Goal: Task Accomplishment & Management: Use online tool/utility

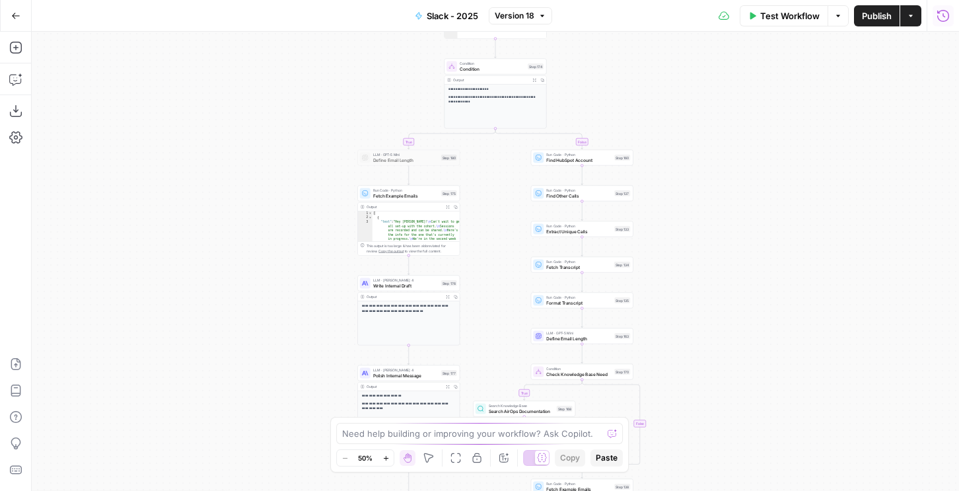
click at [942, 17] on icon "button" at bounding box center [943, 15] width 13 height 13
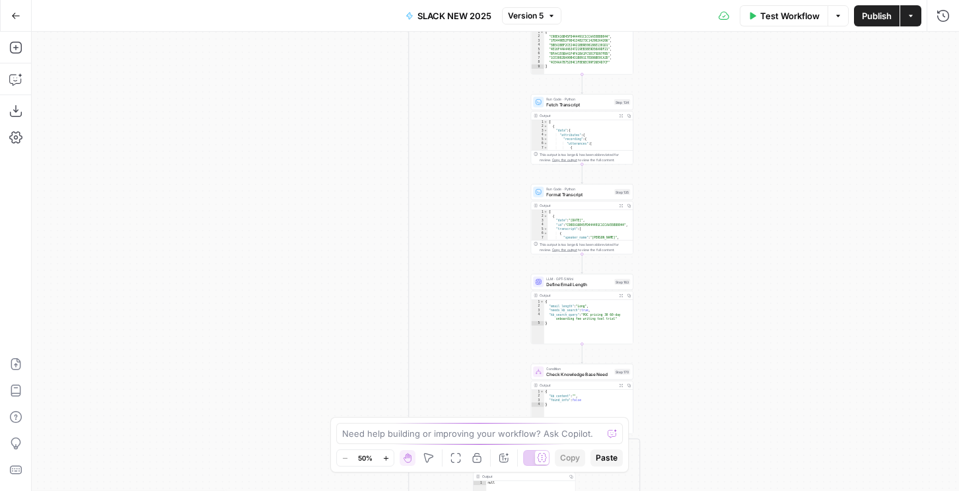
click at [934, 30] on div "Test Workflow Options Publish Actions Run History" at bounding box center [761, 15] width 398 height 31
click at [945, 22] on icon "button" at bounding box center [943, 15] width 13 height 13
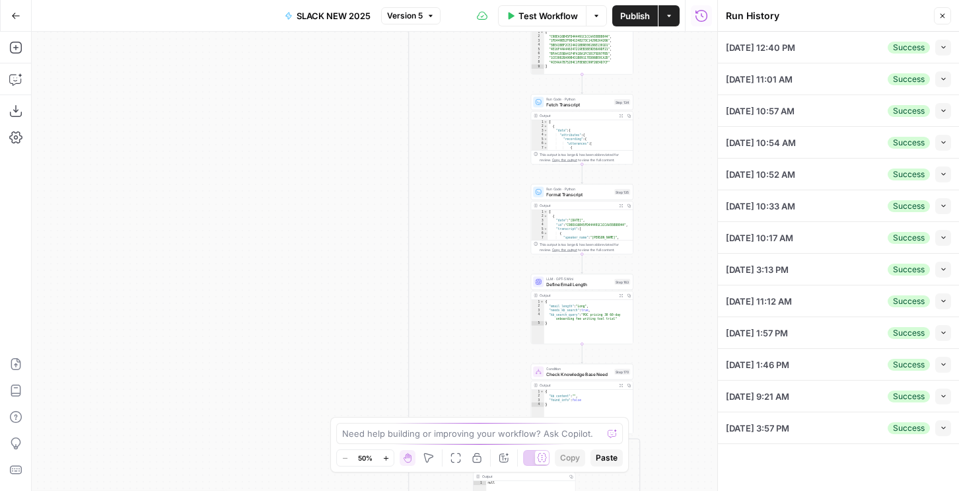
click at [945, 45] on icon "button" at bounding box center [943, 47] width 7 height 7
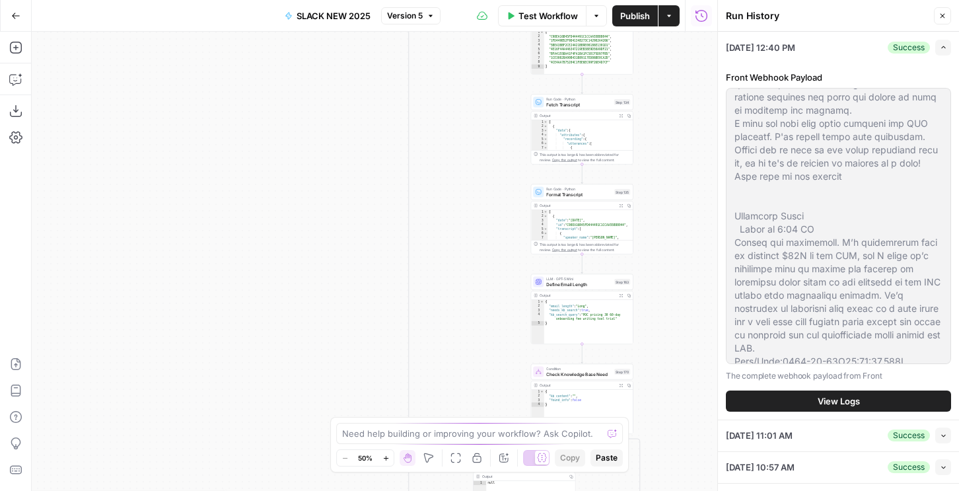
scroll to position [885, 0]
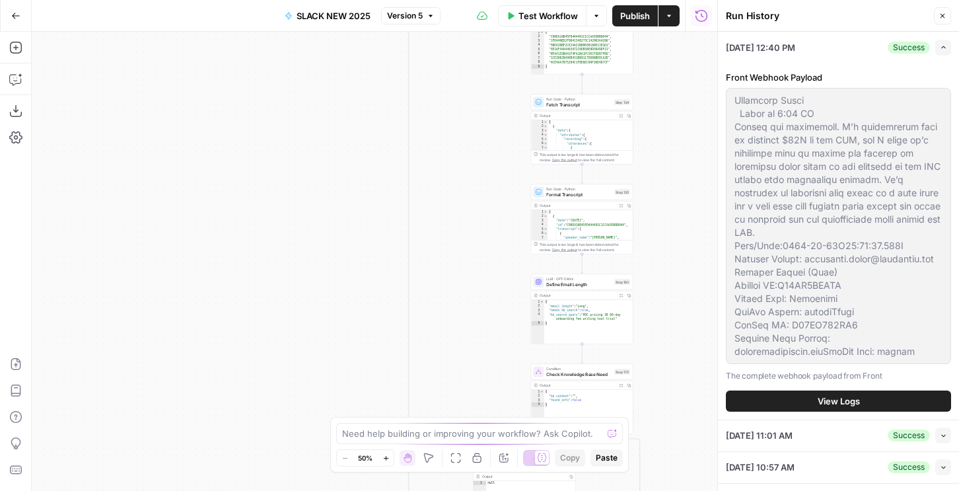
click at [802, 399] on button "View Logs" at bounding box center [838, 400] width 225 height 21
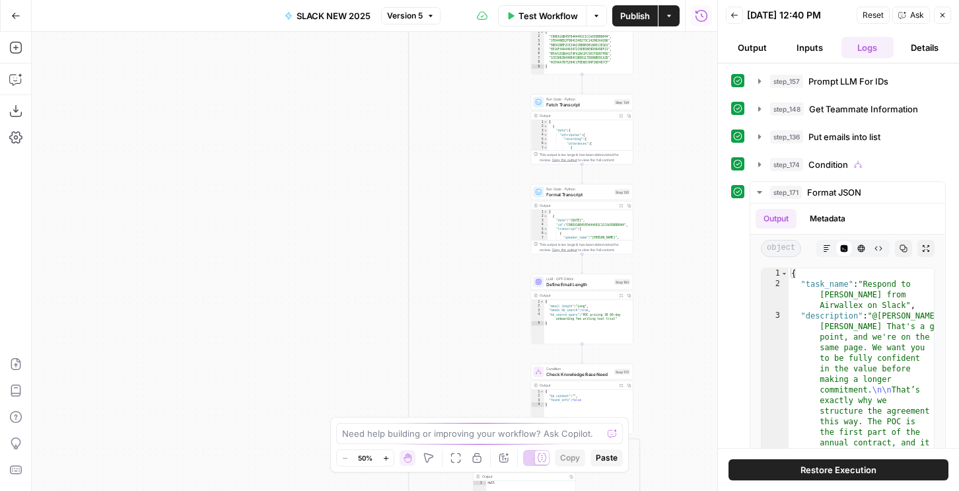
click at [836, 151] on div "step_157 Prompt LLM For IDs 26 seconds / 4 tasks step_148 Get Teammate Informat…" at bounding box center [838, 302] width 215 height 464
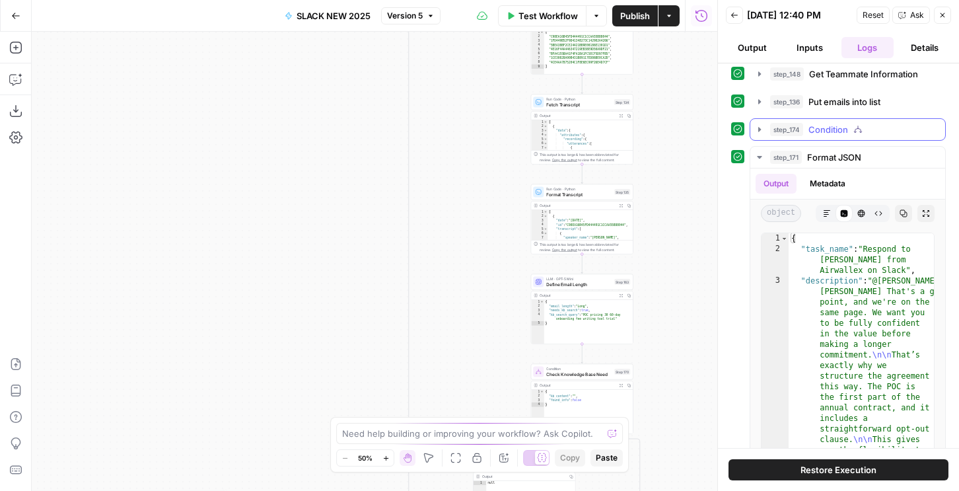
scroll to position [2, 0]
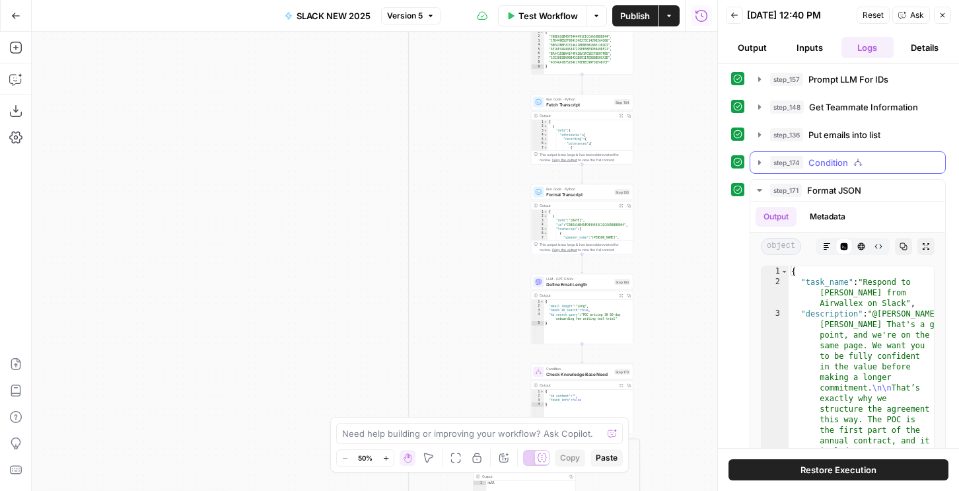
click at [818, 165] on span "Condition" at bounding box center [829, 162] width 40 height 13
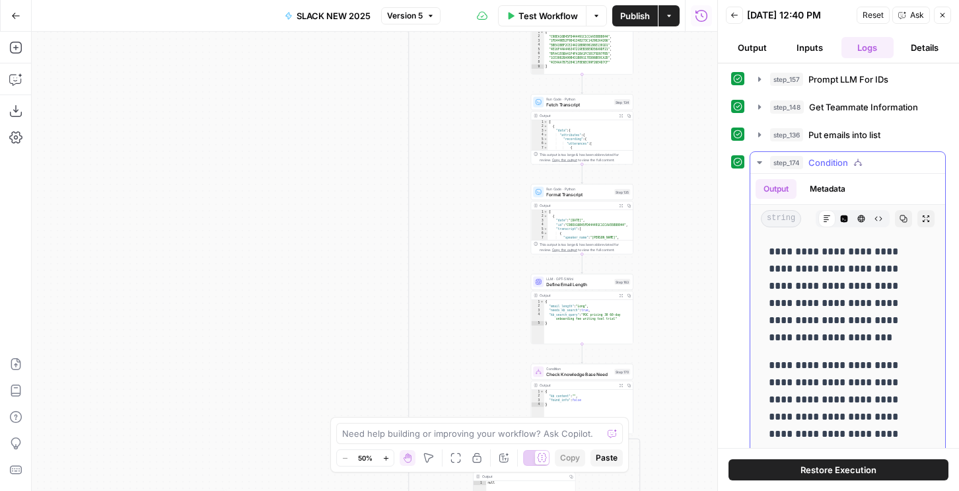
click at [828, 190] on button "Metadata" at bounding box center [828, 189] width 52 height 20
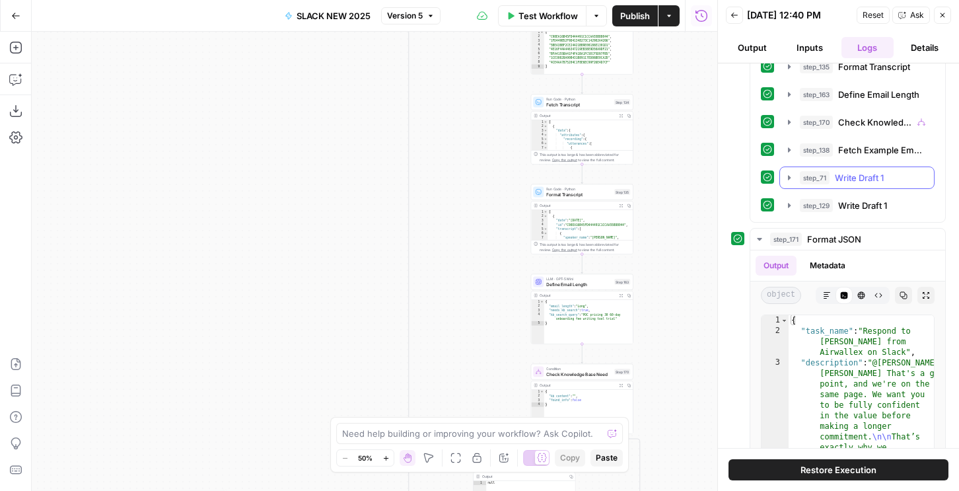
click at [849, 184] on span "Write Draft 1" at bounding box center [859, 177] width 49 height 13
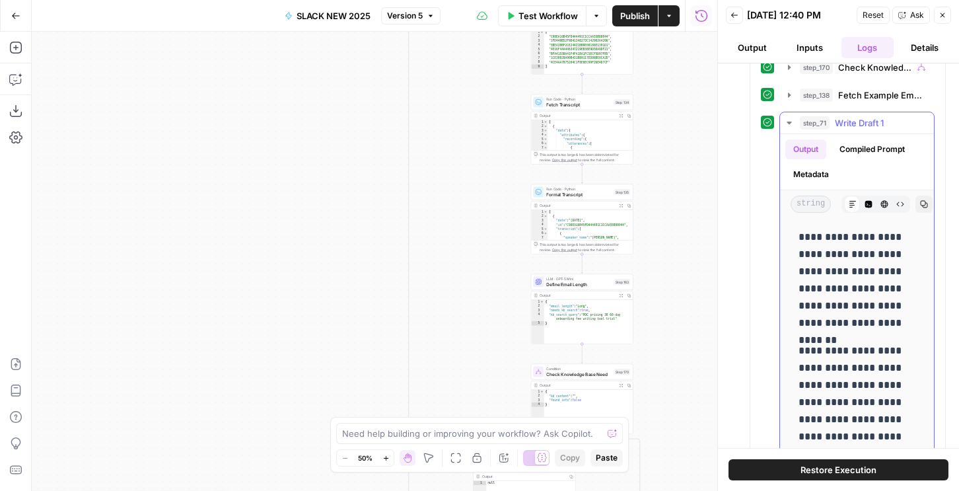
scroll to position [410, 0]
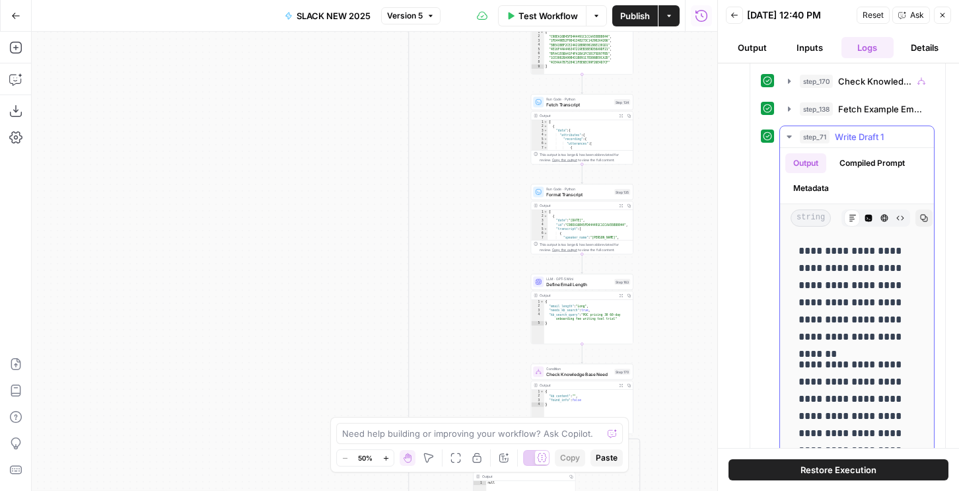
drag, startPoint x: 887, startPoint y: 256, endPoint x: 797, endPoint y: 243, distance: 91.5
click at [797, 243] on div "**********" at bounding box center [857, 485] width 133 height 496
copy div "**********"
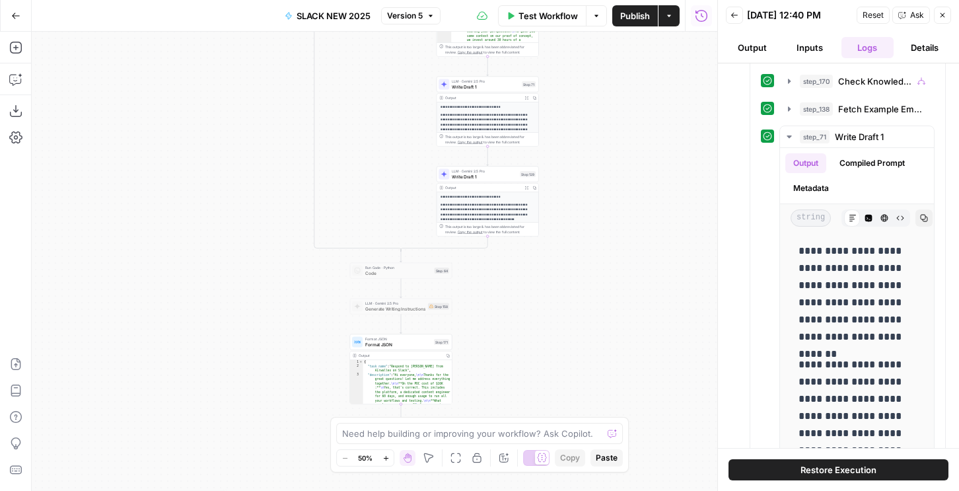
click at [843, 475] on span "Restore Execution" at bounding box center [839, 469] width 76 height 13
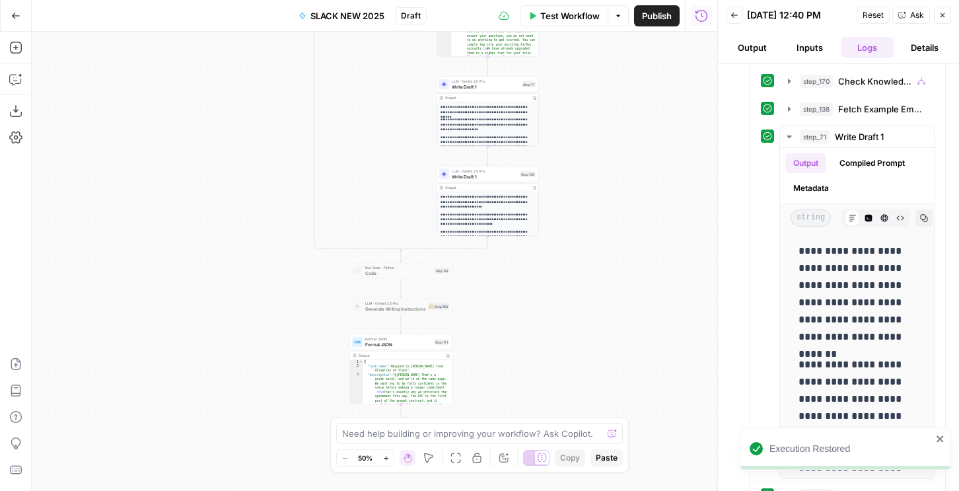
click at [811, 41] on button "Inputs" at bounding box center [810, 47] width 52 height 21
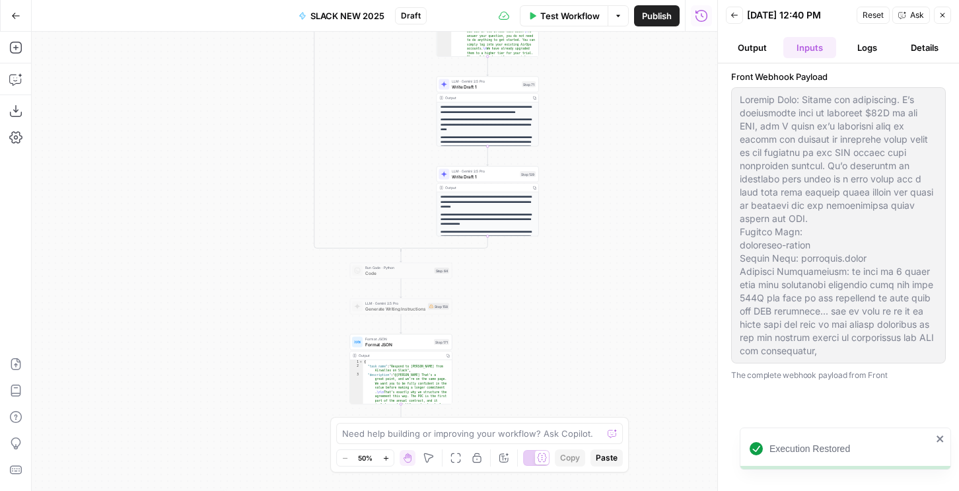
scroll to position [0, 0]
click at [482, 170] on span "LLM · Gemini 2.5 Pro" at bounding box center [484, 170] width 65 height 5
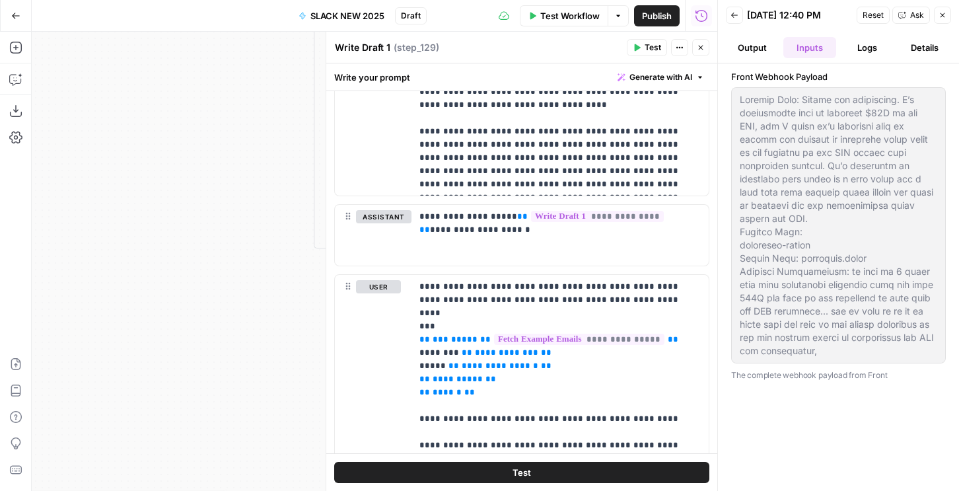
scroll to position [1080, 0]
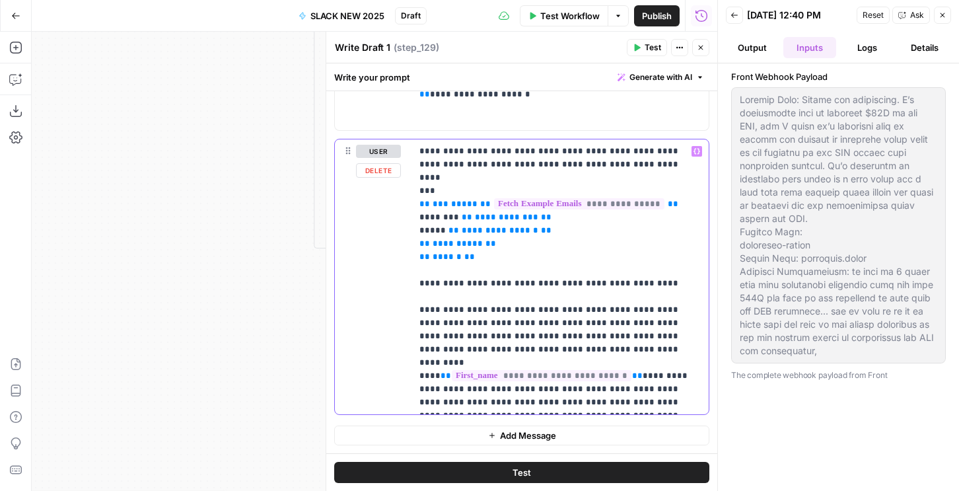
click at [580, 292] on p "**********" at bounding box center [560, 277] width 281 height 264
click at [555, 271] on p "**********" at bounding box center [560, 277] width 281 height 264
click at [528, 270] on p "**********" at bounding box center [560, 277] width 281 height 264
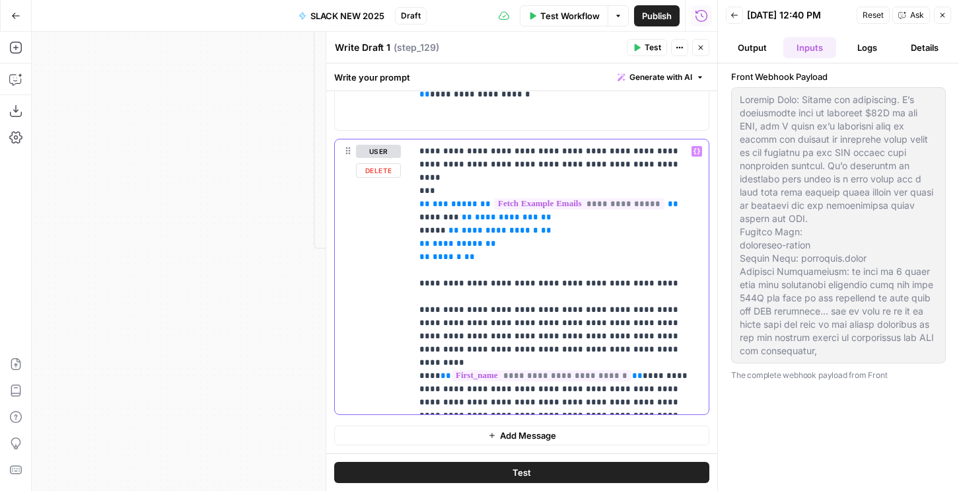
click at [528, 270] on p "**********" at bounding box center [560, 277] width 281 height 264
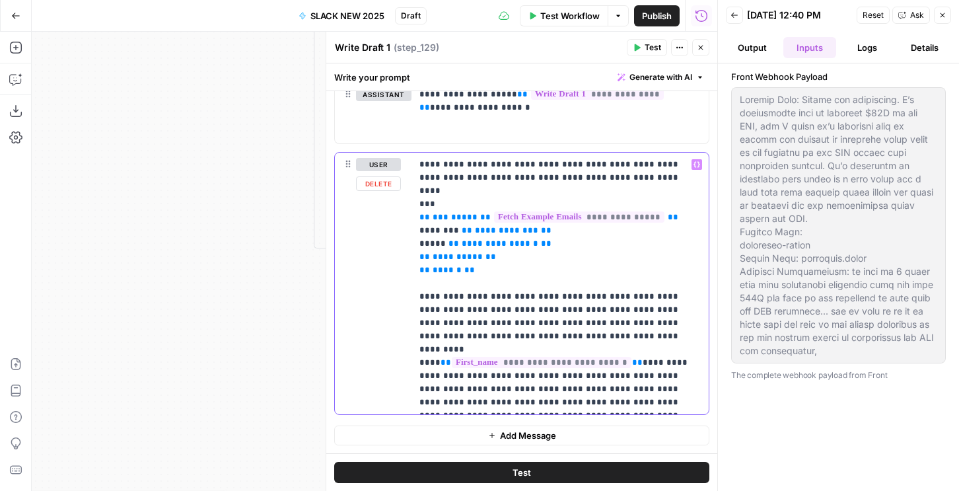
scroll to position [1054, 0]
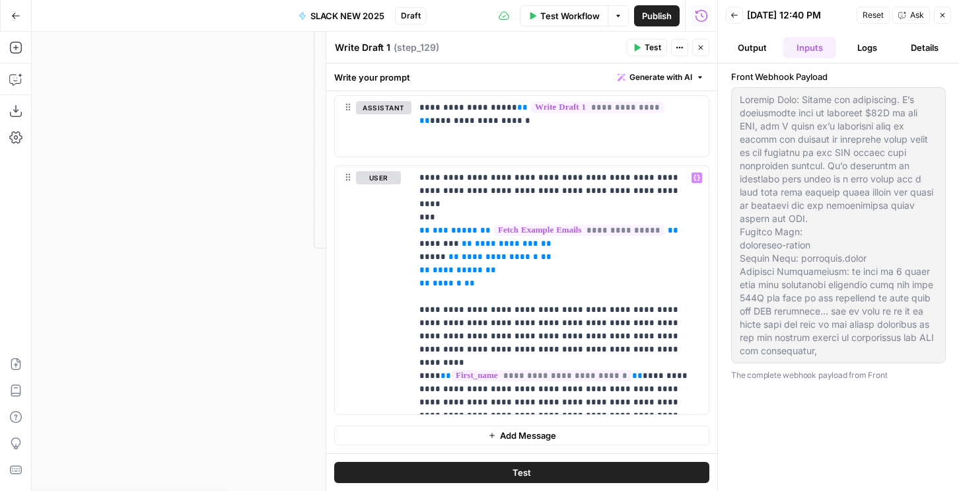
click at [647, 49] on span "Test" at bounding box center [653, 48] width 17 height 12
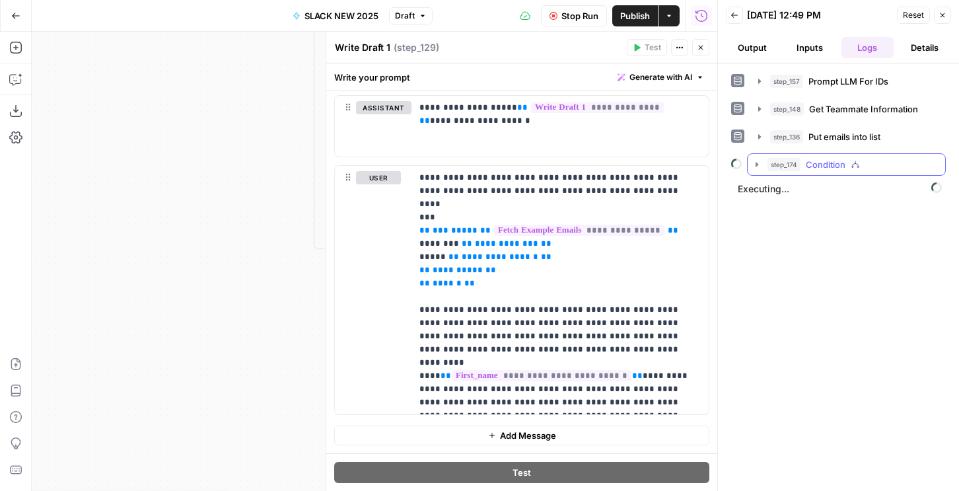
click at [786, 160] on span "step_174" at bounding box center [784, 164] width 33 height 13
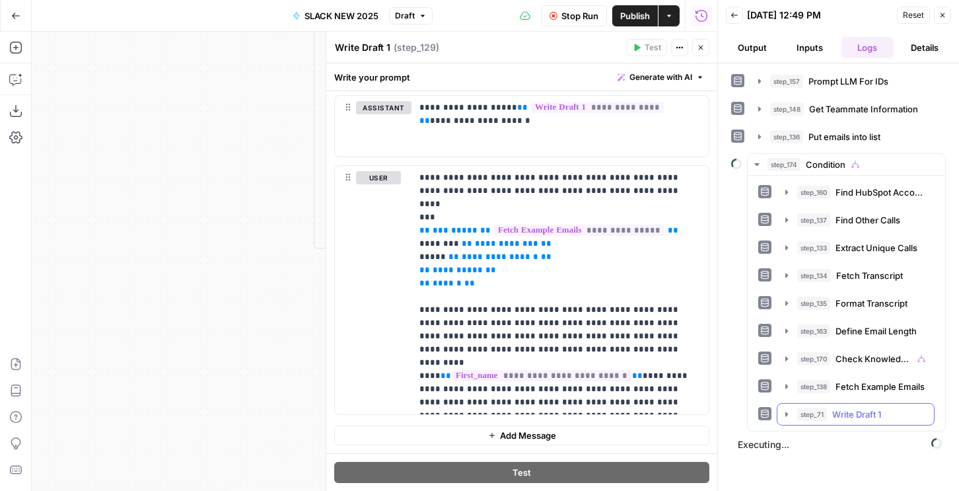
click at [828, 414] on div "step_71 Write Draft 1 0 ms" at bounding box center [861, 414] width 129 height 13
click at [760, 54] on button "Output" at bounding box center [752, 47] width 52 height 21
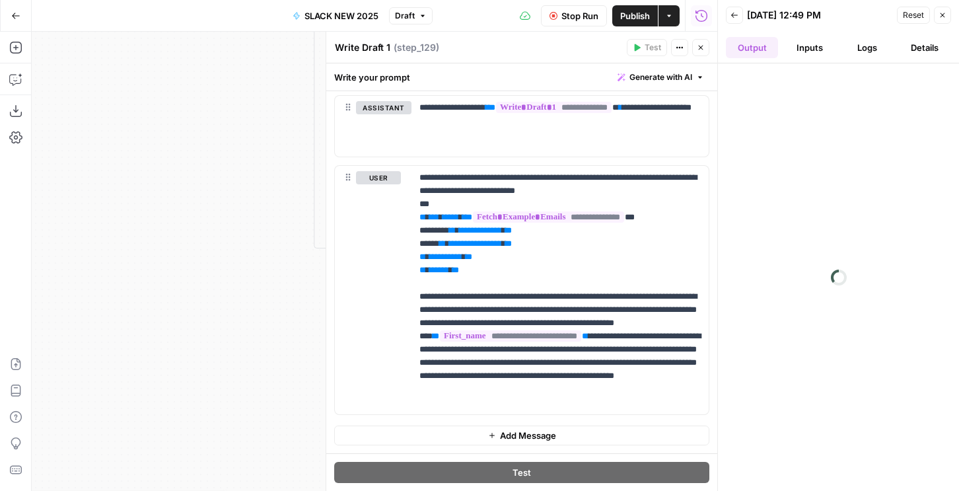
click at [854, 50] on button "Logs" at bounding box center [868, 47] width 52 height 21
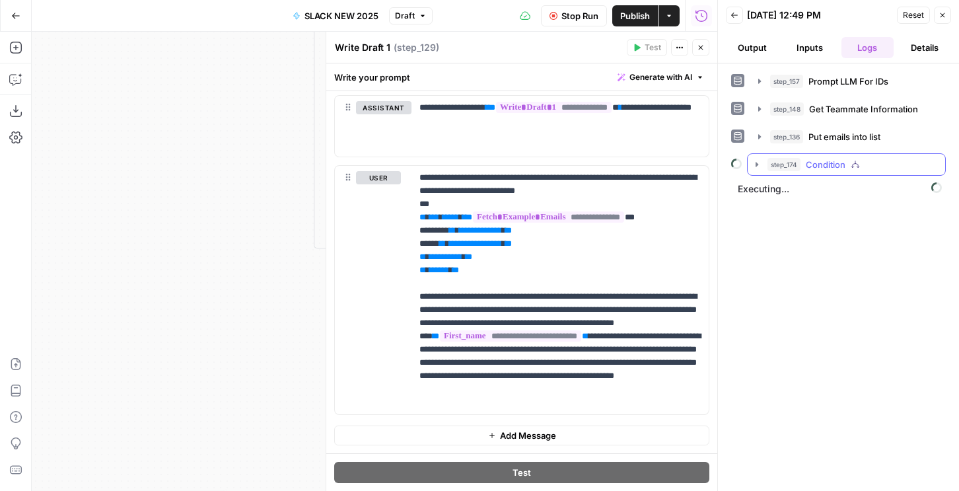
click at [762, 159] on button "step_174 Condition" at bounding box center [847, 164] width 198 height 21
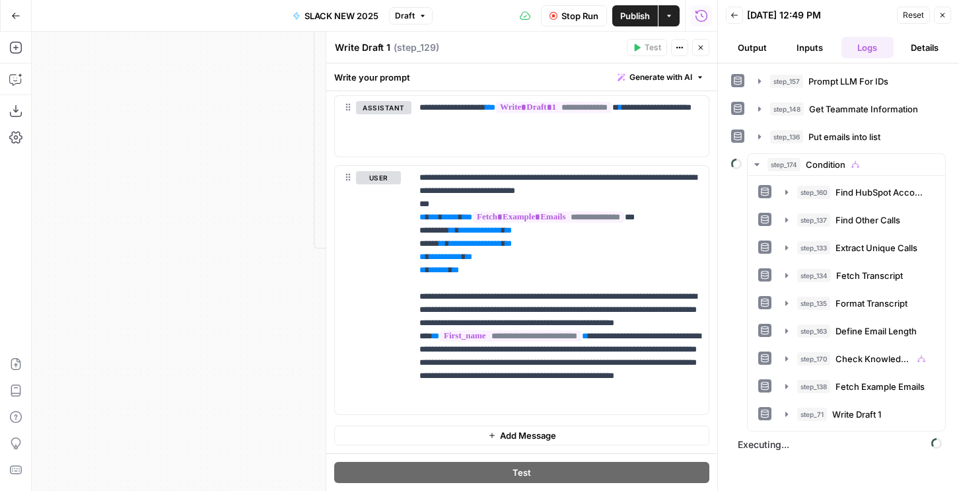
click at [770, 59] on header "Back 09/08/25 at 12:49 PM Reset Close Output Inputs Logs Details" at bounding box center [838, 31] width 241 height 63
click at [762, 50] on button "Output" at bounding box center [752, 47] width 52 height 21
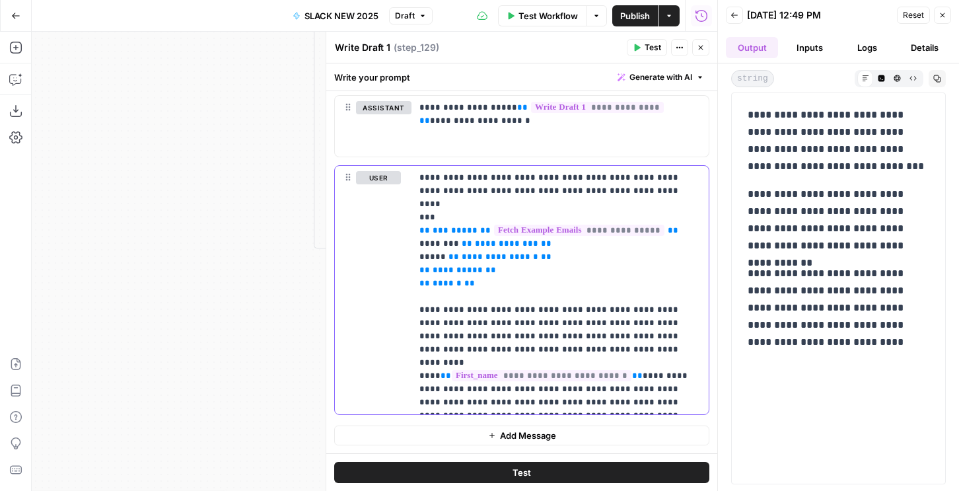
click at [575, 192] on p "**********" at bounding box center [560, 290] width 281 height 238
click at [560, 194] on p "**********" at bounding box center [560, 290] width 281 height 238
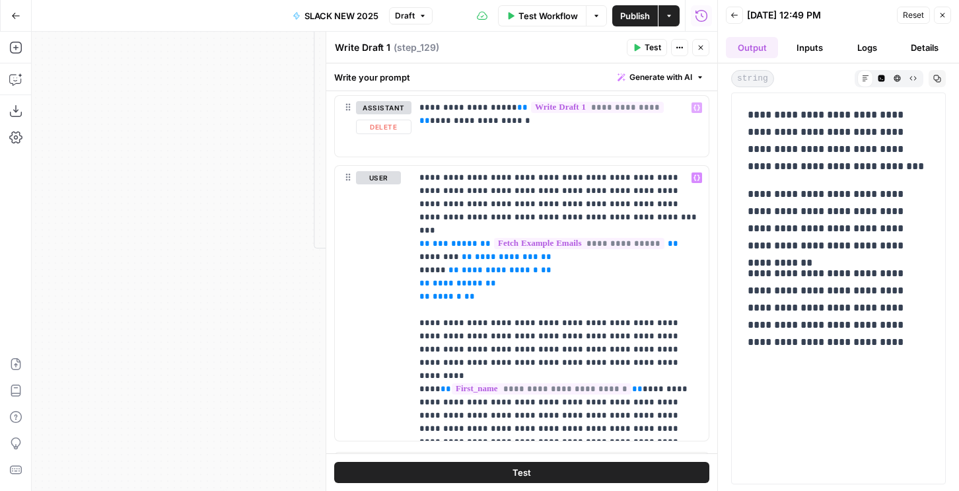
click at [649, 43] on span "Test" at bounding box center [653, 48] width 17 height 12
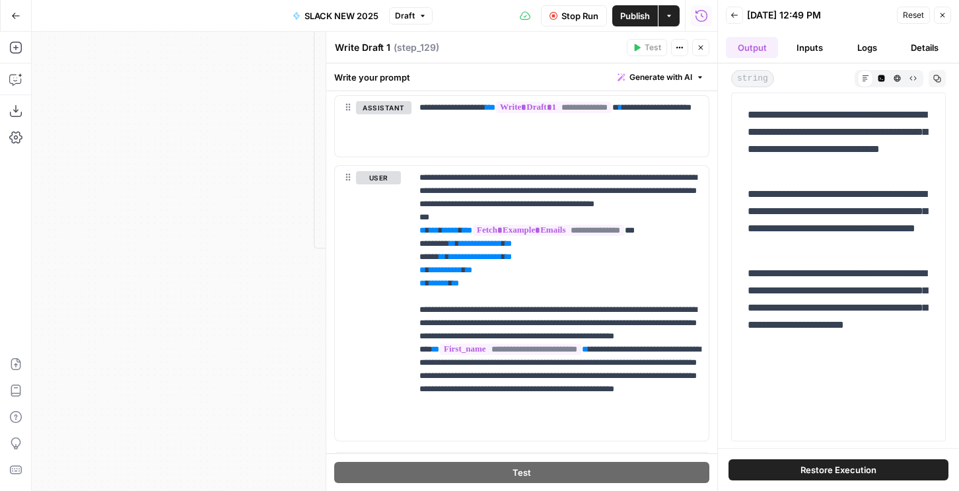
click at [700, 48] on icon "button" at bounding box center [701, 48] width 8 height 8
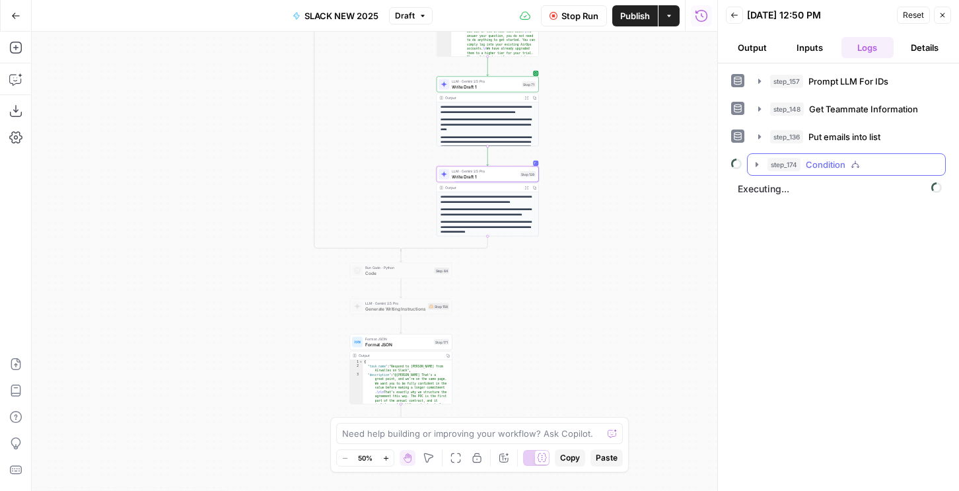
click at [796, 168] on span "step_174" at bounding box center [784, 164] width 33 height 13
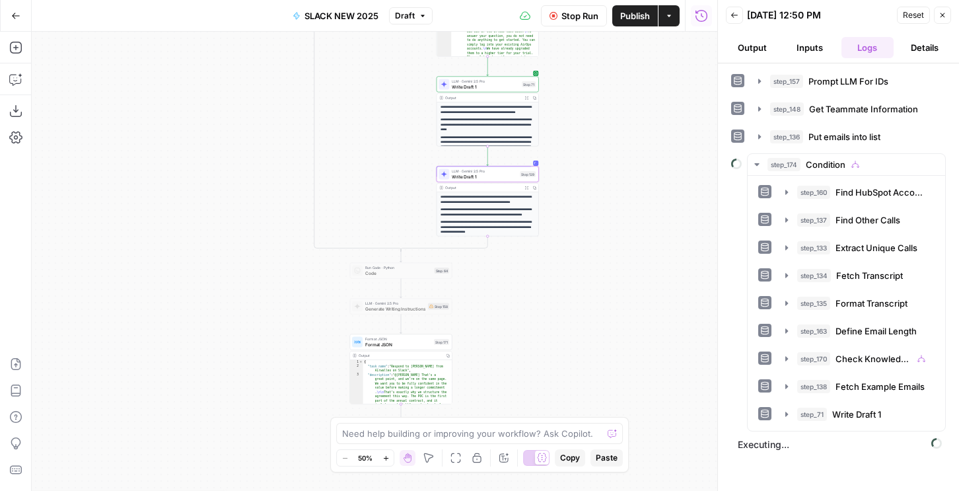
click at [751, 39] on button "Output" at bounding box center [752, 47] width 52 height 21
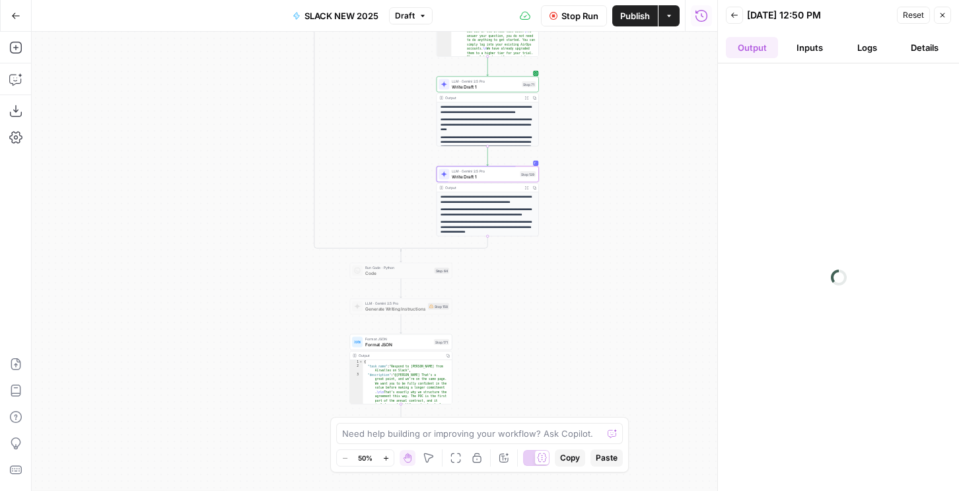
click at [850, 48] on button "Logs" at bounding box center [868, 47] width 52 height 21
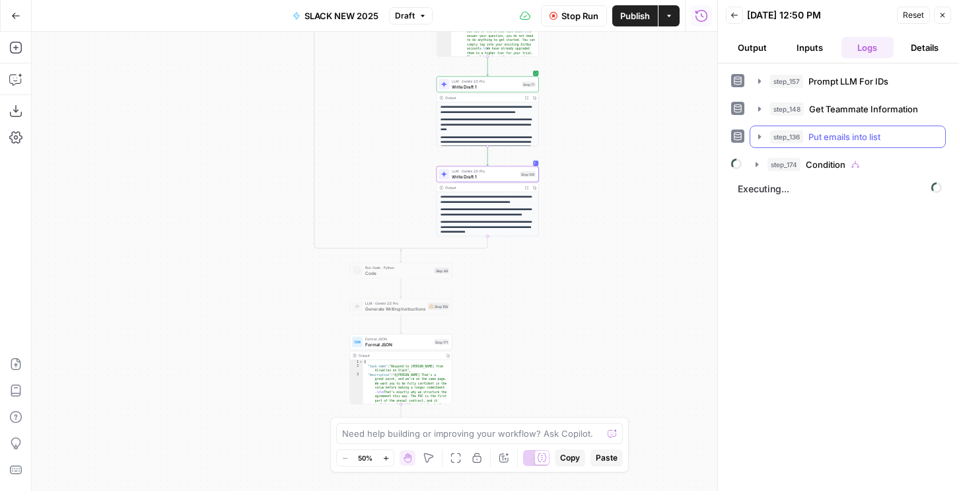
click at [786, 144] on button "step_136 Put emails into list 0 ms" at bounding box center [848, 136] width 195 height 21
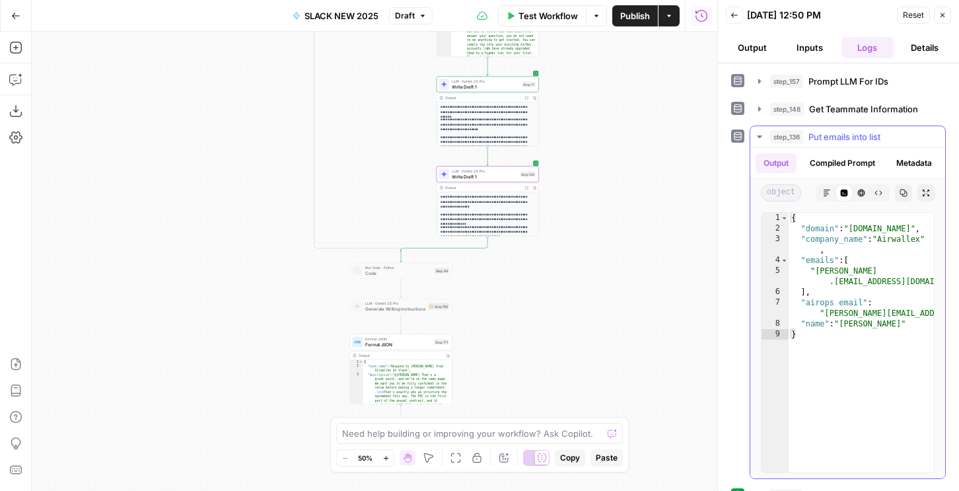
scroll to position [22, 0]
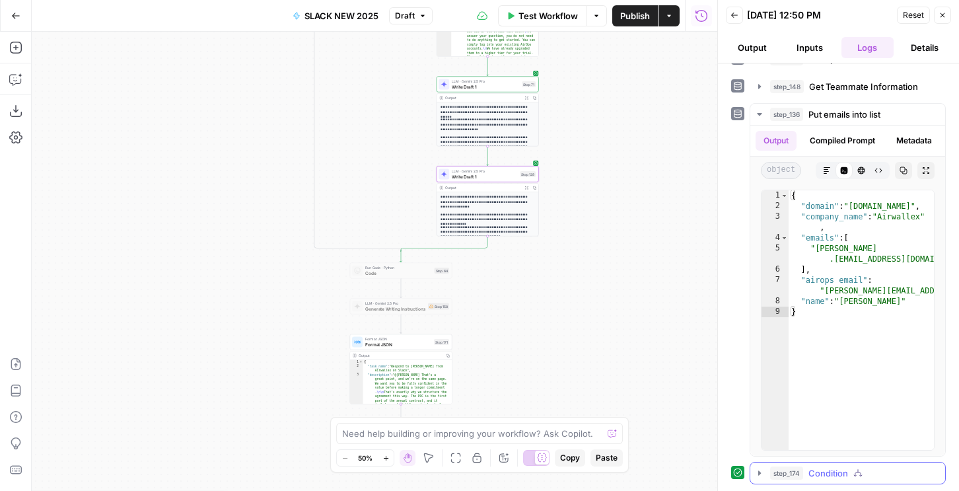
click at [803, 470] on span "step_174" at bounding box center [786, 472] width 33 height 13
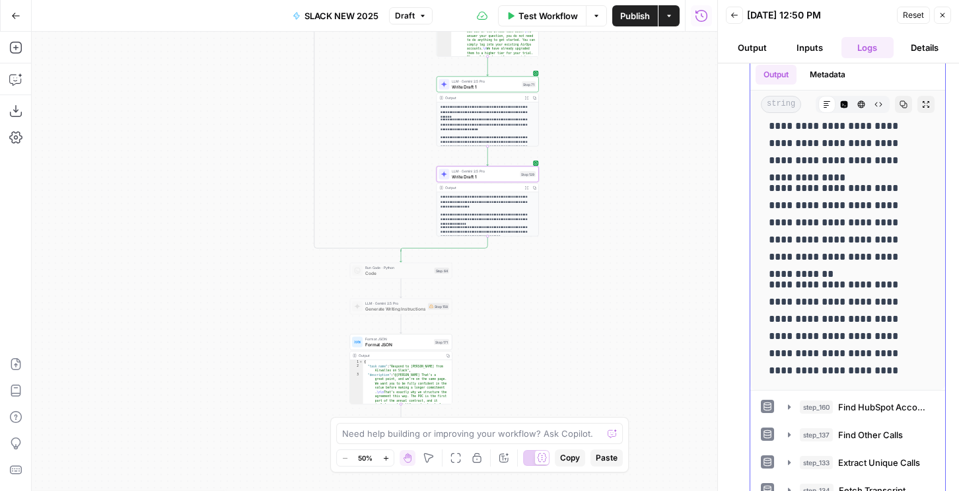
scroll to position [637, 0]
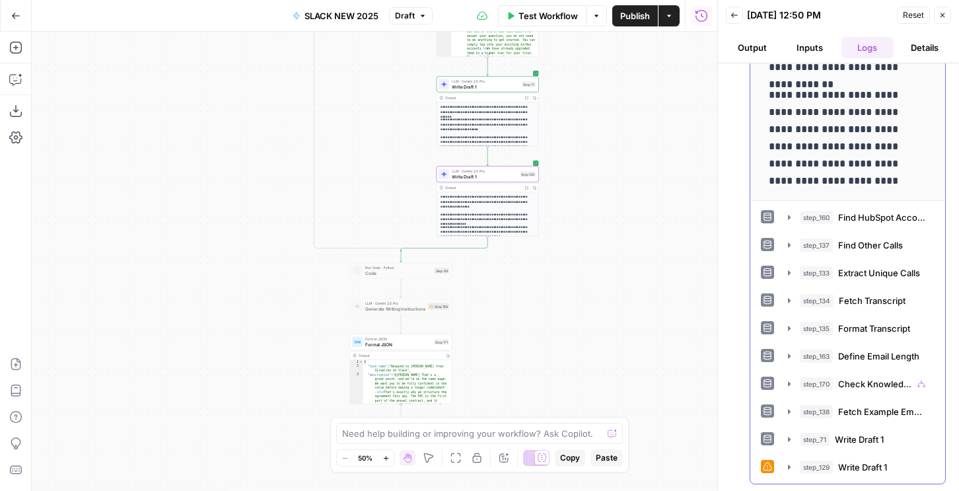
click at [851, 451] on div "step_160 Find HubSpot Account 0 ms step_137 Find Other Calls 0 ms step_133 Extr…" at bounding box center [848, 342] width 174 height 272
click at [850, 468] on span "Write Draft 1" at bounding box center [862, 466] width 49 height 13
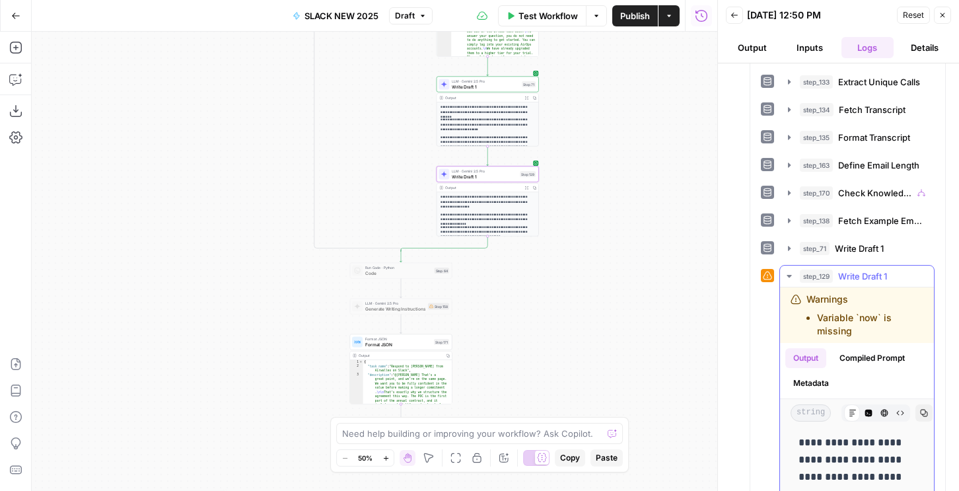
scroll to position [0, 0]
drag, startPoint x: 869, startPoint y: 479, endPoint x: 799, endPoint y: 455, distance: 74.2
click at [799, 455] on div "**********" at bounding box center [848, 179] width 195 height 1000
click at [800, 445] on p "**********" at bounding box center [857, 497] width 117 height 120
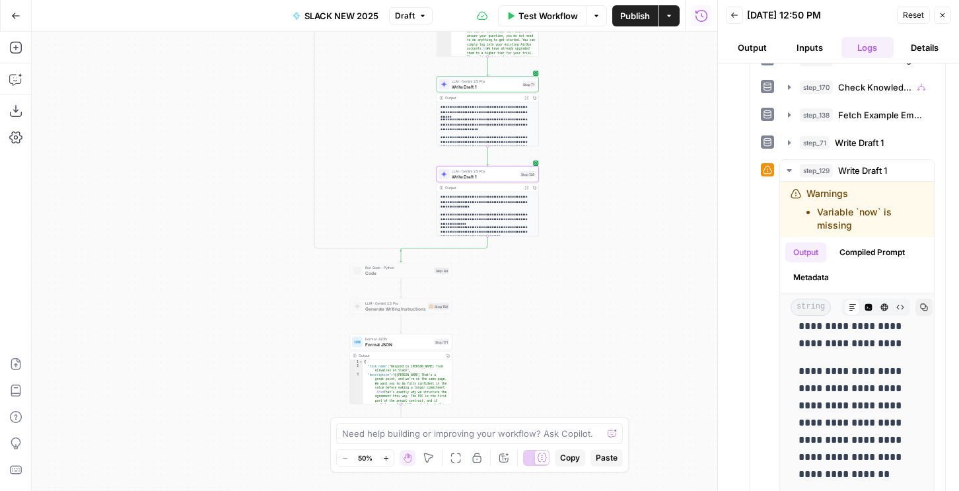
scroll to position [174, 0]
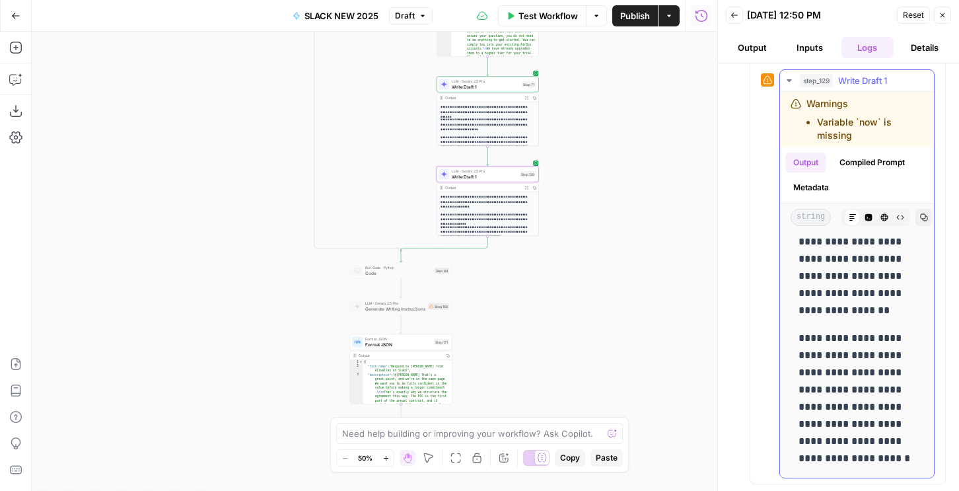
drag, startPoint x: 800, startPoint y: 445, endPoint x: 877, endPoint y: 473, distance: 82.1
click at [877, 473] on div "**********" at bounding box center [857, 267] width 154 height 420
copy div "**********"
click at [13, 17] on icon "button" at bounding box center [16, 16] width 8 height 6
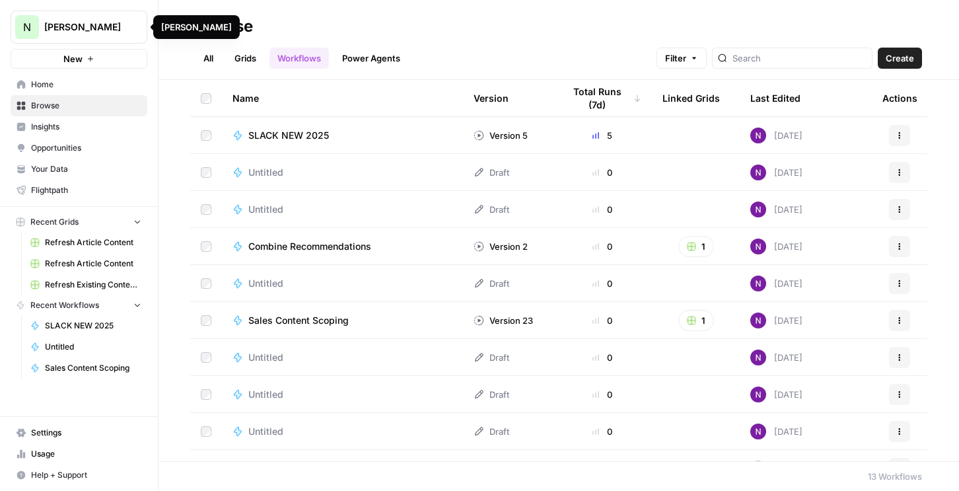
click at [38, 31] on div "N" at bounding box center [27, 27] width 24 height 24
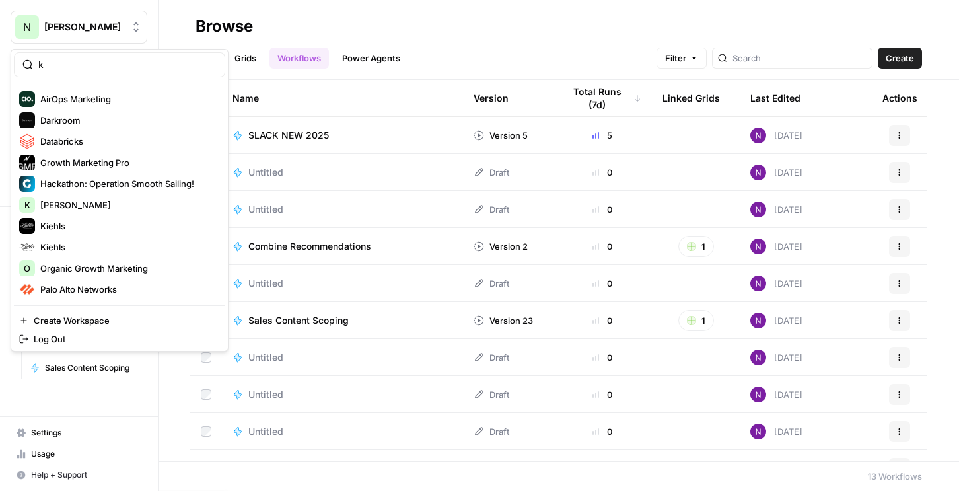
type input "k"
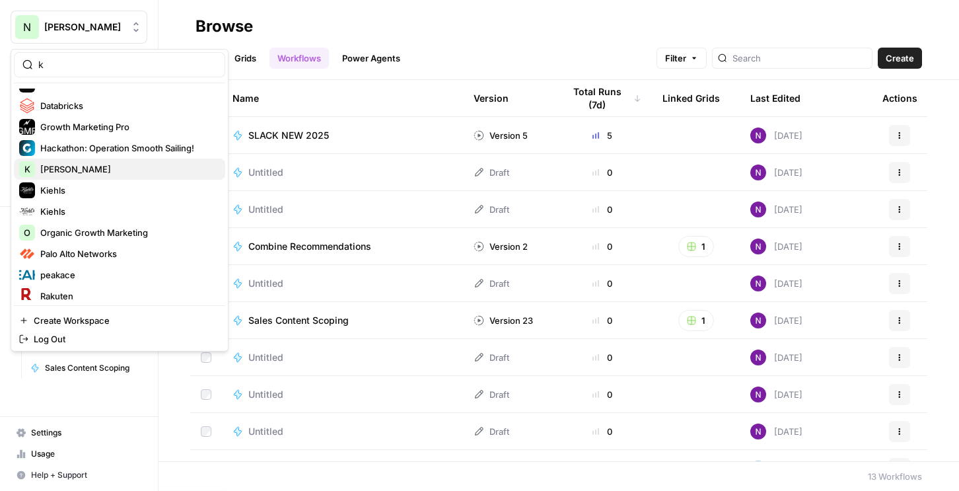
scroll to position [40, 0]
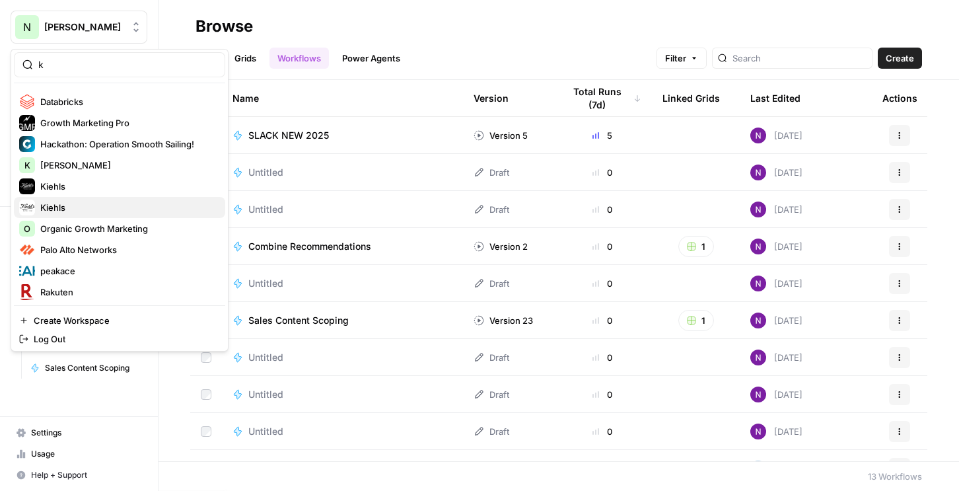
click at [69, 202] on span "Kiehls" at bounding box center [127, 207] width 174 height 13
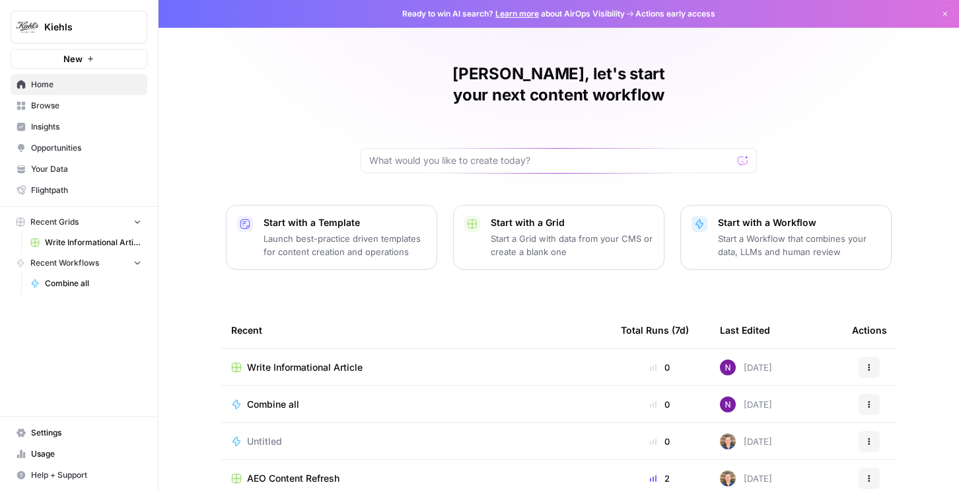
click at [67, 124] on span "Insights" at bounding box center [86, 127] width 110 height 12
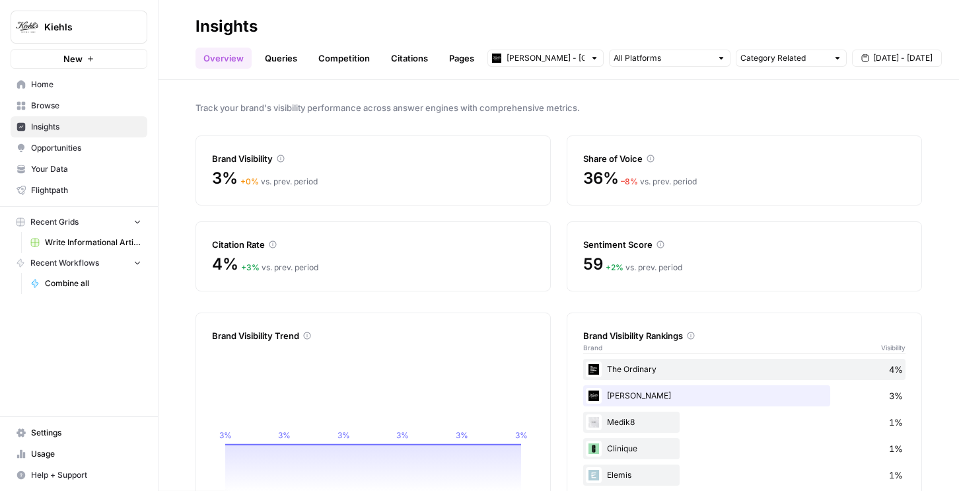
click at [60, 99] on link "Browse" at bounding box center [79, 105] width 137 height 21
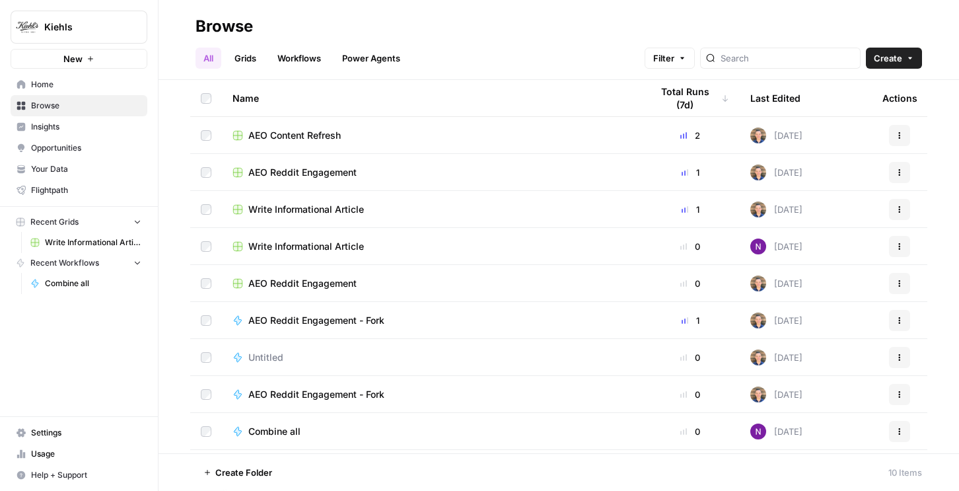
click at [58, 110] on span "Browse" at bounding box center [86, 106] width 110 height 12
click at [59, 126] on span "Insights" at bounding box center [86, 127] width 110 height 12
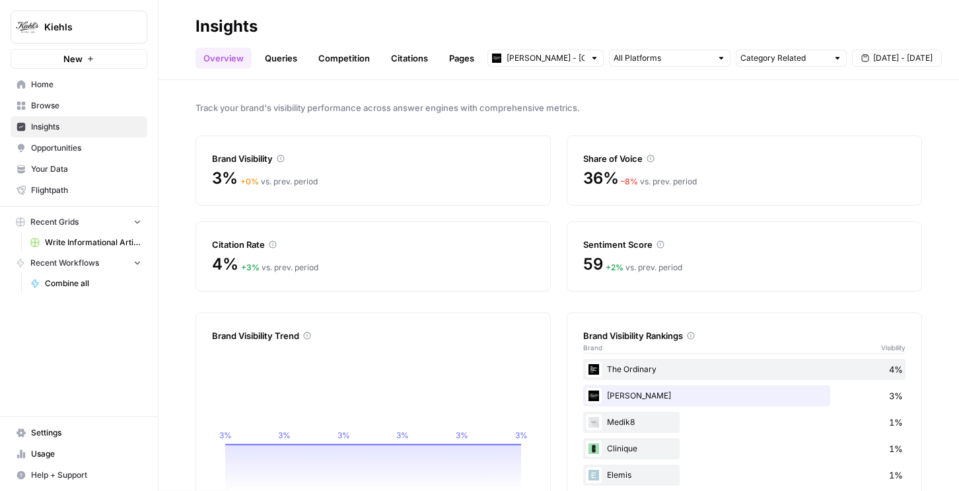
click at [276, 60] on link "Queries" at bounding box center [281, 58] width 48 height 21
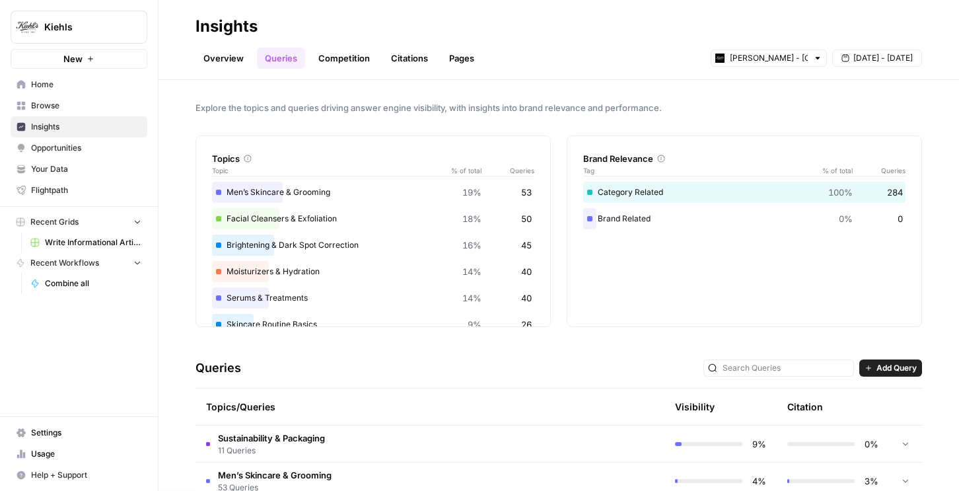
click at [85, 41] on button "Kiehls" at bounding box center [79, 27] width 137 height 33
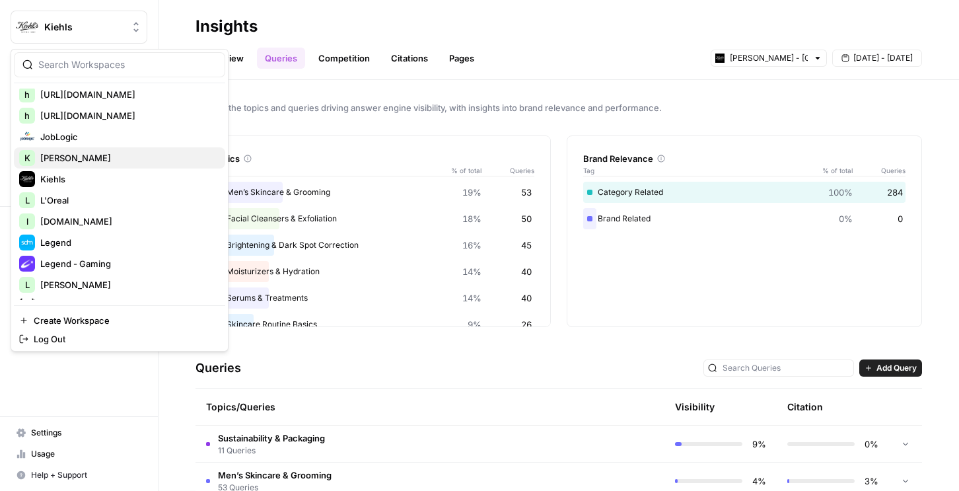
scroll to position [1082, 0]
click at [76, 179] on span "Kiehls" at bounding box center [127, 179] width 174 height 13
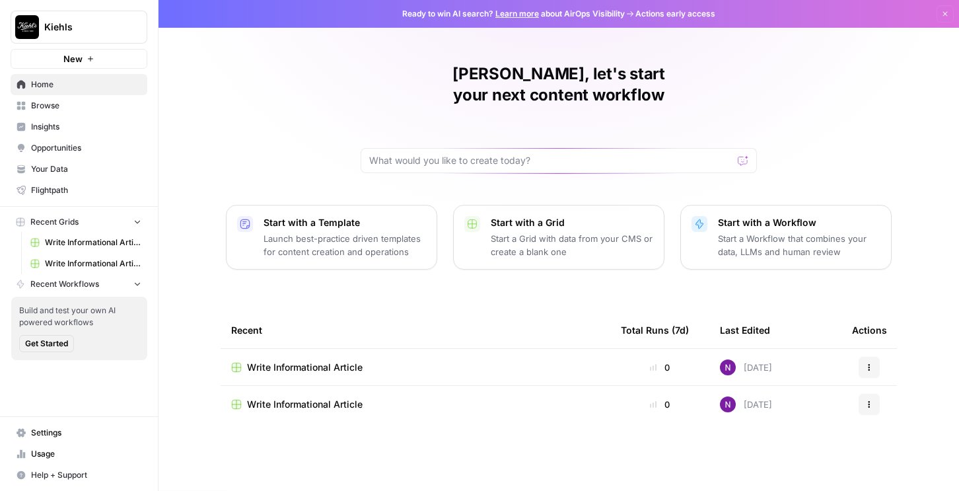
click at [62, 123] on span "Insights" at bounding box center [86, 127] width 110 height 12
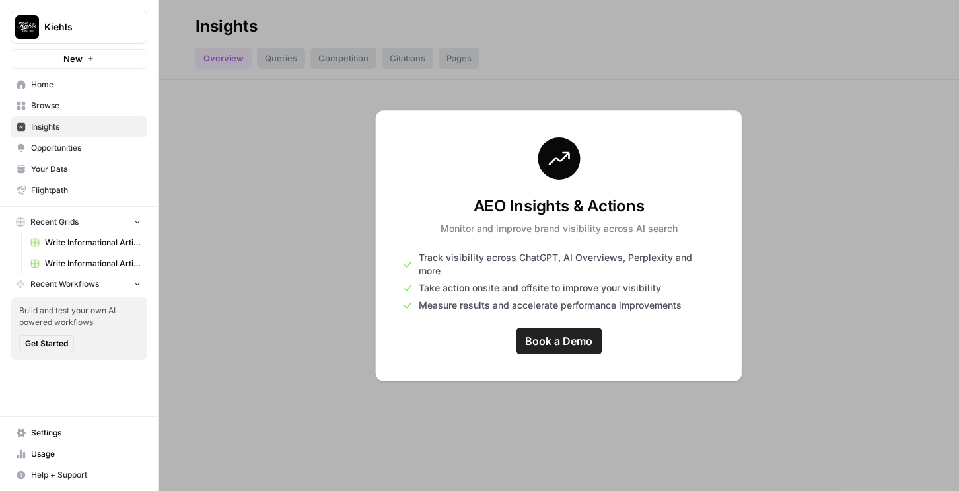
click at [50, 33] on span "Kiehls" at bounding box center [84, 26] width 80 height 13
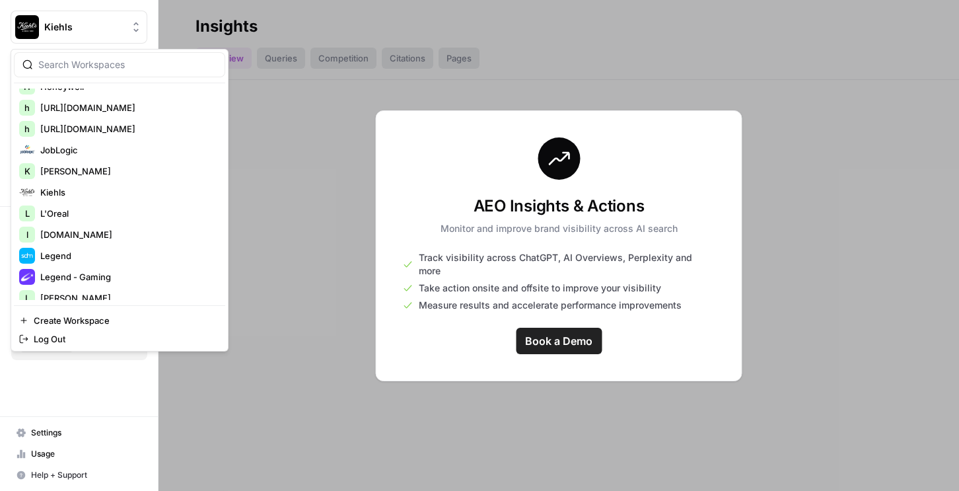
scroll to position [1095, 0]
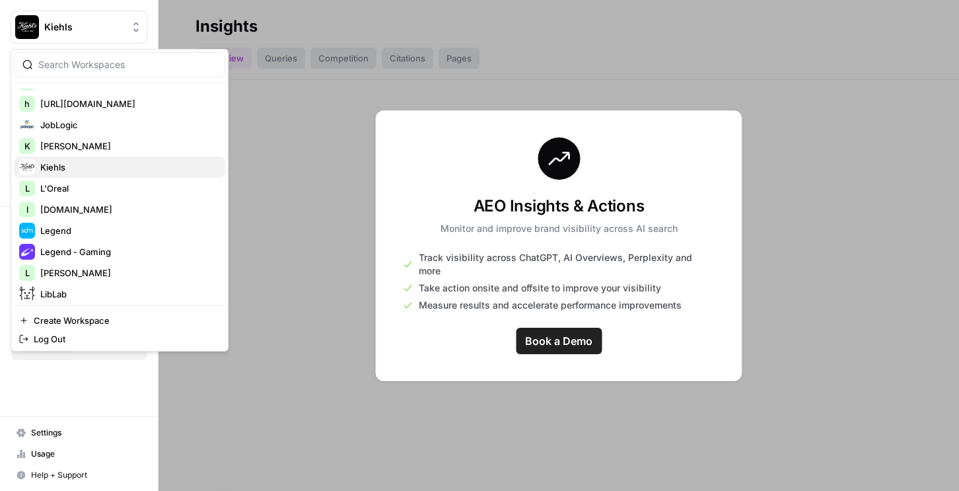
click at [78, 166] on span "Kiehls" at bounding box center [127, 167] width 174 height 13
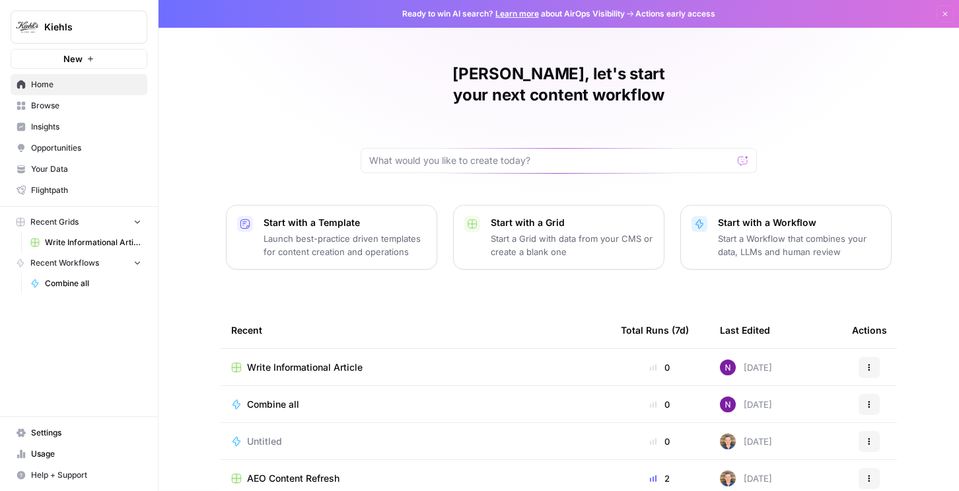
click at [75, 245] on span "Write Informational Article" at bounding box center [93, 243] width 96 height 12
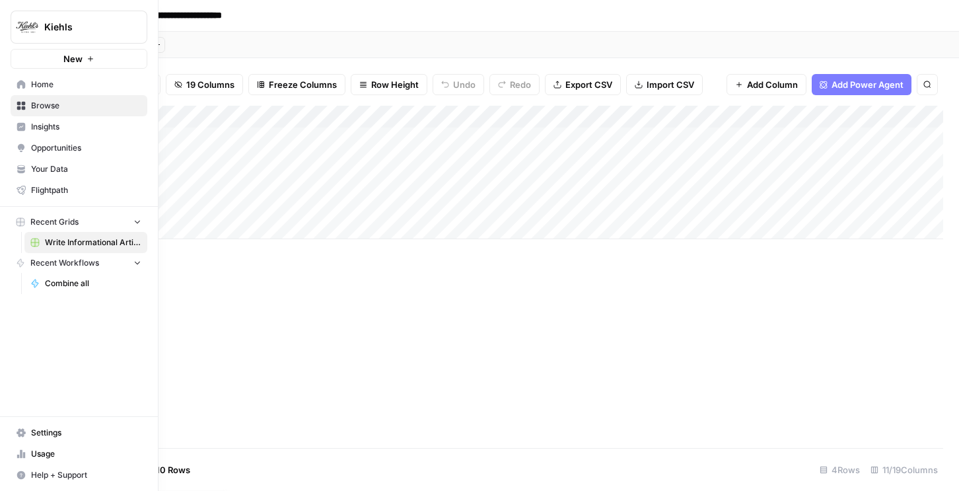
click at [40, 126] on span "Insights" at bounding box center [86, 127] width 110 height 12
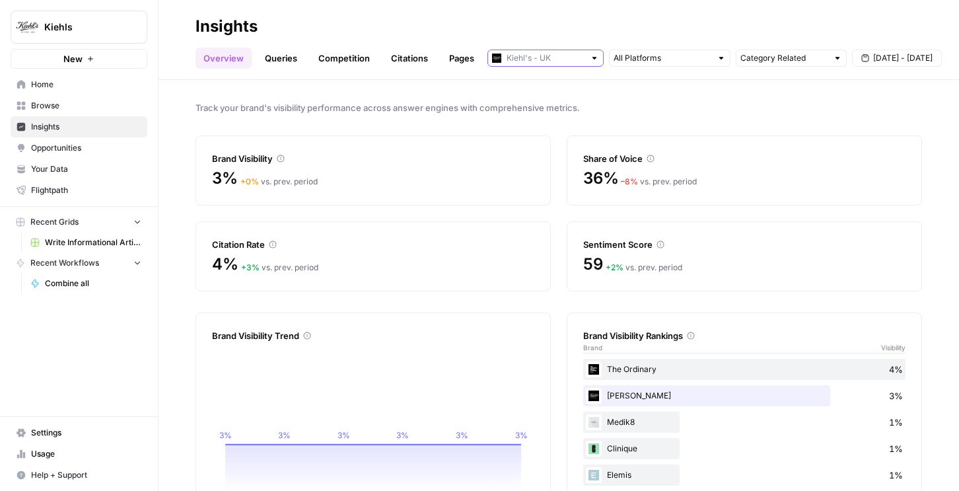
click at [527, 58] on input "text" at bounding box center [546, 58] width 78 height 13
click at [533, 104] on span "Kiehl's - US" at bounding box center [550, 105] width 74 height 13
type input "Kiehl's - US"
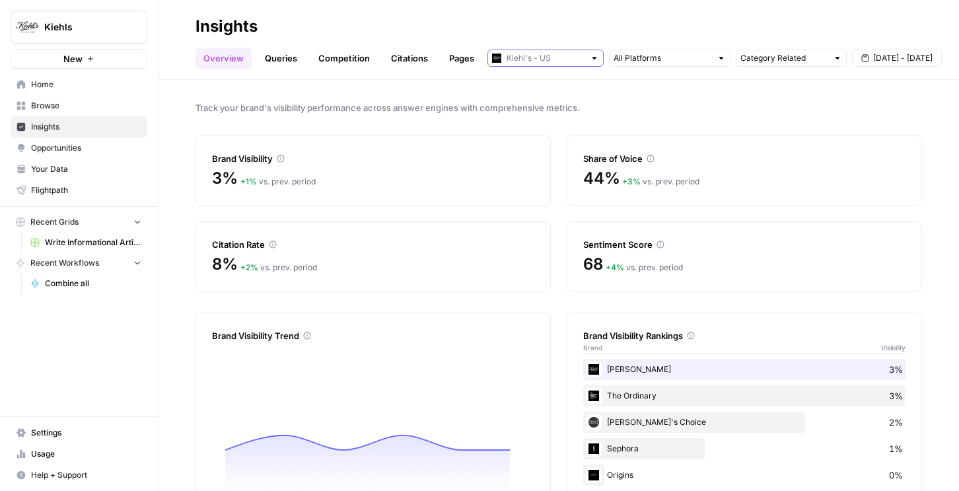
click at [525, 53] on input "text" at bounding box center [546, 58] width 78 height 13
type input "Kiehl's - US"
click at [532, 35] on h2 "Insights" at bounding box center [559, 26] width 727 height 21
click at [270, 55] on link "Queries" at bounding box center [281, 58] width 48 height 21
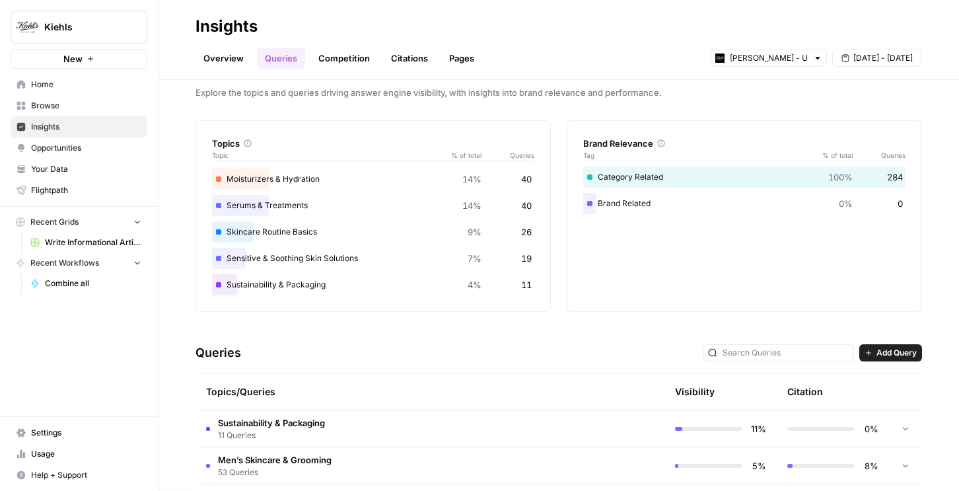
scroll to position [15, 0]
drag, startPoint x: 521, startPoint y: 175, endPoint x: 525, endPoint y: 254, distance: 79.4
click at [525, 254] on div "Men’s Skincare & Grooming 19% 53 Facial Cleansers & Exfoliation 18% 50 Brighten…" at bounding box center [373, 193] width 322 height 206
click at [516, 180] on div "Moisturizers & Hydration 14% 40" at bounding box center [373, 179] width 322 height 21
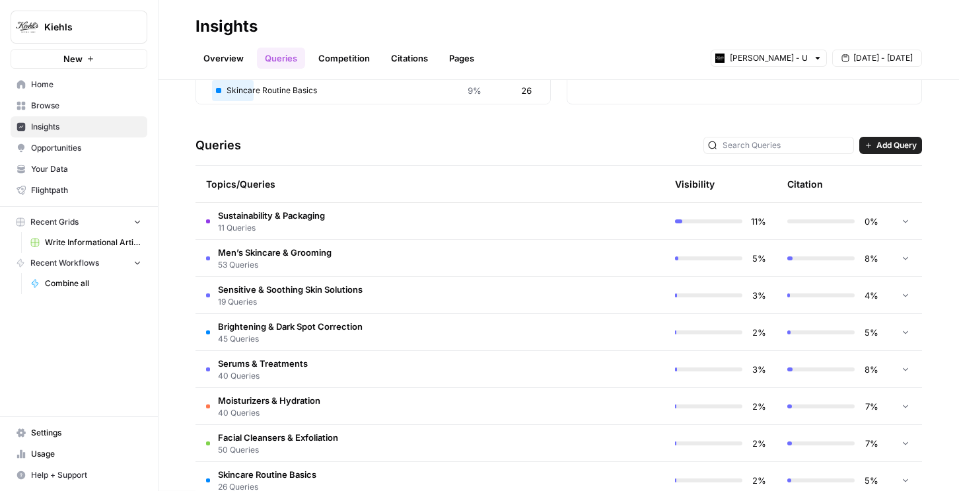
scroll to position [244, 0]
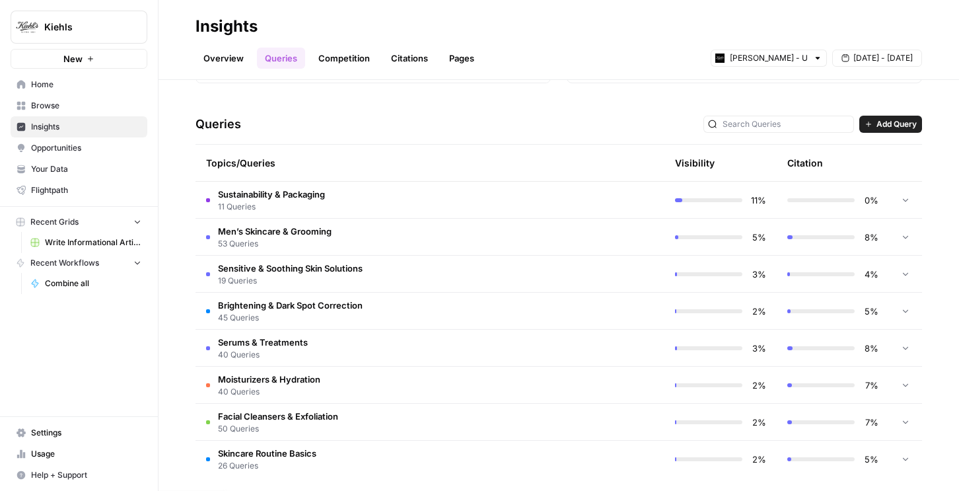
click at [311, 229] on span "Men’s Skincare & Grooming" at bounding box center [275, 231] width 114 height 13
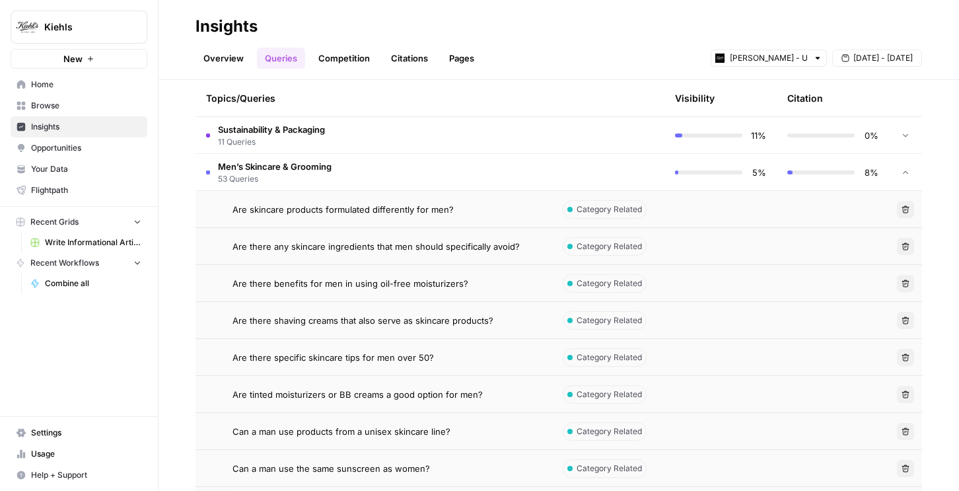
scroll to position [324, 0]
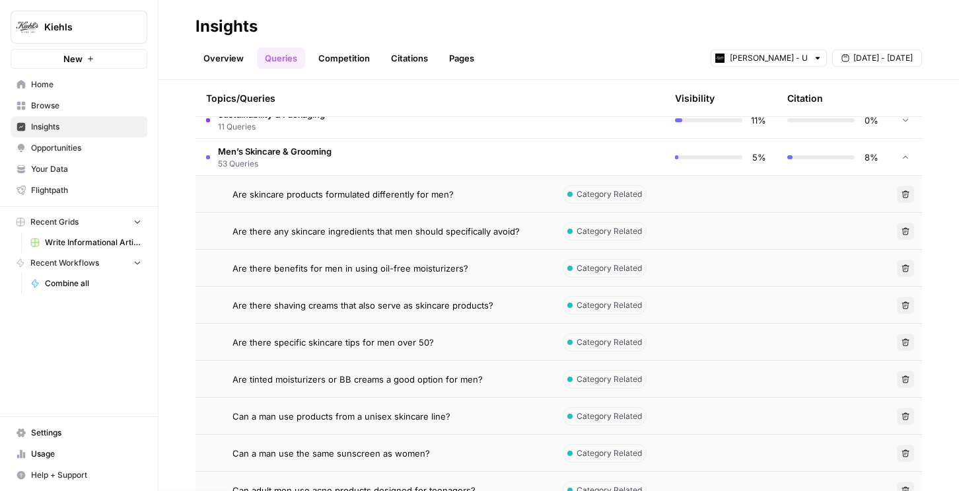
click at [219, 45] on div "Overview Queries Competition Citations Pages Kiehl's - US Sep 2 - Sep 8" at bounding box center [559, 53] width 727 height 32
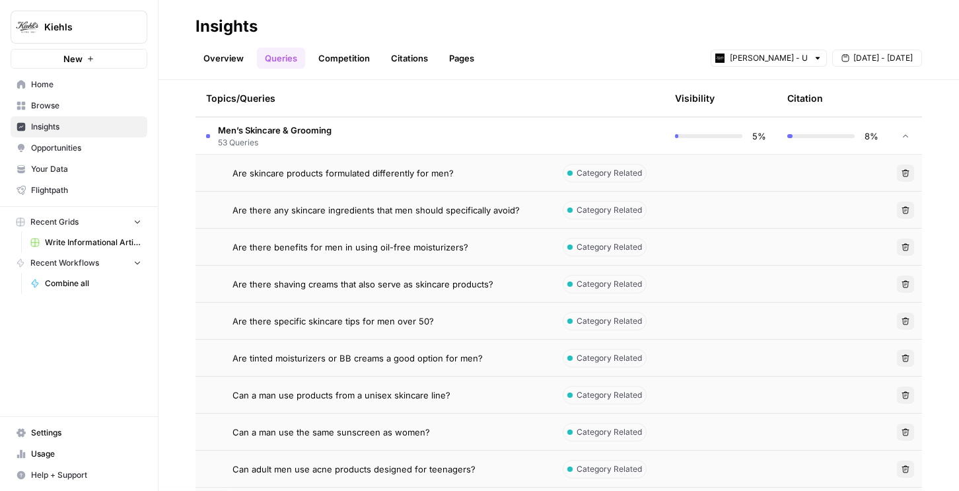
click at [523, 133] on td "Men’s Skincare & Grooming 53 Queries" at bounding box center [374, 136] width 357 height 36
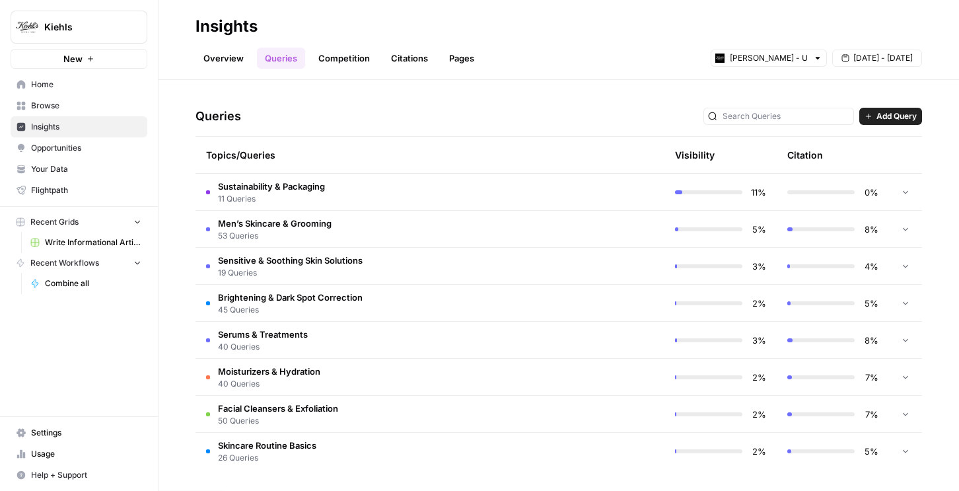
click at [494, 303] on td "Brightening & Dark Spot Correction 45 Queries" at bounding box center [374, 303] width 357 height 36
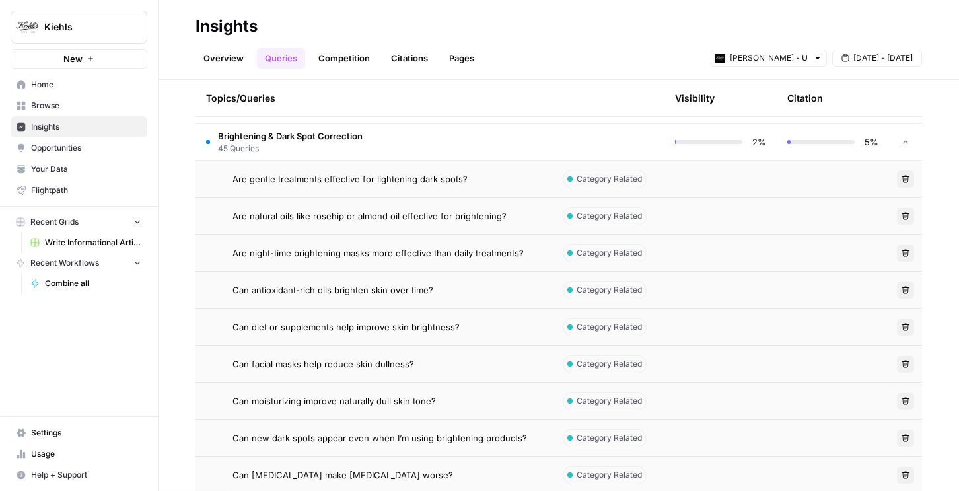
scroll to position [427, 0]
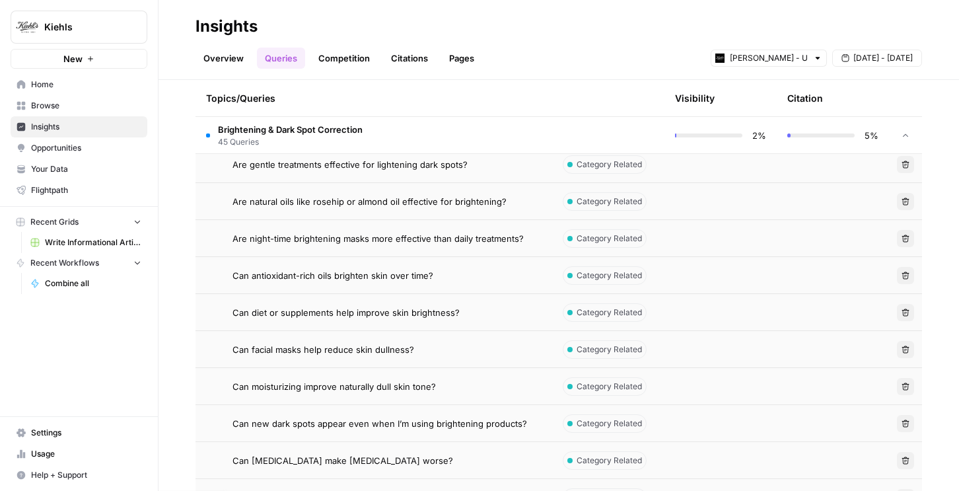
click at [472, 246] on td "Are night-time brightening masks more effective than daily treatments?" at bounding box center [374, 238] width 357 height 36
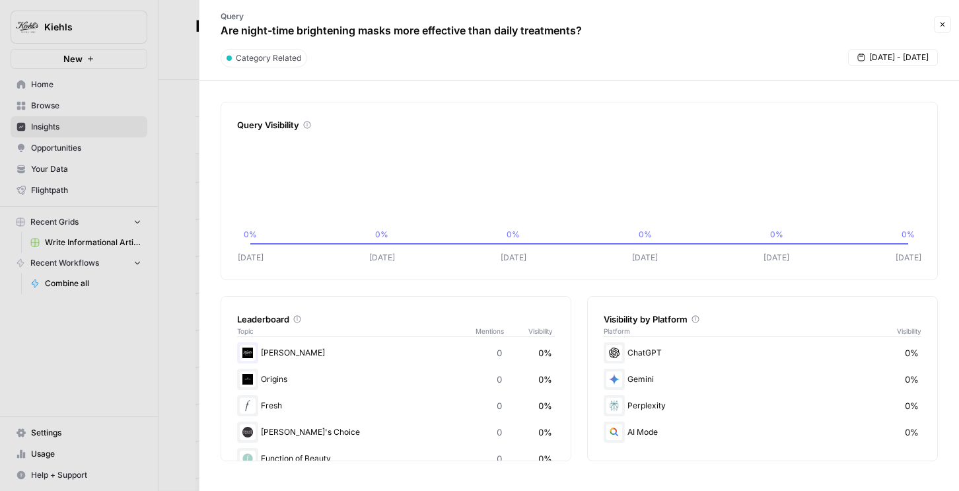
click at [942, 24] on icon "button" at bounding box center [943, 24] width 5 height 5
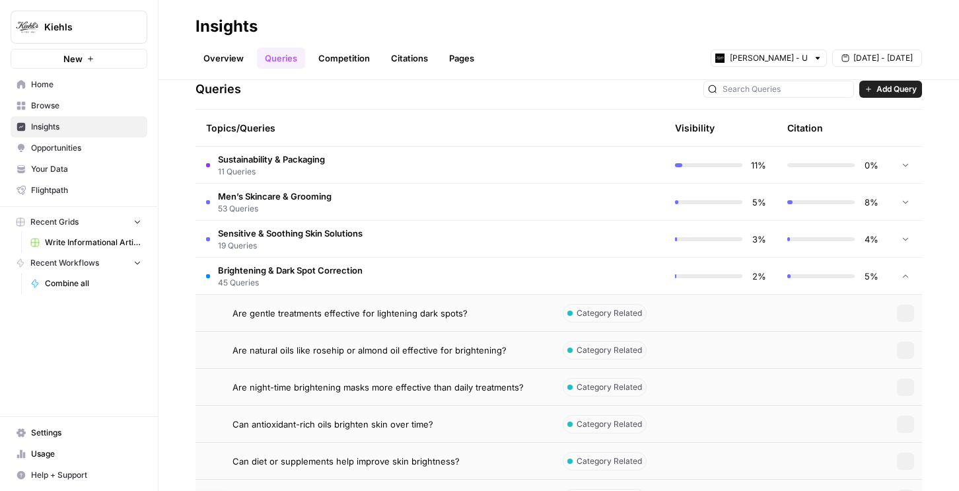
scroll to position [225, 0]
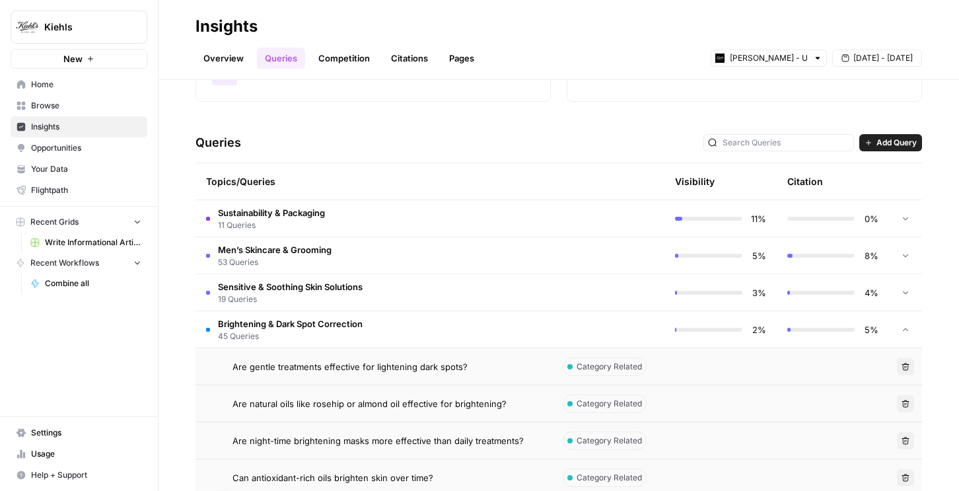
click at [482, 330] on td "Brightening & Dark Spot Correction 45 Queries" at bounding box center [374, 329] width 357 height 36
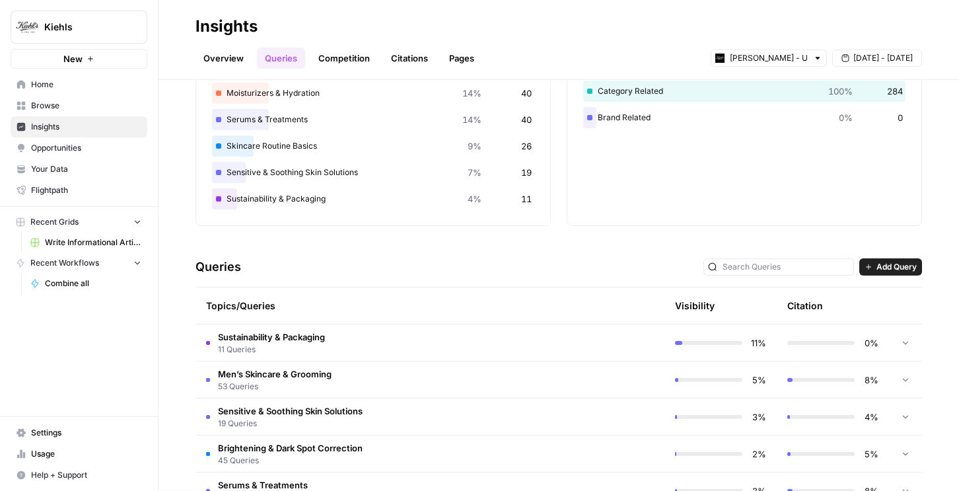
click at [432, 334] on td "Sustainability & Packaging 11 Queries" at bounding box center [374, 342] width 357 height 36
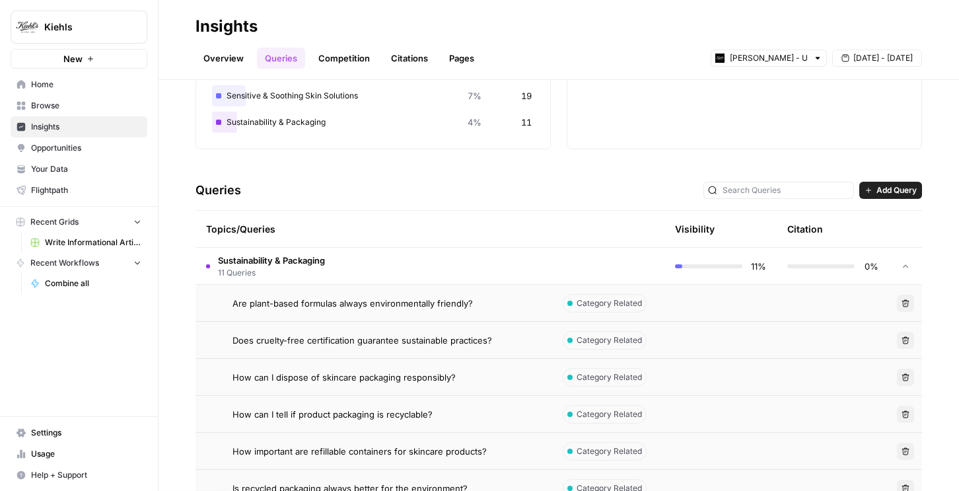
scroll to position [212, 0]
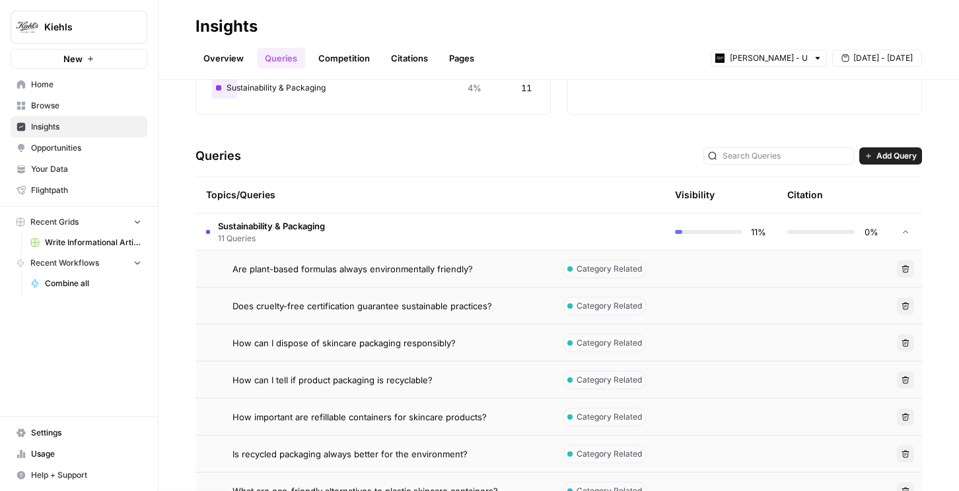
click at [417, 369] on td "How can I tell if product packaging is recyclable?" at bounding box center [374, 379] width 357 height 36
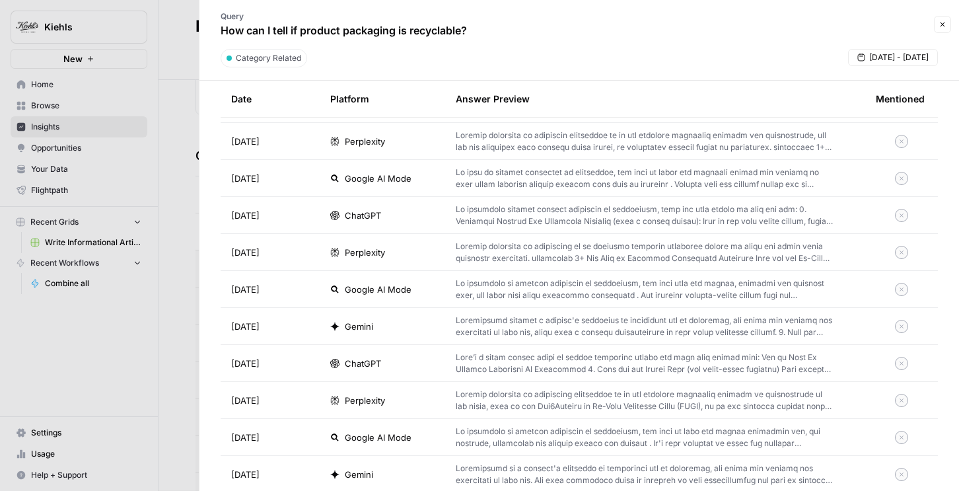
scroll to position [479, 0]
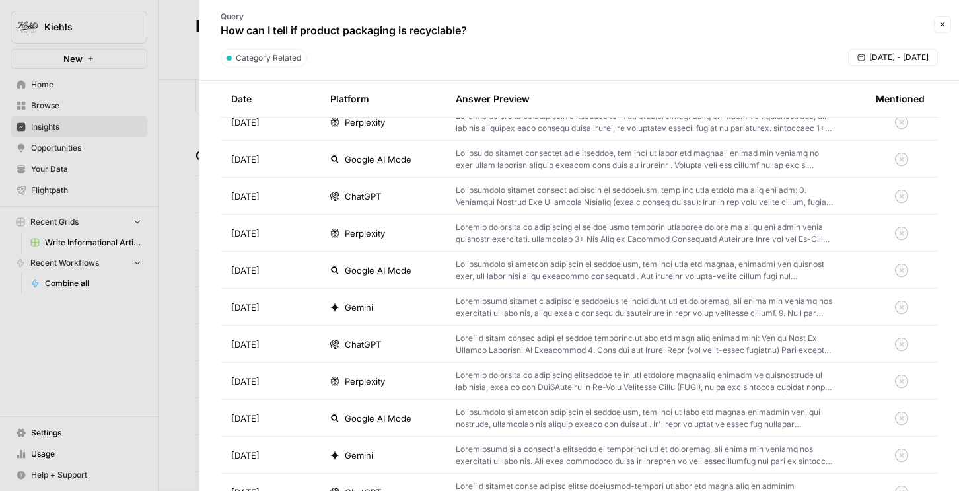
click at [941, 28] on icon "button" at bounding box center [943, 24] width 8 height 8
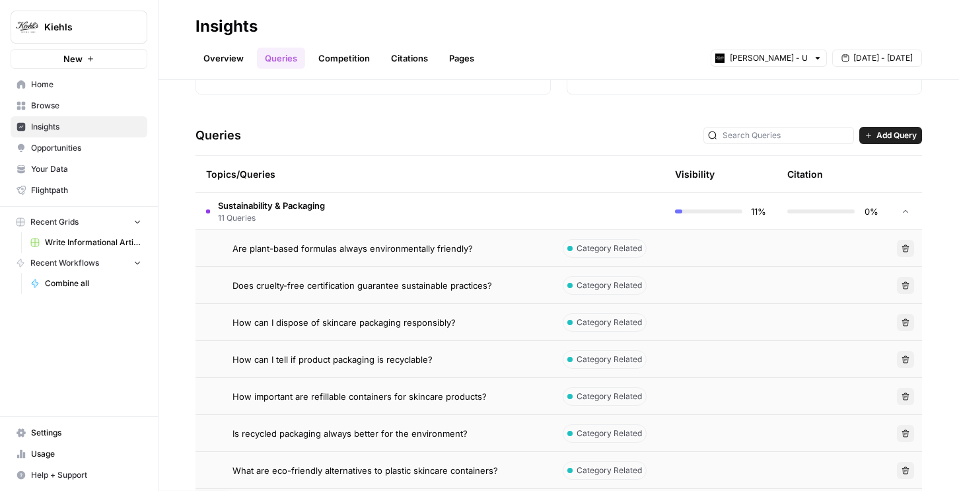
scroll to position [202, 0]
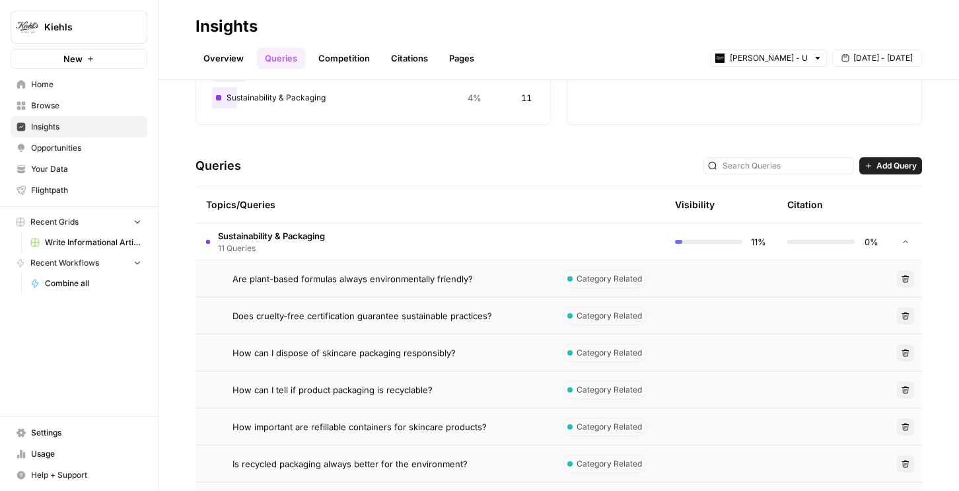
click at [875, 166] on button "Add Query" at bounding box center [891, 165] width 63 height 17
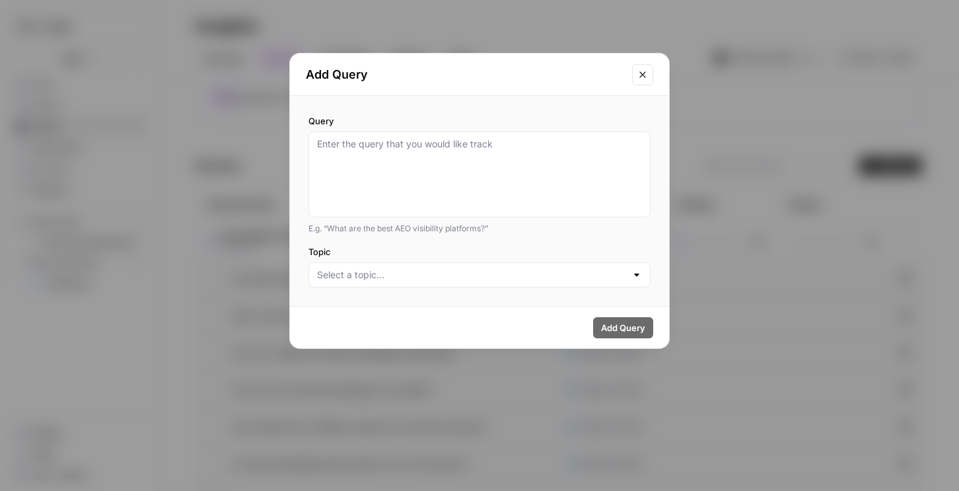
click at [640, 73] on icon "Close modal" at bounding box center [643, 74] width 11 height 11
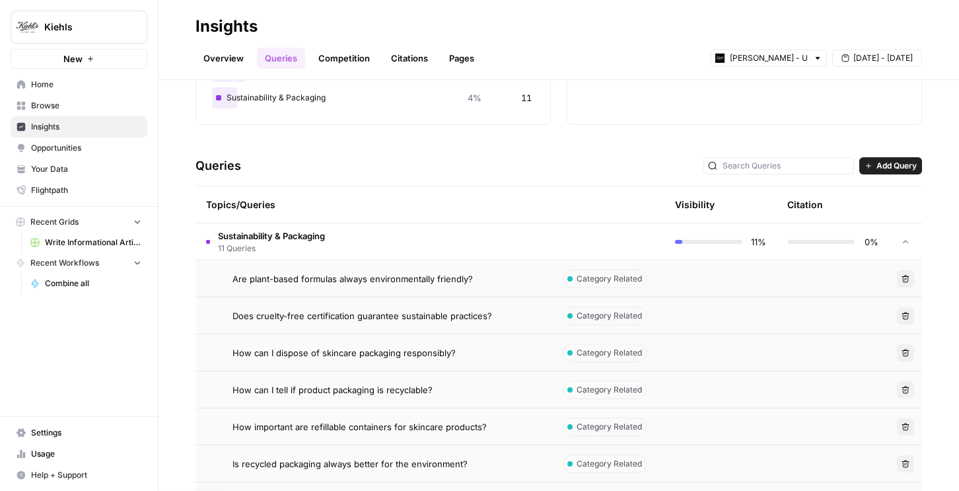
click at [405, 65] on link "Citations" at bounding box center [409, 58] width 53 height 21
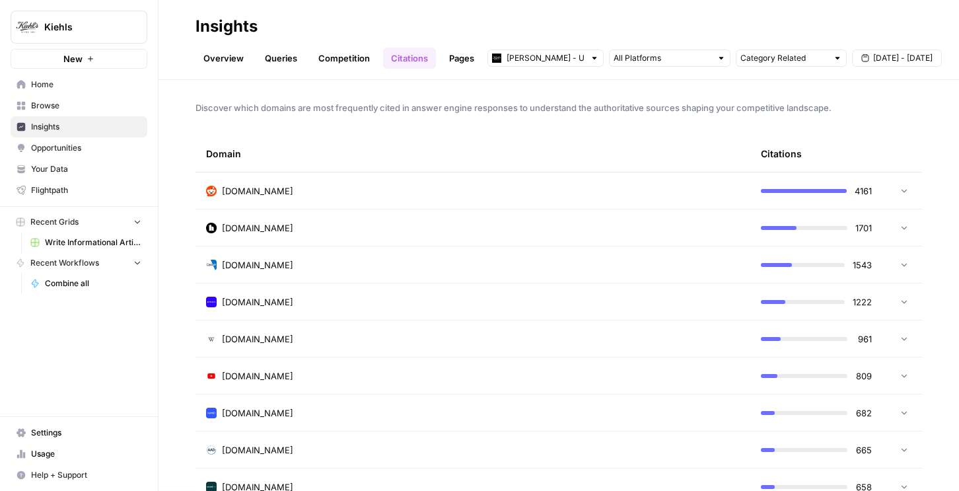
click at [297, 57] on link "Queries" at bounding box center [281, 58] width 48 height 21
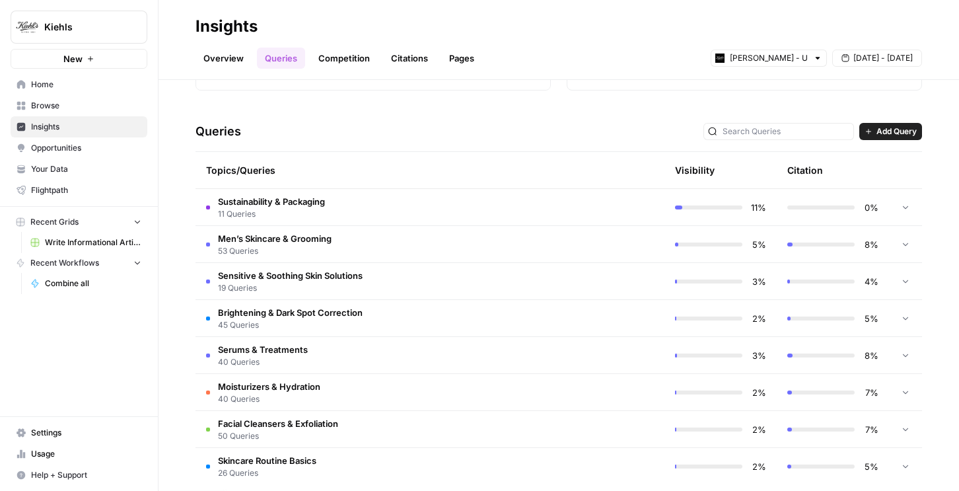
scroll to position [239, 0]
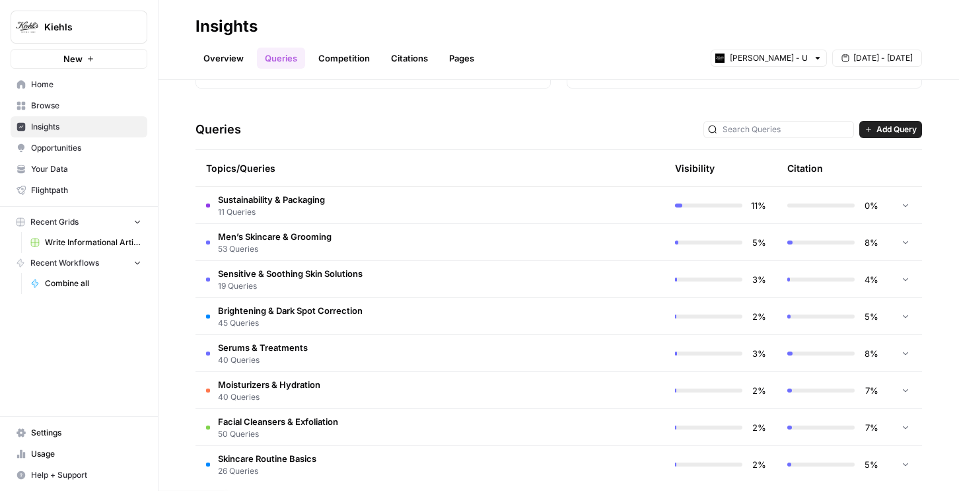
click at [336, 210] on td "Sustainability & Packaging 11 Queries" at bounding box center [374, 205] width 357 height 36
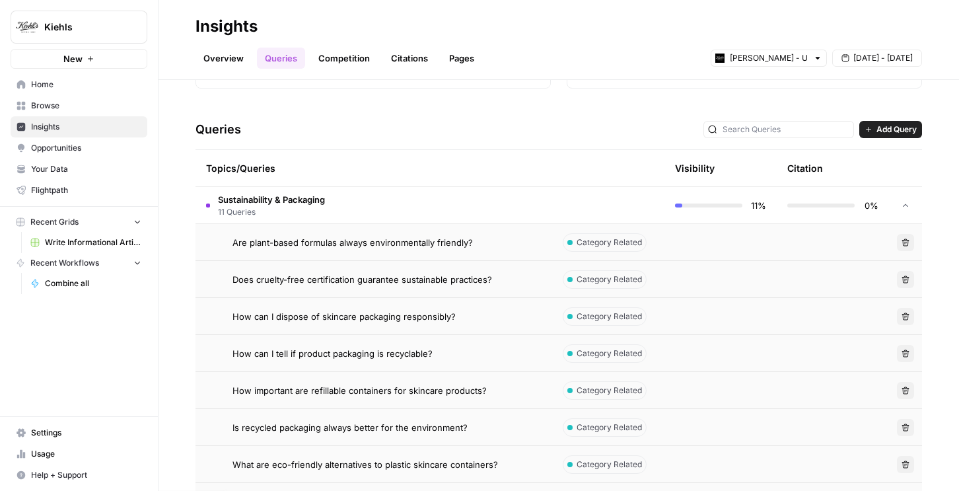
click at [319, 276] on span "Does cruelty-free certification guarantee sustainable practices?" at bounding box center [363, 279] width 260 height 13
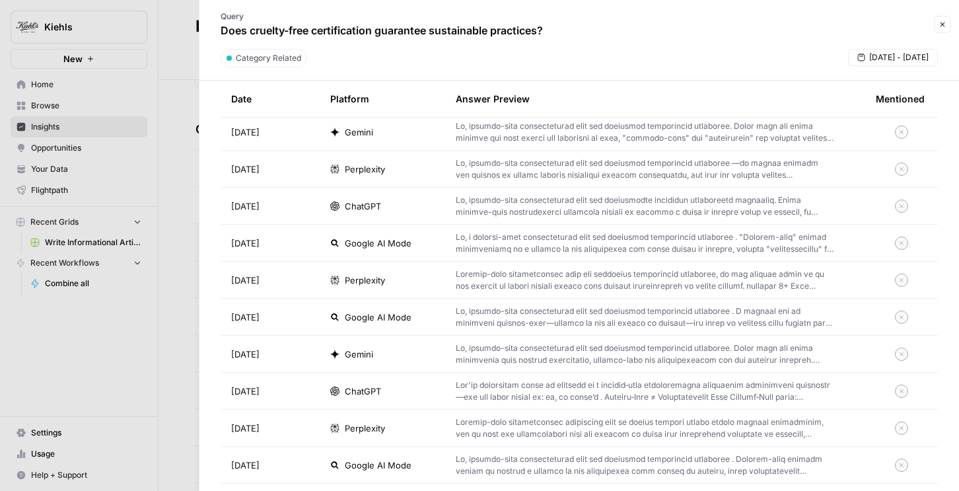
scroll to position [414, 0]
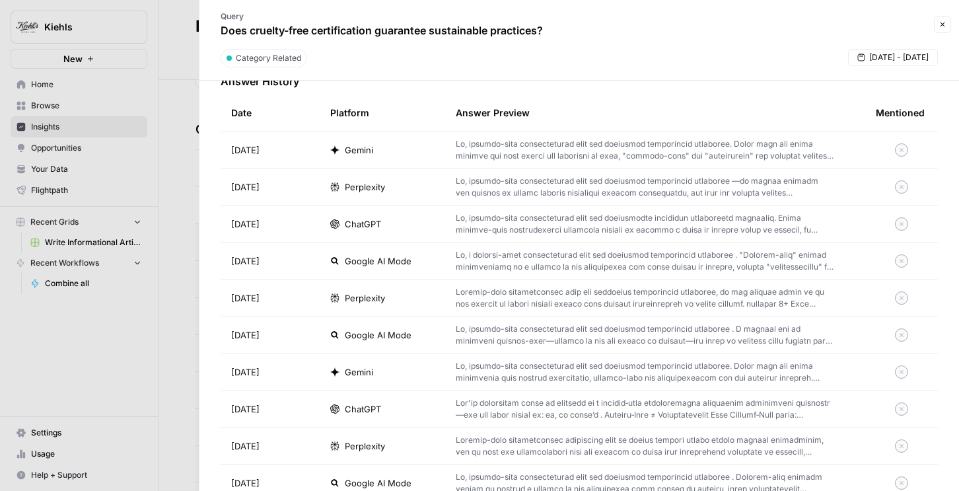
click at [636, 215] on p at bounding box center [645, 224] width 378 height 24
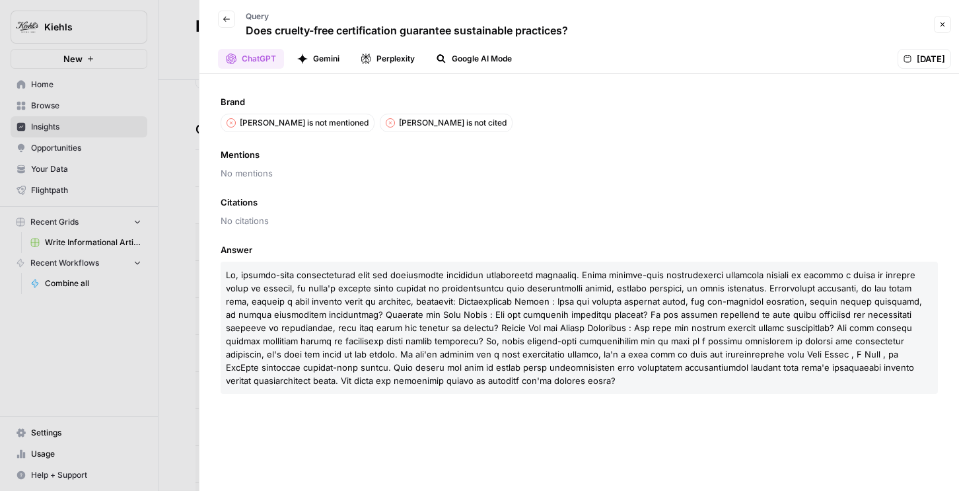
drag, startPoint x: 215, startPoint y: 194, endPoint x: 266, endPoint y: 238, distance: 67.4
click at [266, 238] on div "Brand Kiehl's is not mentioned Kiehl's is not cited Mentions No mentions Citati…" at bounding box center [580, 282] width 760 height 417
drag, startPoint x: 223, startPoint y: 155, endPoint x: 277, endPoint y: 194, distance: 67.7
click at [277, 194] on div "Brand Kiehl's is not mentioned Kiehl's is not cited Mentions No mentions Citati…" at bounding box center [580, 282] width 760 height 417
click at [223, 17] on icon "button" at bounding box center [227, 19] width 8 height 8
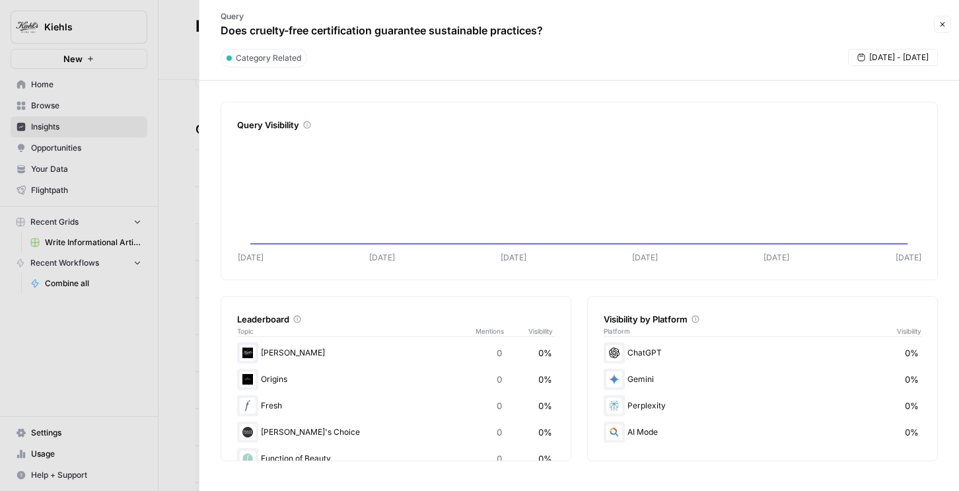
click at [159, 147] on div at bounding box center [479, 245] width 959 height 491
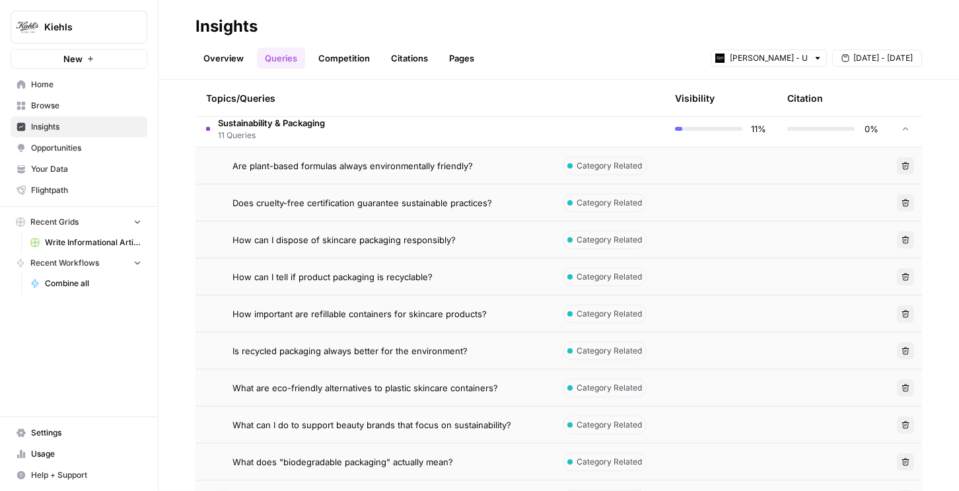
click at [303, 126] on span "Sustainability & Packaging" at bounding box center [271, 122] width 107 height 13
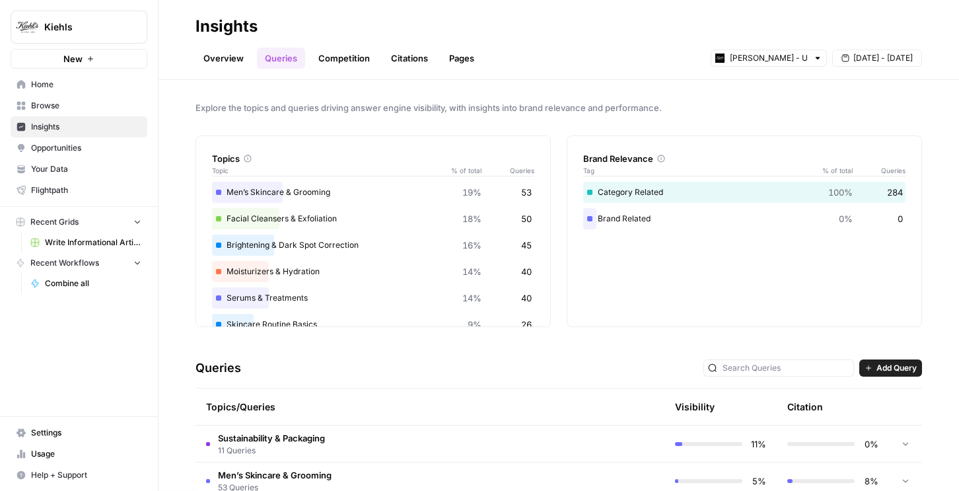
click at [233, 65] on link "Overview" at bounding box center [224, 58] width 56 height 21
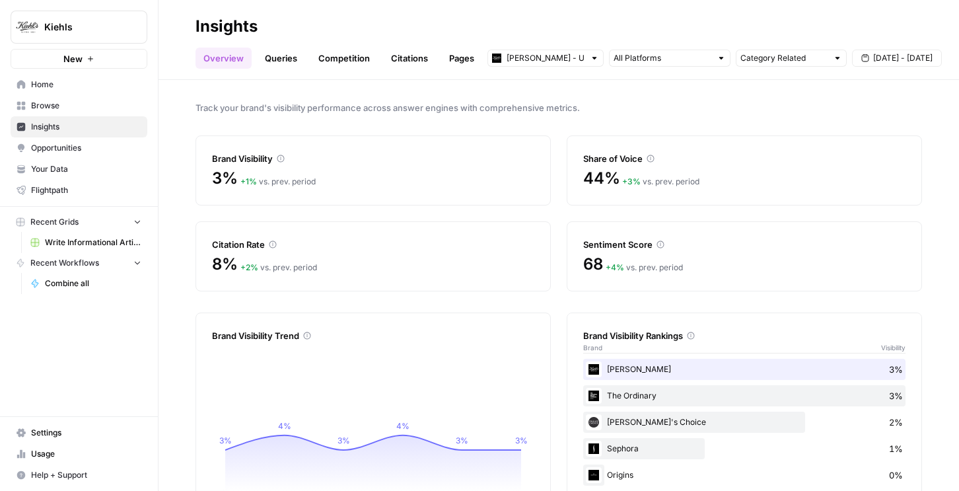
click at [774, 66] on div "Category Related" at bounding box center [791, 58] width 111 height 17
type input "Category Related"
click at [801, 41] on div "Overview Queries Competition Citations Pages Kiehl's - US Category Related Sep …" at bounding box center [559, 53] width 727 height 32
click at [887, 58] on span "Sep 2 - Sep 8" at bounding box center [902, 58] width 59 height 12
click at [901, 35] on h2 "Insights" at bounding box center [559, 26] width 727 height 21
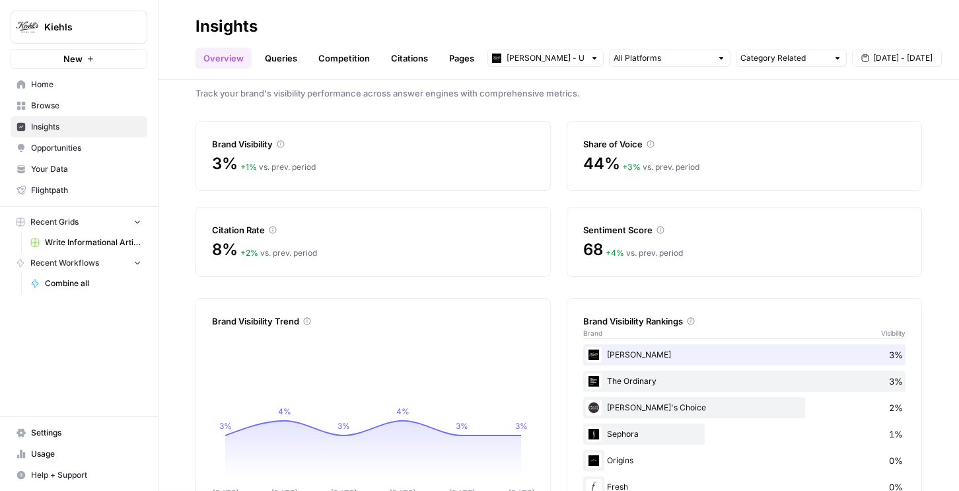
scroll to position [11, 0]
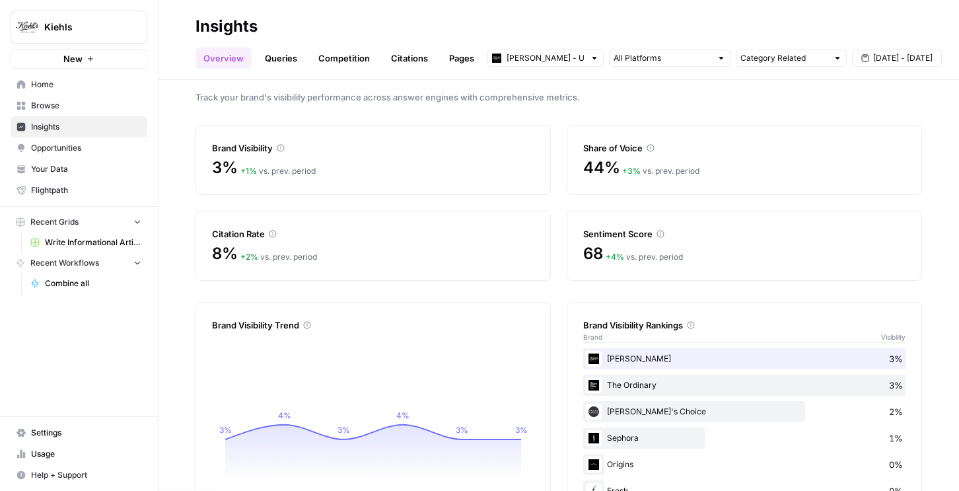
click at [324, 59] on link "Competition" at bounding box center [344, 58] width 67 height 21
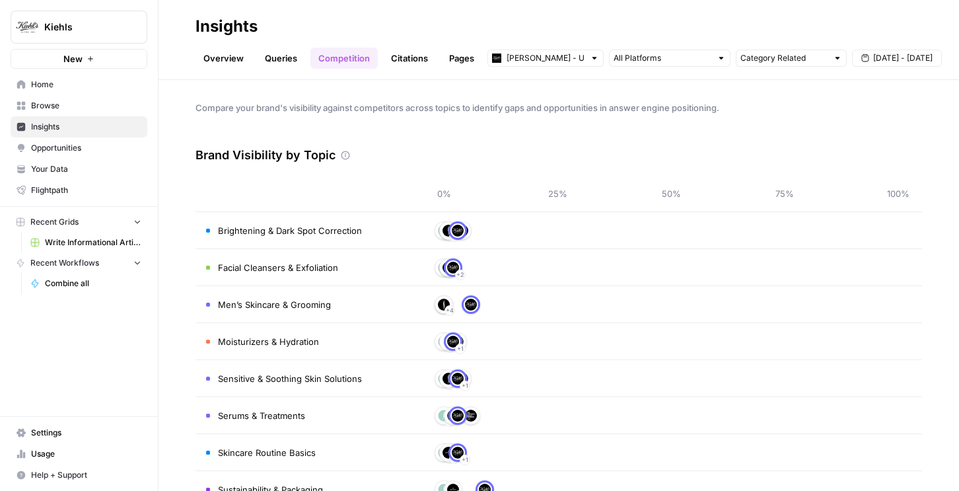
scroll to position [38, 0]
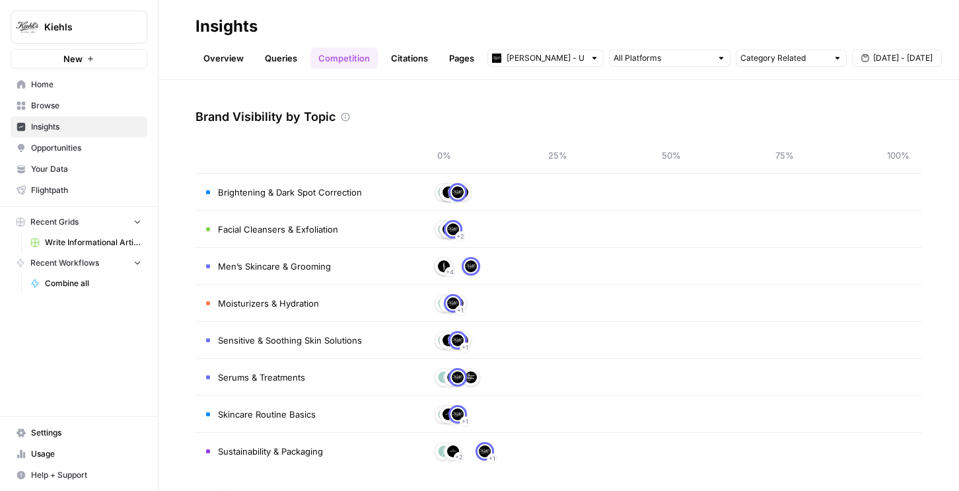
click at [461, 311] on span "+ 1" at bounding box center [460, 310] width 7 height 13
click at [420, 57] on link "Citations" at bounding box center [409, 58] width 53 height 21
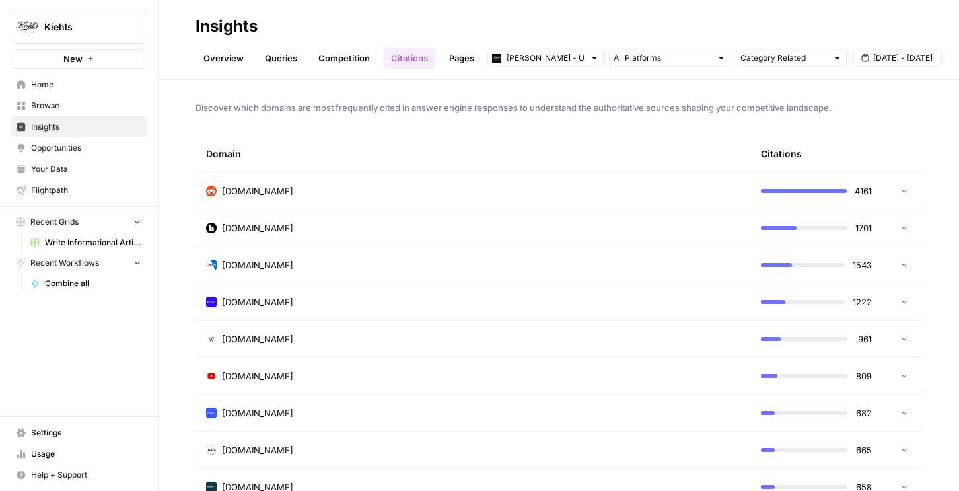
click at [899, 186] on div at bounding box center [901, 190] width 16 height 9
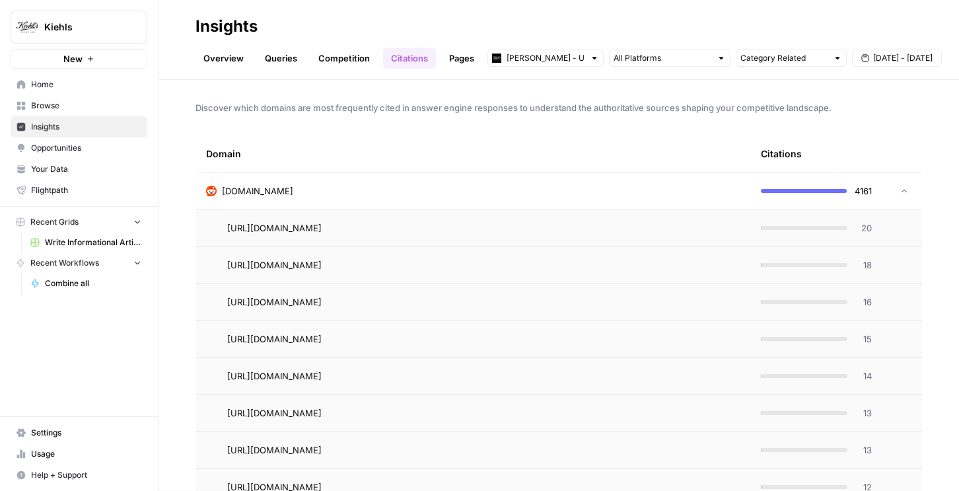
click at [884, 188] on td at bounding box center [903, 190] width 40 height 36
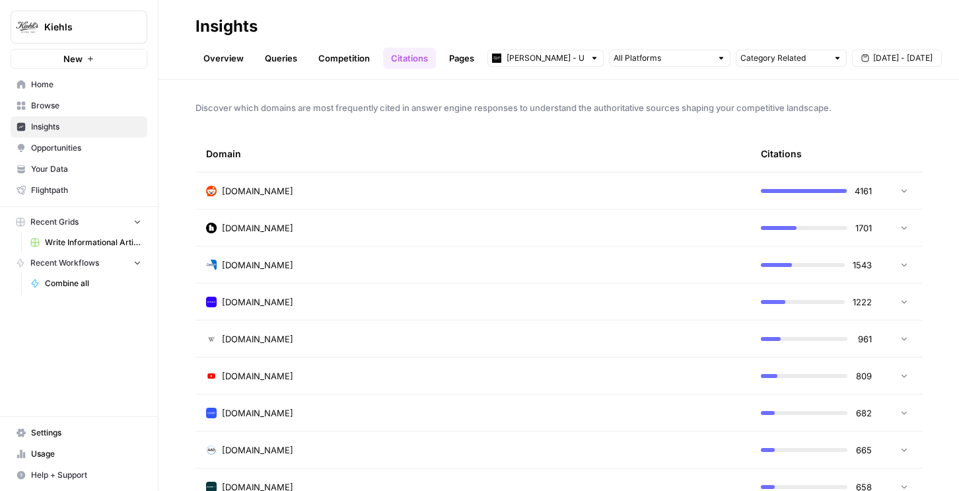
click at [891, 200] on td at bounding box center [903, 190] width 40 height 36
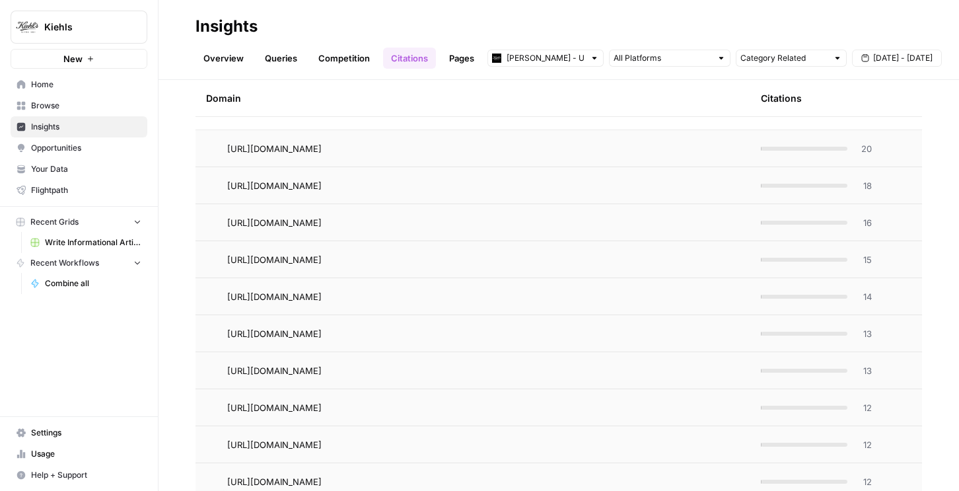
scroll to position [69, 0]
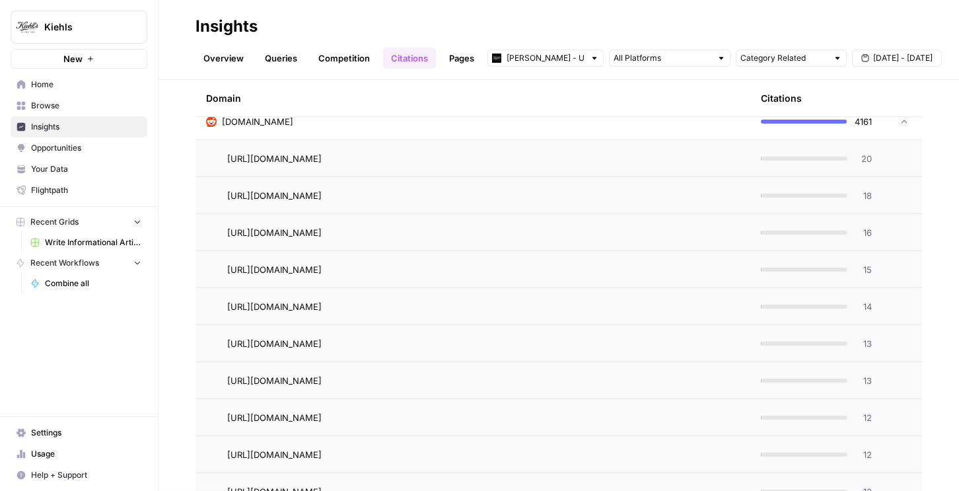
click at [870, 157] on span "20" at bounding box center [864, 158] width 17 height 13
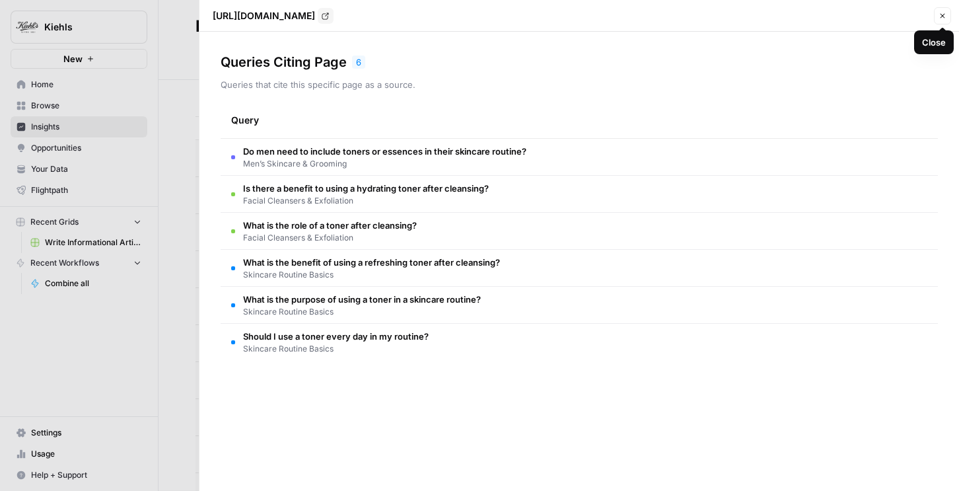
click at [945, 13] on icon "button" at bounding box center [943, 16] width 8 height 8
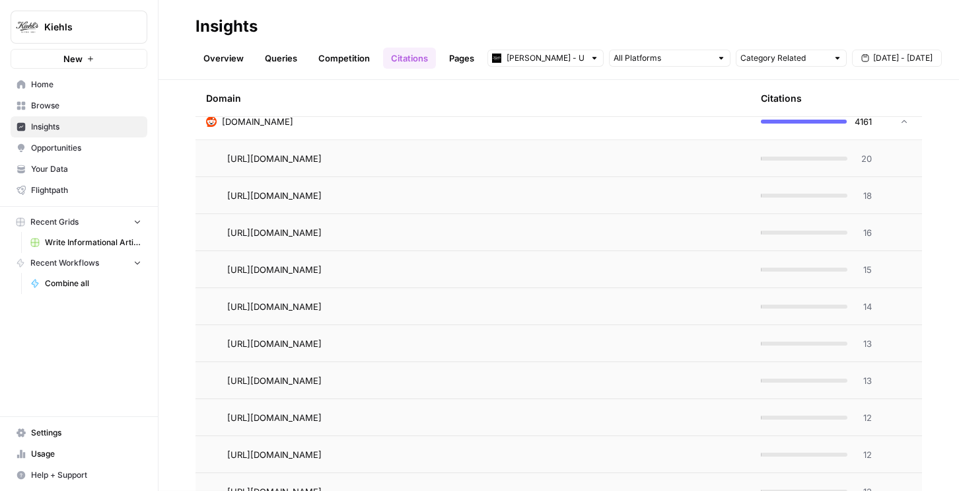
scroll to position [0, 0]
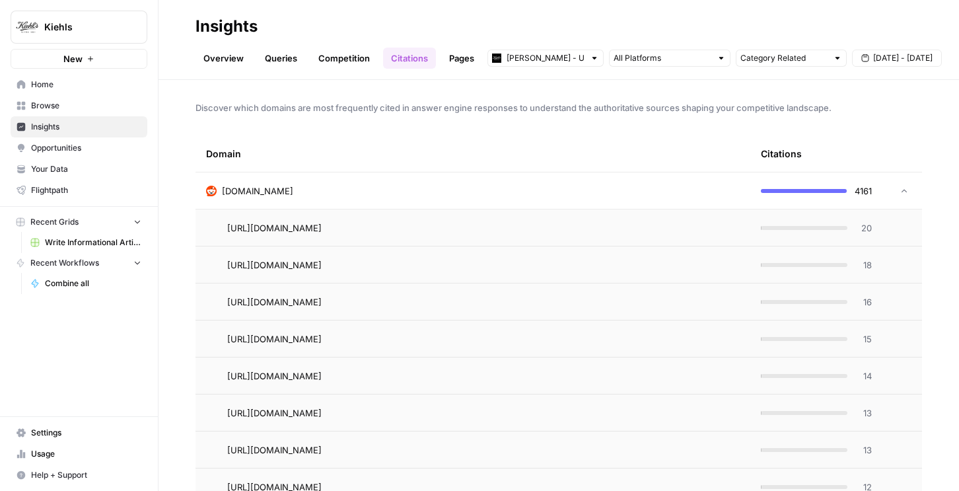
click at [348, 181] on td "reddit.com" at bounding box center [473, 190] width 555 height 36
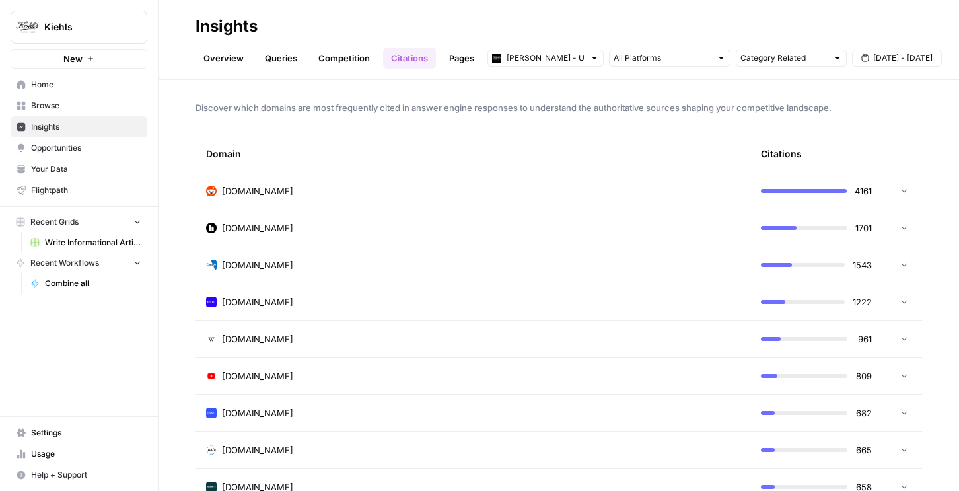
click at [449, 62] on link "Pages" at bounding box center [461, 58] width 41 height 21
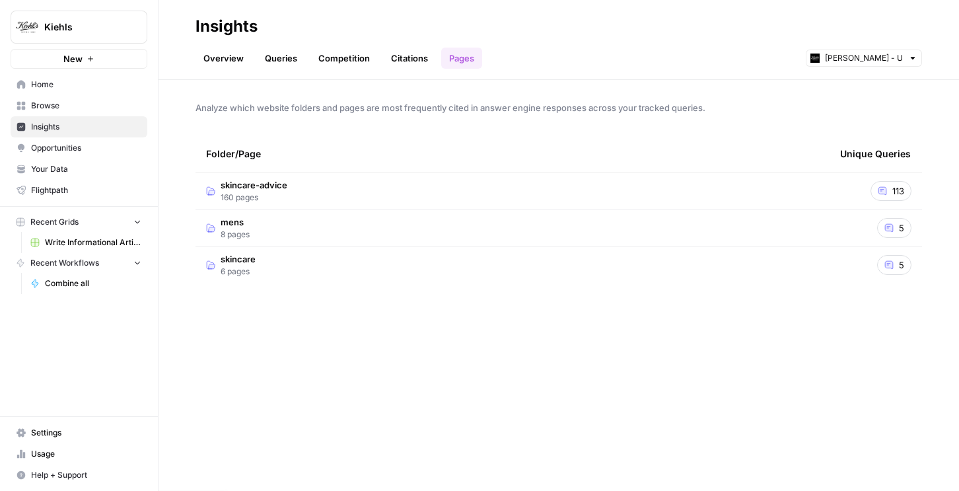
click at [832, 193] on td "113" at bounding box center [876, 190] width 92 height 36
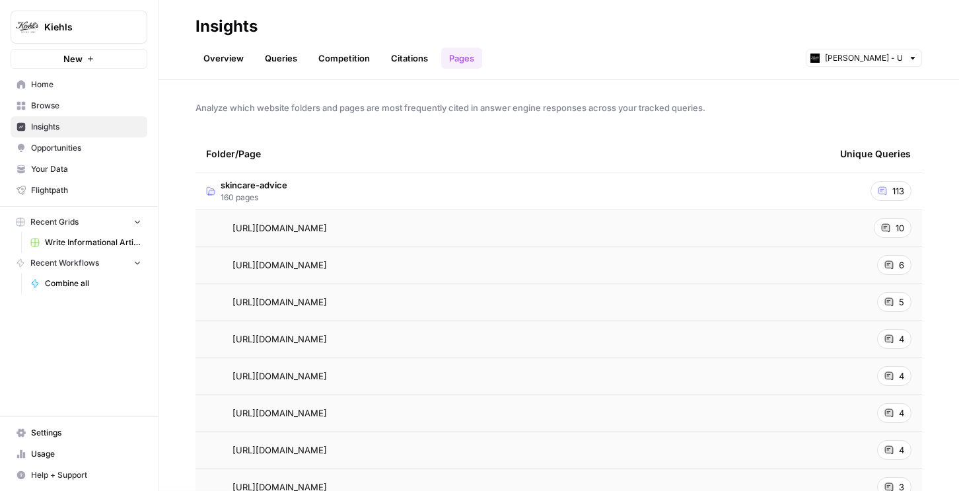
click at [902, 232] on span "10" at bounding box center [900, 227] width 9 height 13
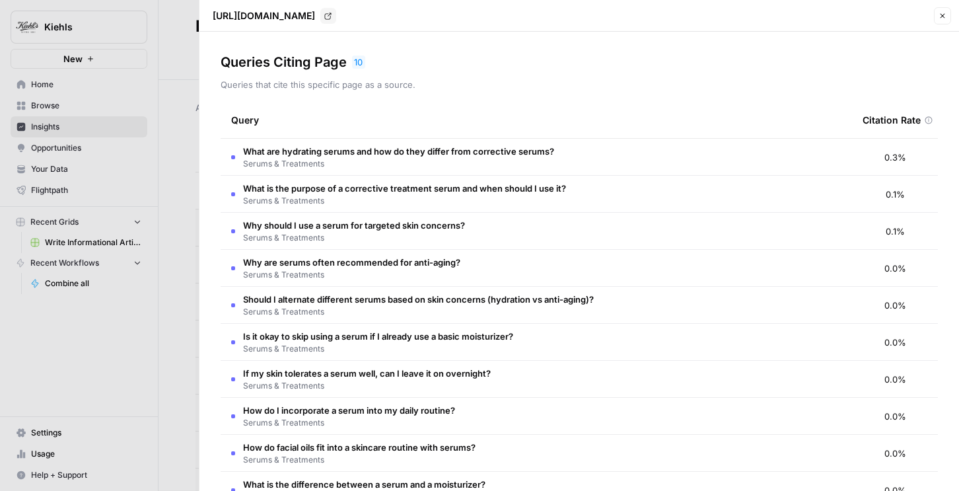
click at [182, 213] on div at bounding box center [479, 245] width 959 height 491
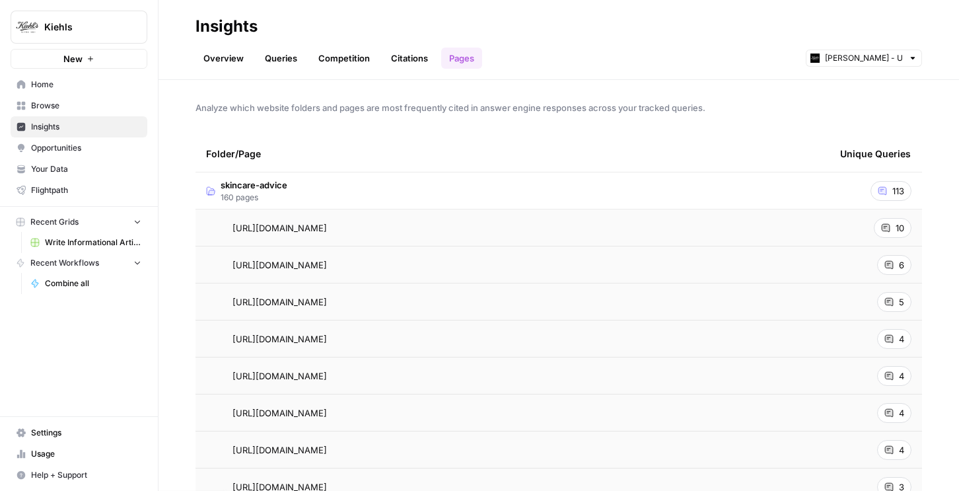
click at [895, 267] on div "6" at bounding box center [894, 265] width 34 height 20
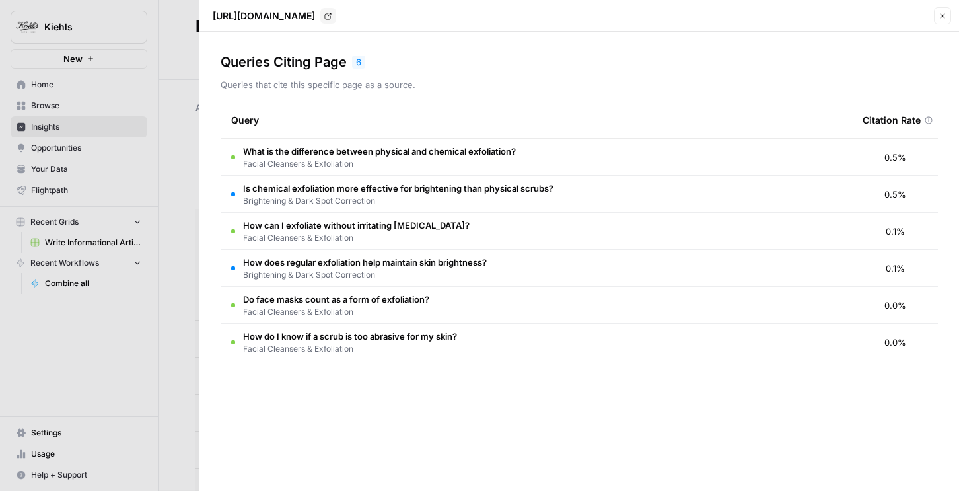
click at [198, 218] on div at bounding box center [479, 245] width 959 height 491
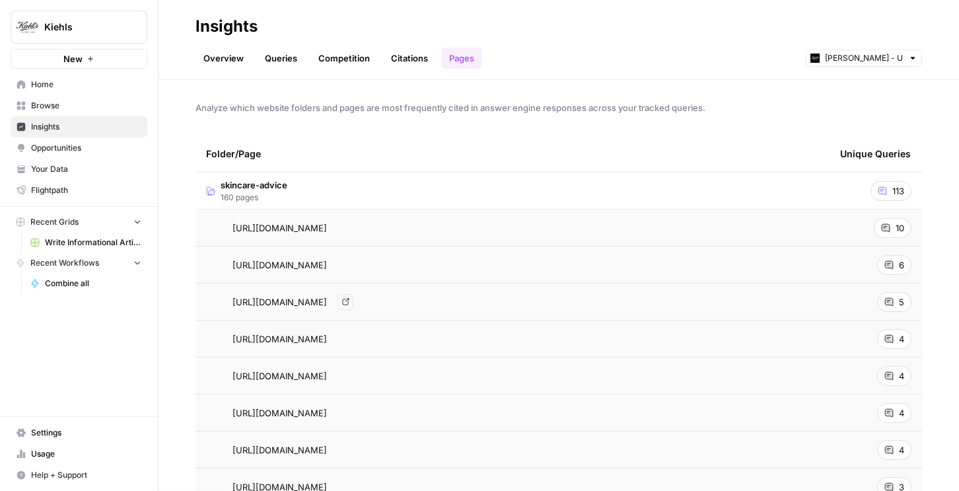
click at [327, 264] on span "https://www.kiehls.com/skincare-advice/chemical-vs-physical-exfoliation.html" at bounding box center [280, 264] width 94 height 13
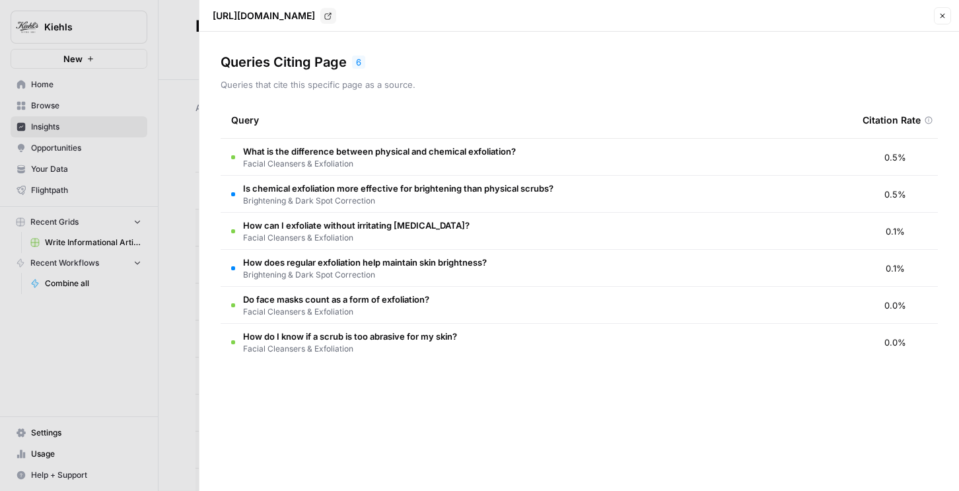
click at [943, 19] on icon "button" at bounding box center [943, 16] width 8 height 8
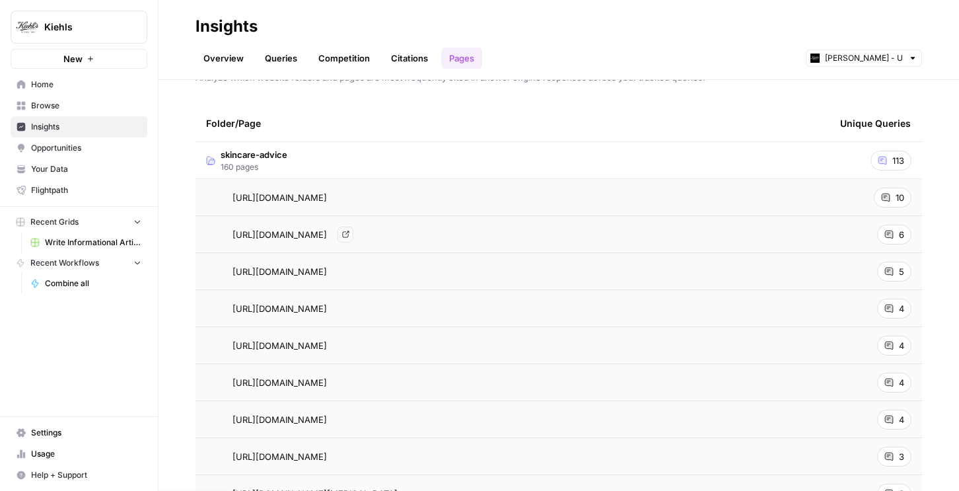
scroll to position [32, 0]
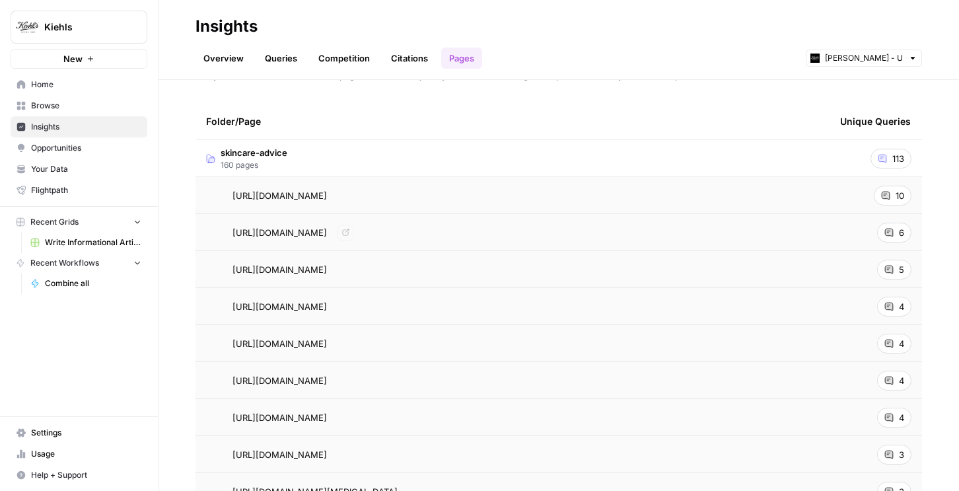
click at [534, 196] on div "https://www.kiehls.com/skincare-advice/how-do-face-serums-work.html Go to page" at bounding box center [512, 196] width 613 height 16
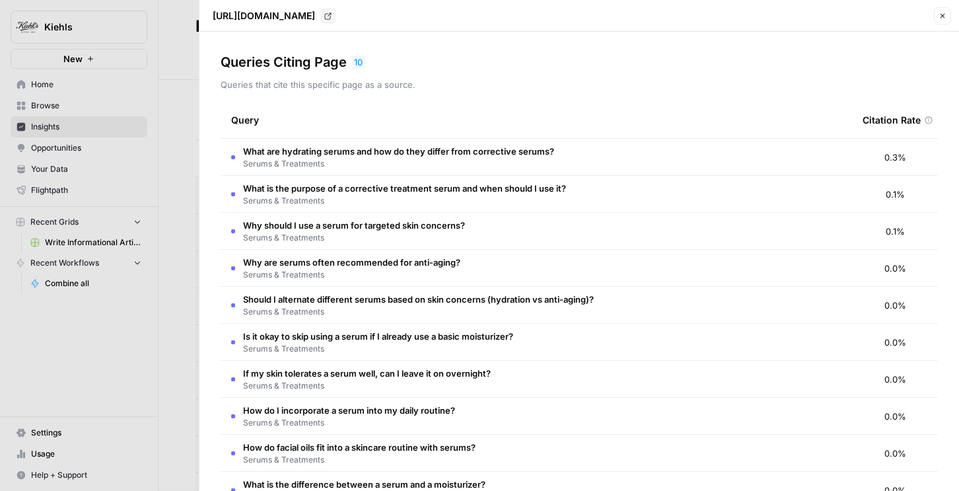
click at [159, 230] on div at bounding box center [479, 245] width 959 height 491
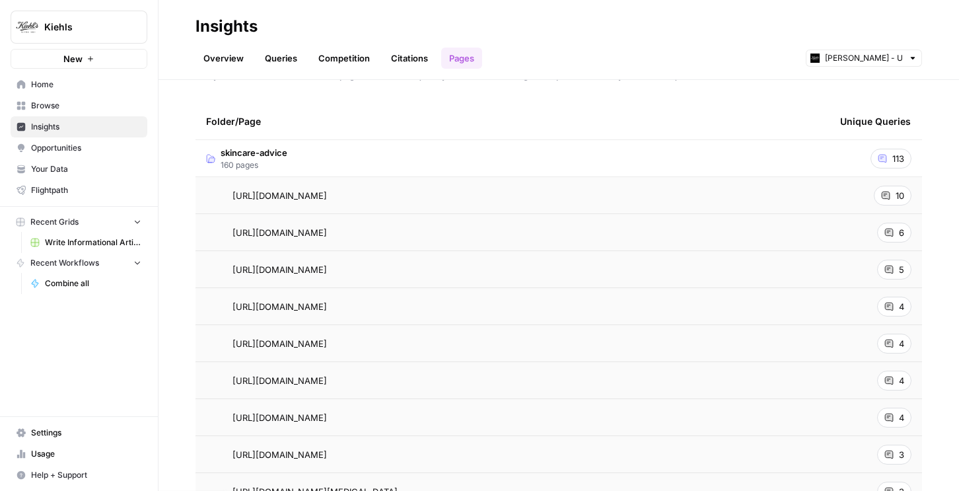
click at [891, 195] on div "10" at bounding box center [893, 196] width 38 height 20
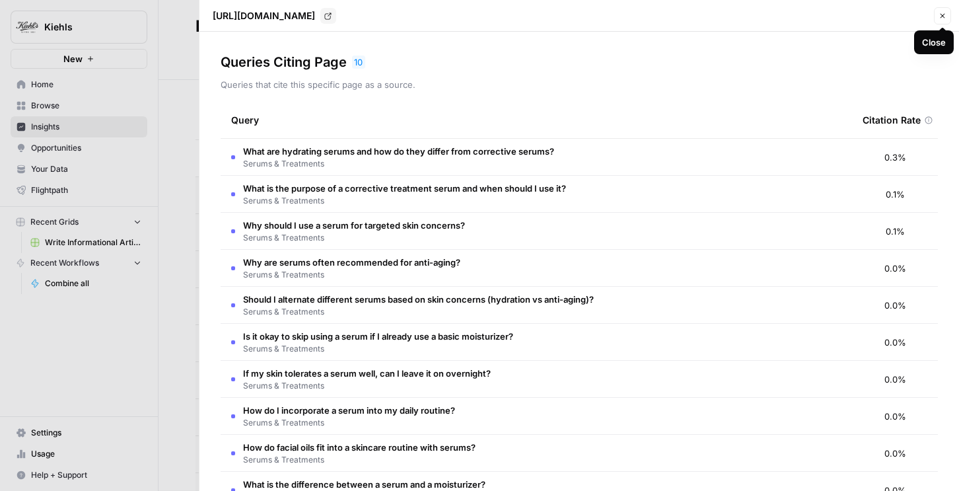
click at [941, 15] on icon "button" at bounding box center [943, 16] width 8 height 8
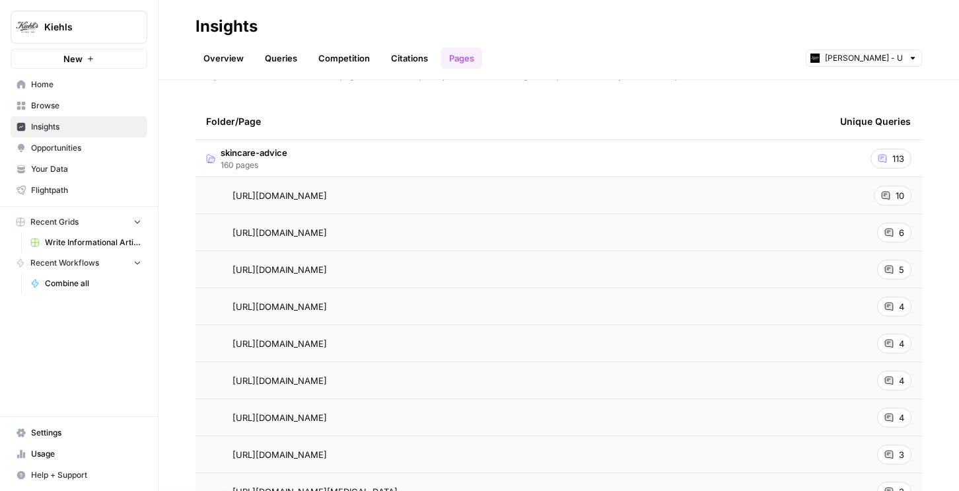
click at [323, 66] on link "Competition" at bounding box center [344, 58] width 67 height 21
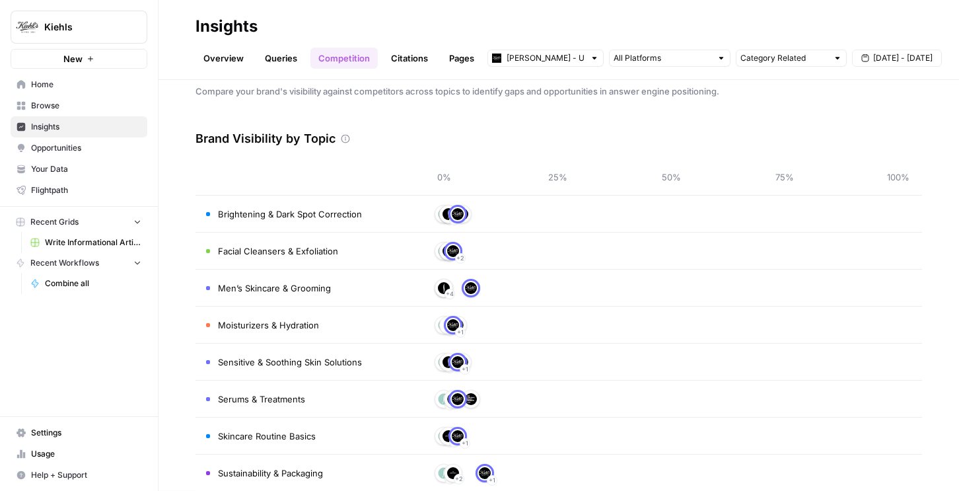
scroll to position [38, 0]
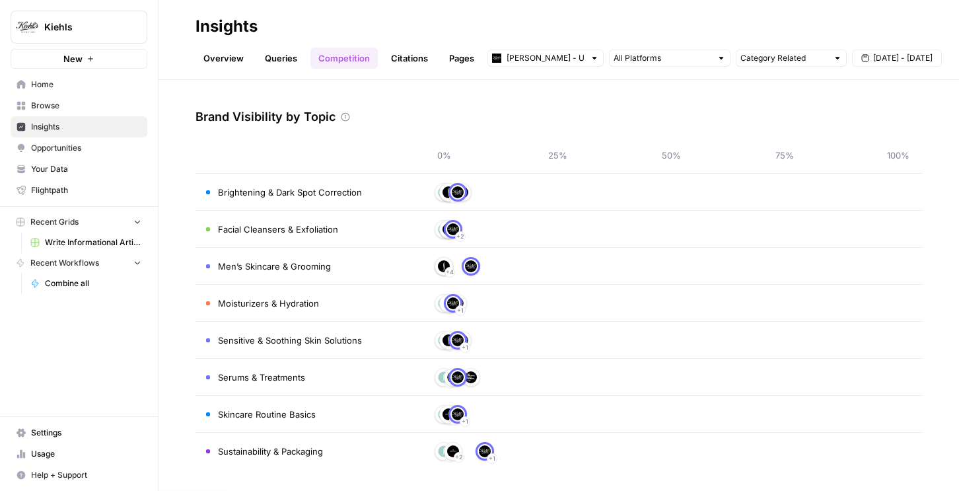
click at [41, 151] on span "Opportunities" at bounding box center [86, 148] width 110 height 12
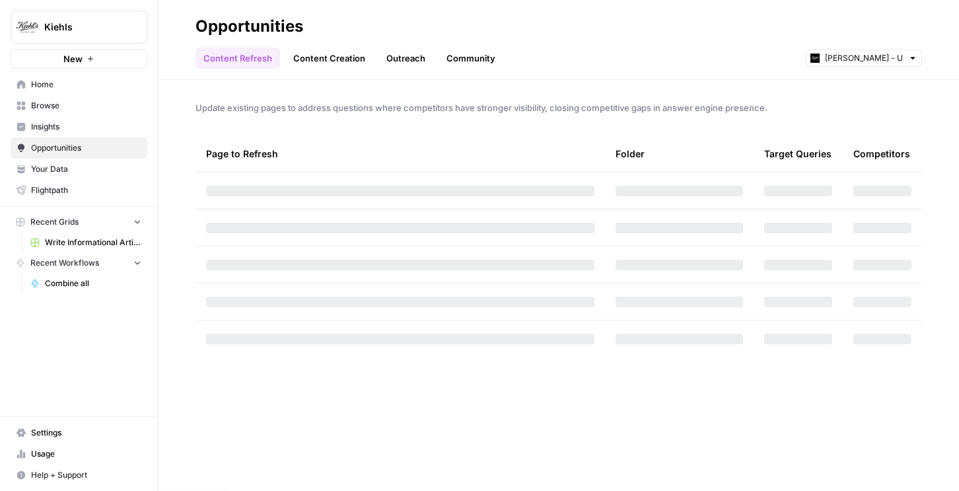
click at [41, 151] on span "Opportunities" at bounding box center [86, 148] width 110 height 12
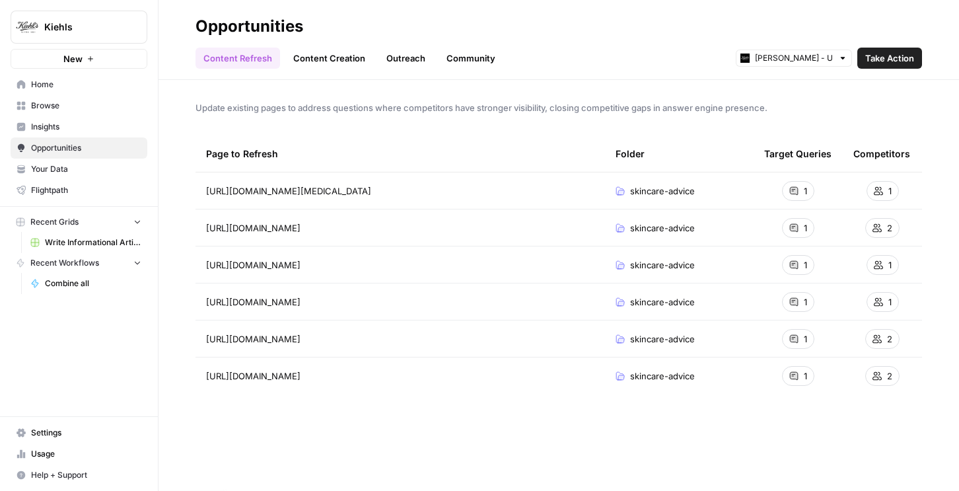
click at [879, 48] on button "Take Action" at bounding box center [890, 58] width 65 height 21
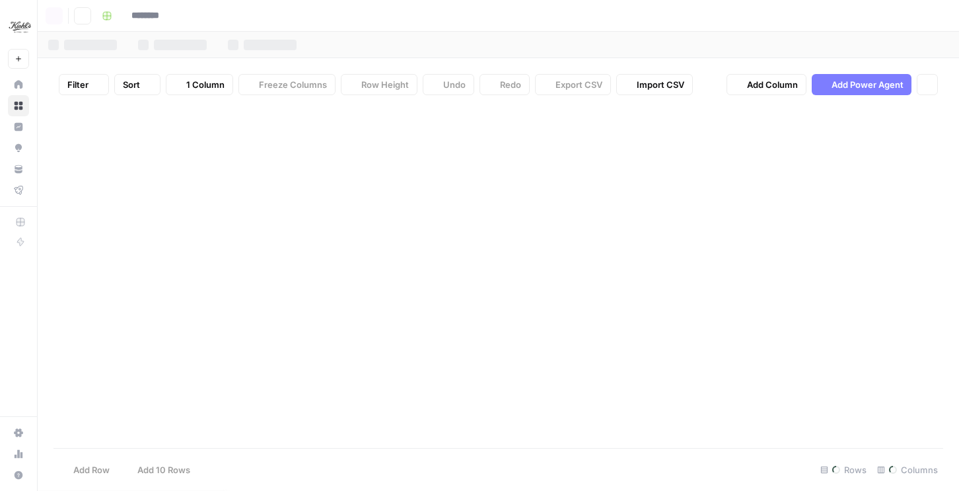
type input "**********"
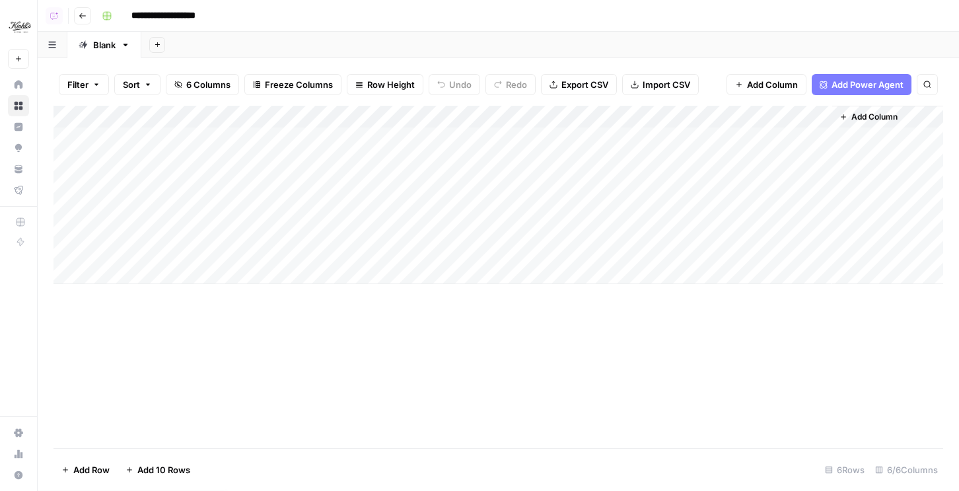
click at [585, 116] on div "Add Column" at bounding box center [499, 195] width 890 height 178
click at [599, 99] on div "Filter Sort 6 Columns Freeze Columns Row Height Undo Redo Export CSV Import CSV…" at bounding box center [499, 84] width 890 height 42
click at [515, 137] on div "Add Column" at bounding box center [499, 195] width 890 height 178
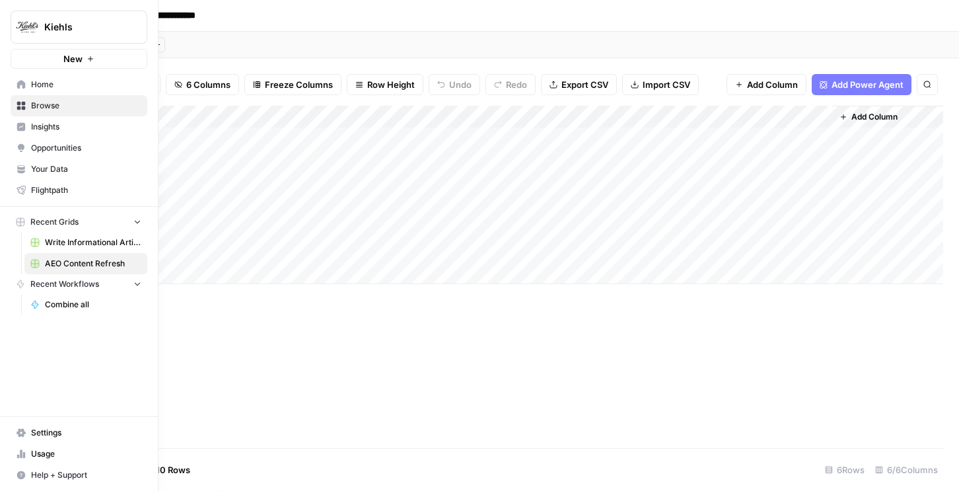
click at [91, 87] on span "Home" at bounding box center [86, 85] width 110 height 12
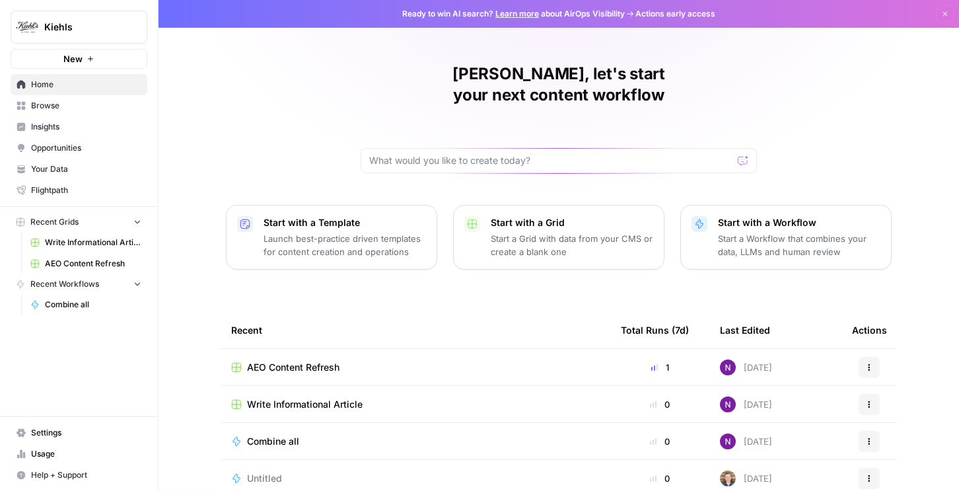
scroll to position [117, 0]
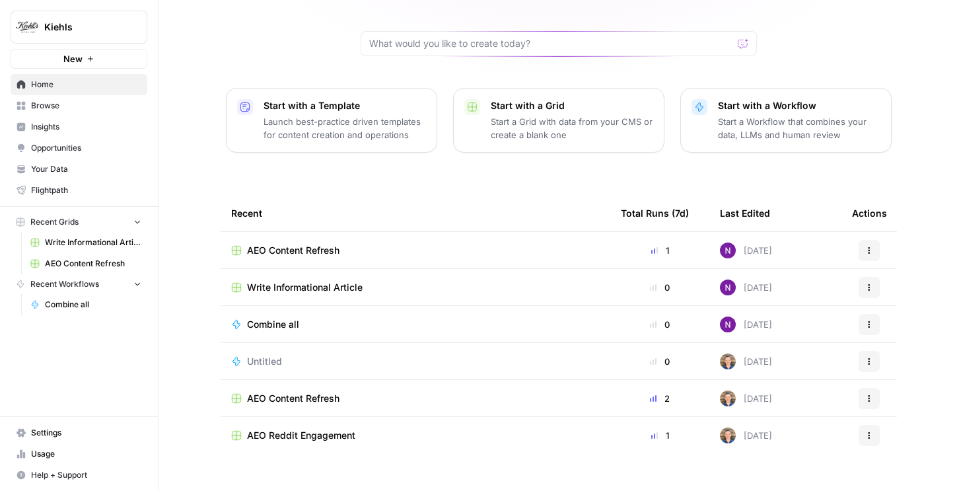
click at [306, 392] on span "AEO Content Refresh" at bounding box center [293, 398] width 92 height 13
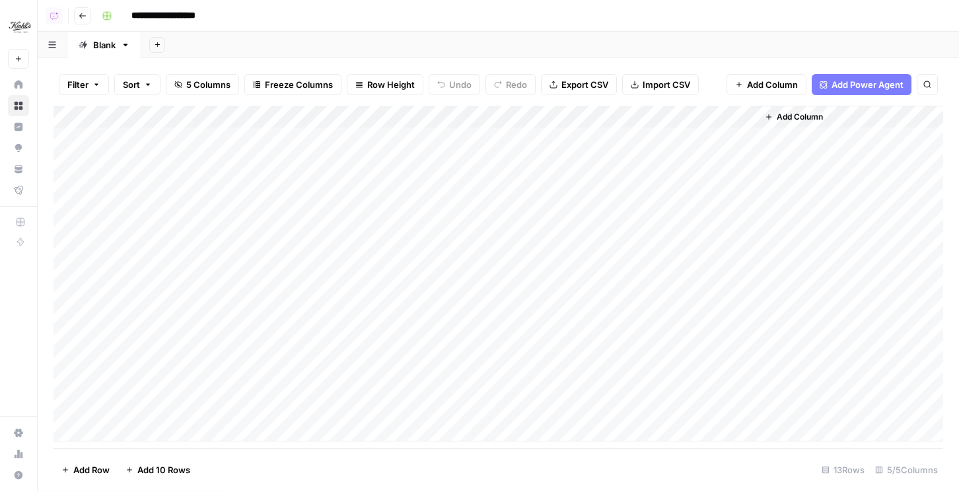
click at [712, 137] on div "Add Column" at bounding box center [499, 274] width 890 height 336
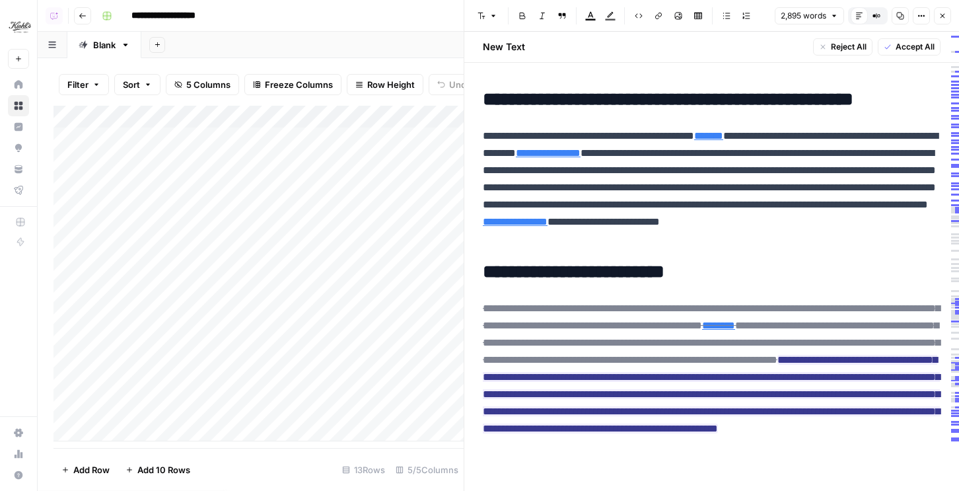
click at [946, 17] on icon "button" at bounding box center [943, 16] width 8 height 8
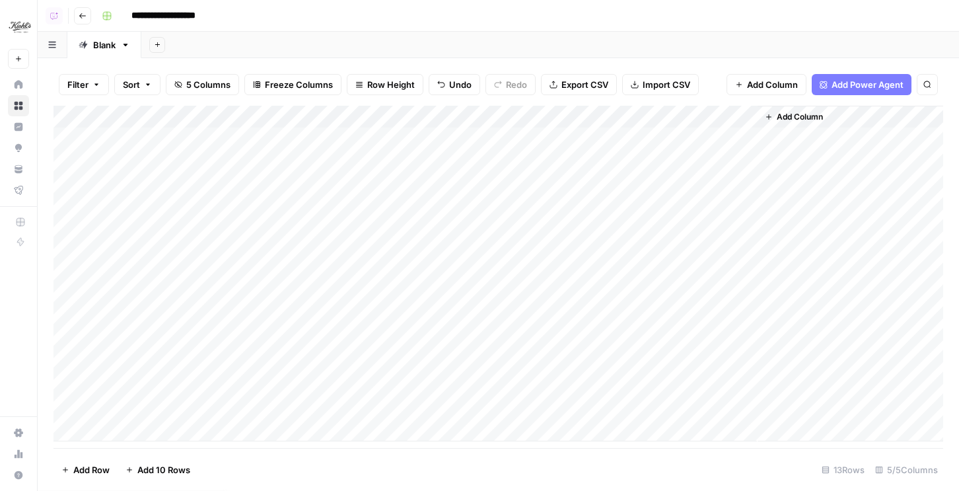
click at [606, 138] on div "Add Column" at bounding box center [499, 274] width 890 height 336
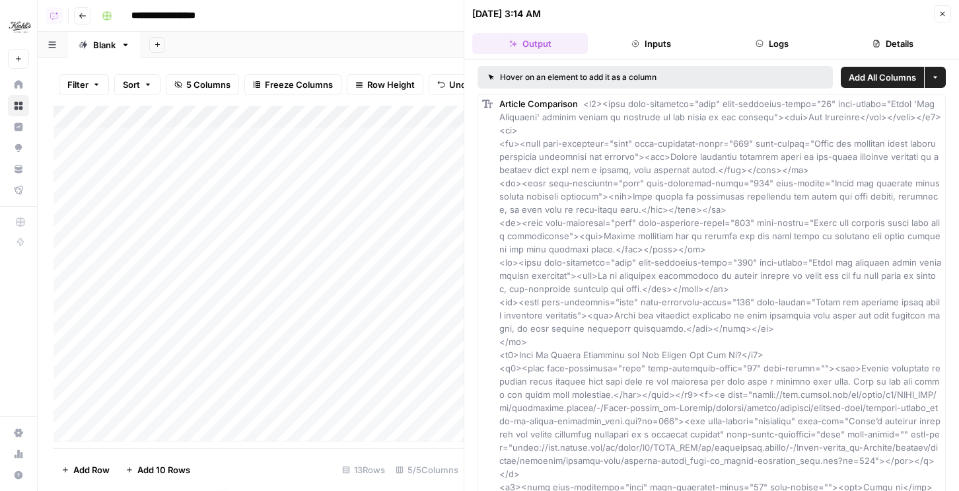
click at [948, 17] on button "Close" at bounding box center [942, 13] width 17 height 17
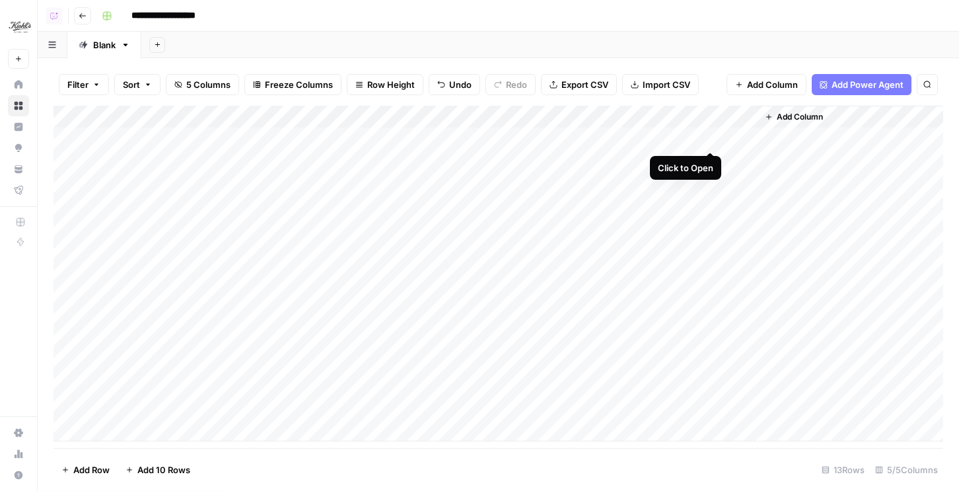
click at [713, 140] on div "Add Column" at bounding box center [499, 274] width 890 height 336
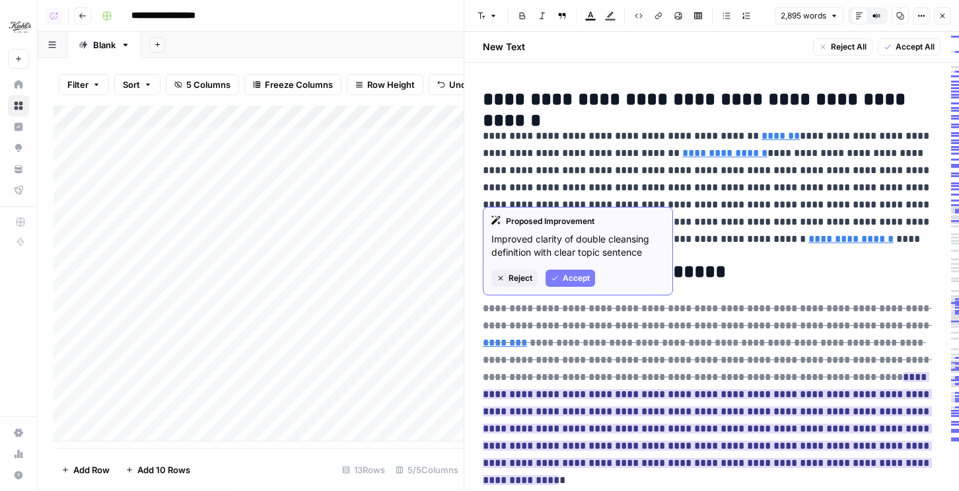
click at [586, 276] on span "Accept" at bounding box center [576, 278] width 27 height 12
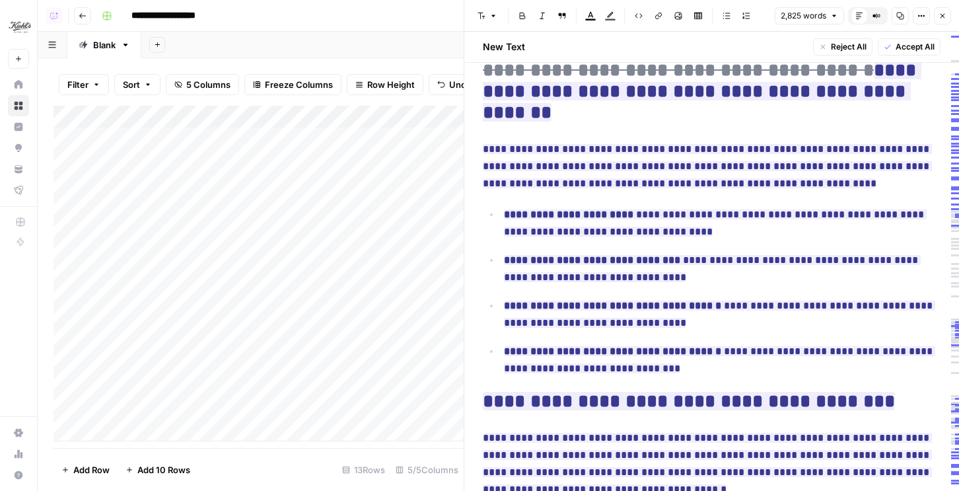
scroll to position [509, 0]
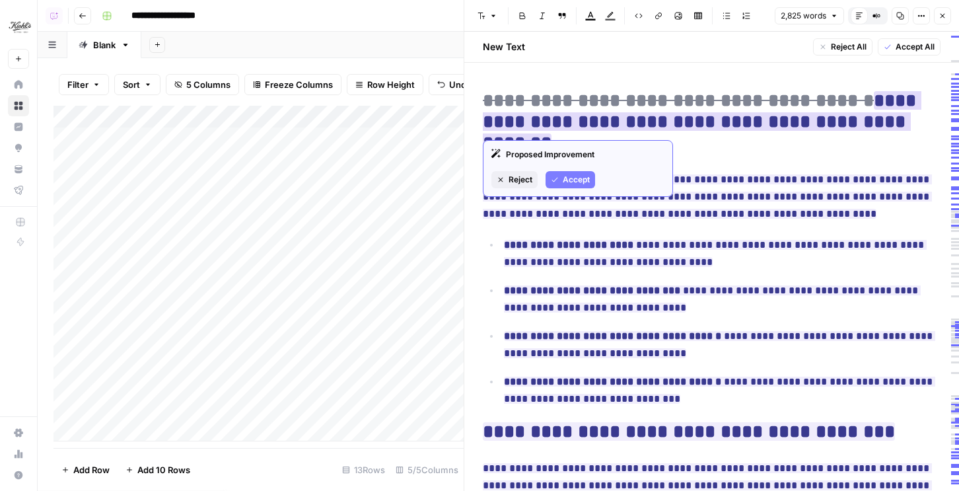
click at [575, 176] on span "Accept" at bounding box center [576, 180] width 27 height 12
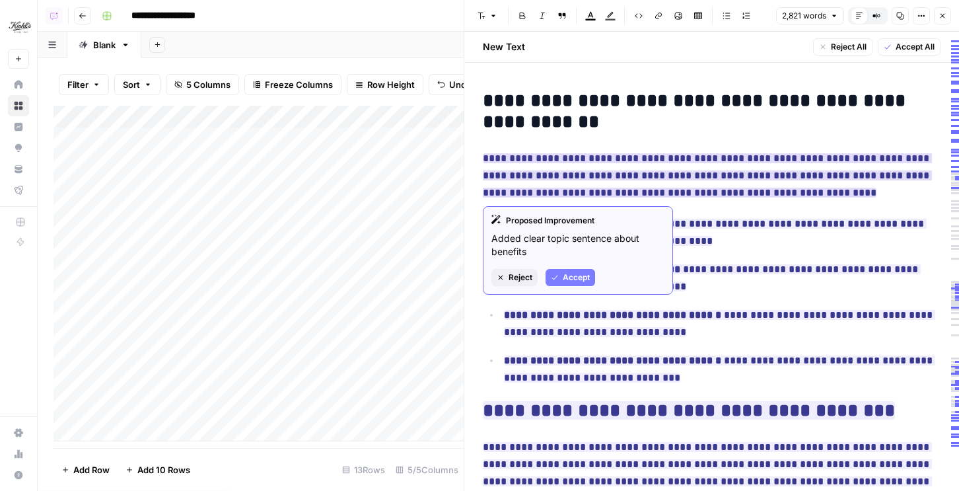
click at [563, 271] on button "Accept" at bounding box center [571, 277] width 50 height 17
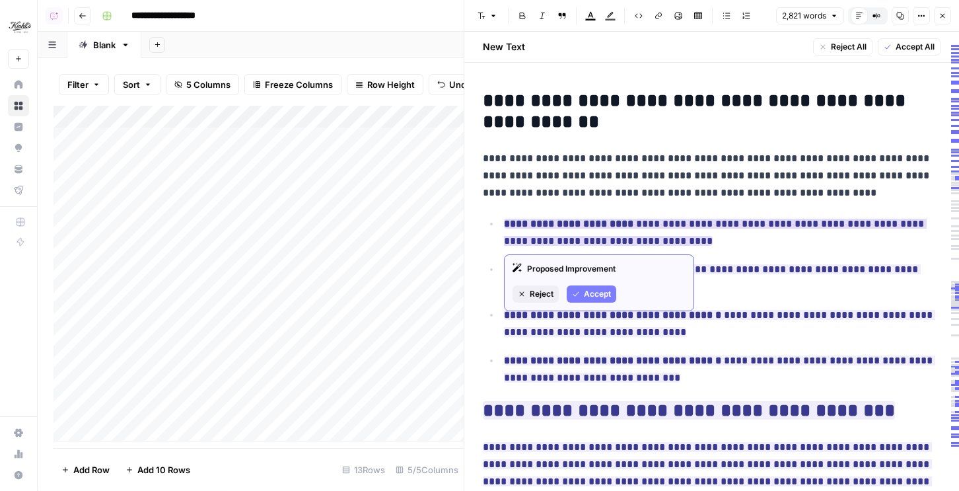
click at [590, 305] on div "Proposed Improvement Reject Accept" at bounding box center [599, 282] width 190 height 57
click at [590, 296] on span "Accept" at bounding box center [597, 294] width 27 height 12
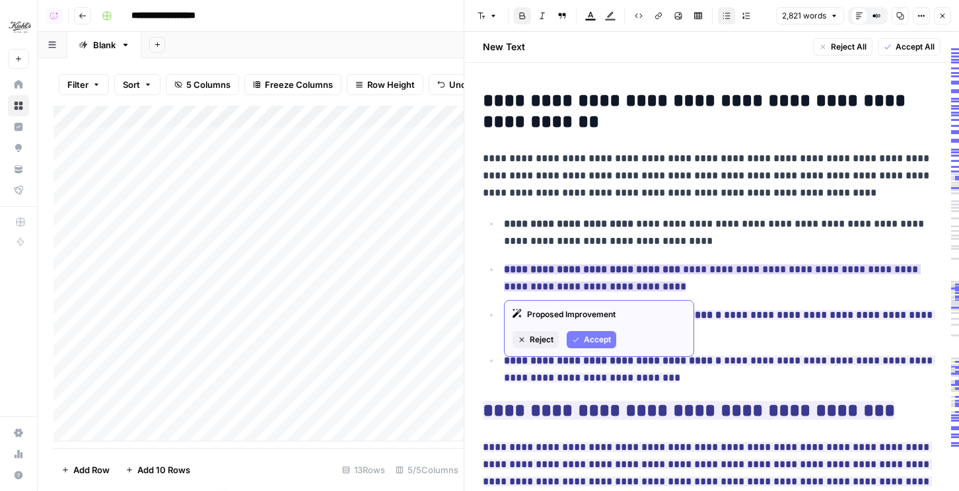
click at [583, 340] on button "Accept" at bounding box center [592, 339] width 50 height 17
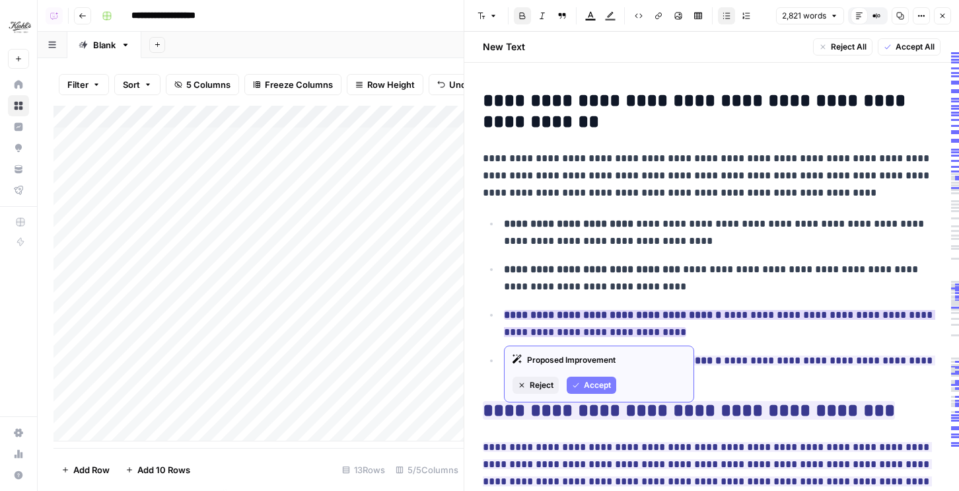
click at [593, 385] on span "Accept" at bounding box center [597, 385] width 27 height 12
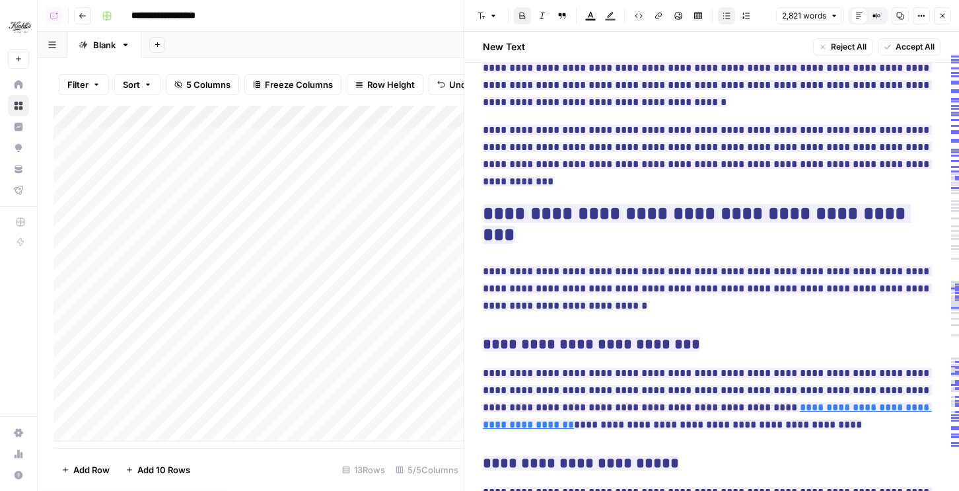
scroll to position [662, 0]
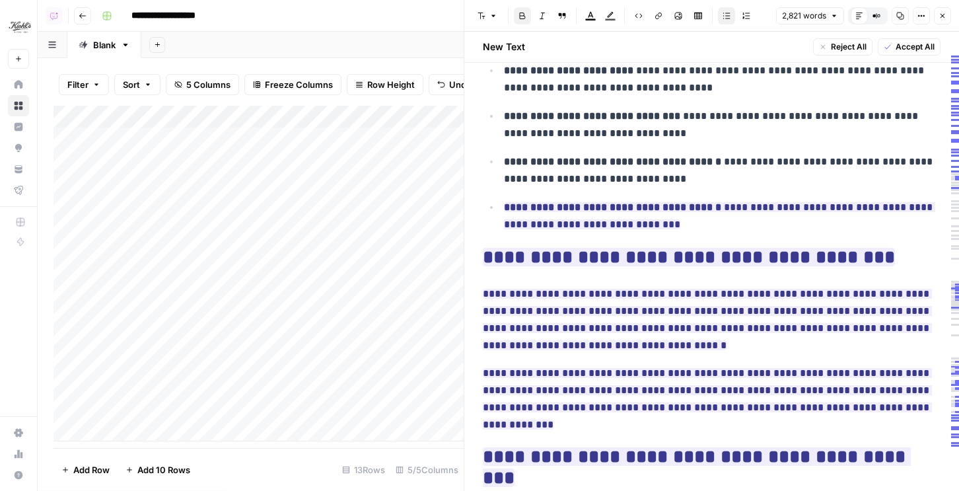
click at [951, 13] on header "Font style Bold Italic Block quote Text color Highlight color Code block Link I…" at bounding box center [711, 16] width 495 height 32
click at [947, 13] on button "Close" at bounding box center [942, 15] width 17 height 17
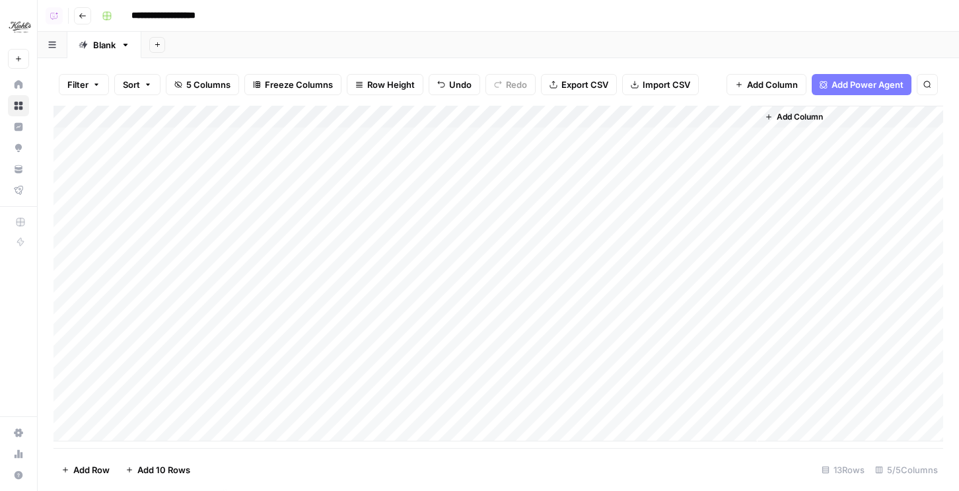
click at [717, 157] on div "Add Column" at bounding box center [499, 274] width 890 height 336
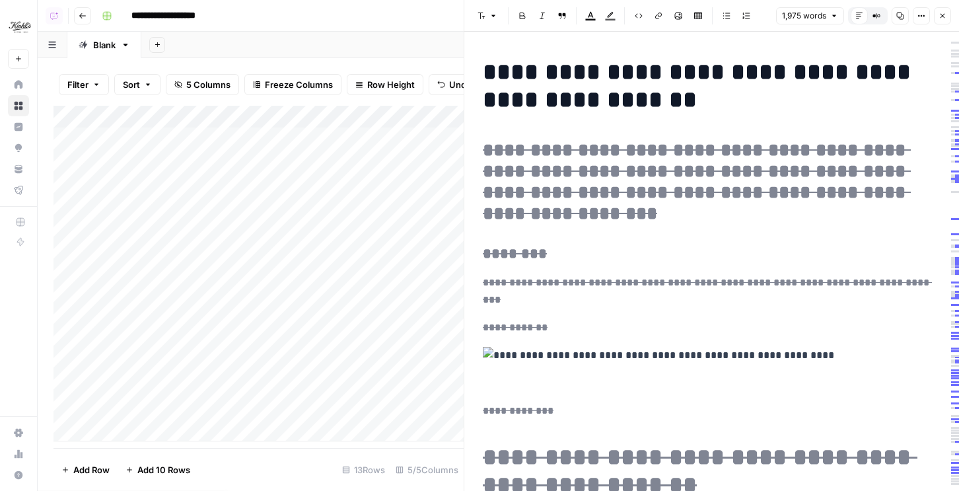
click at [941, 13] on icon "button" at bounding box center [943, 16] width 8 height 8
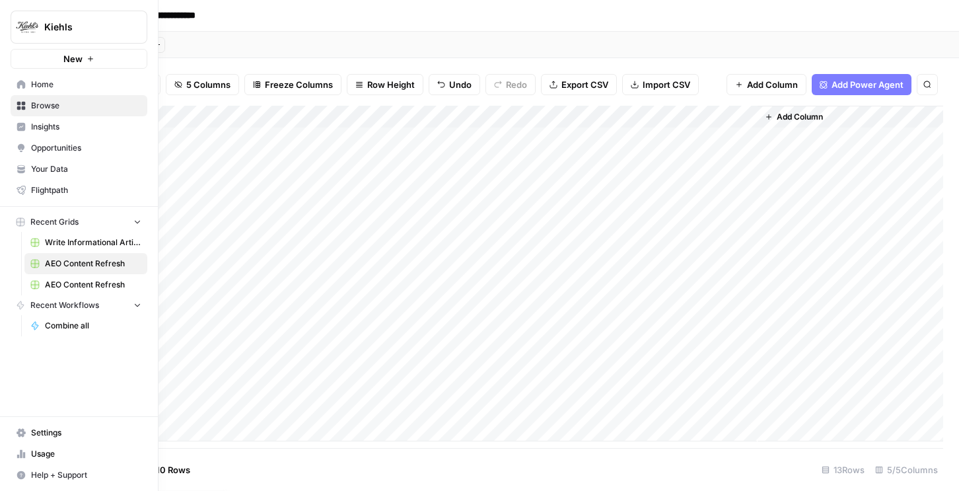
click at [72, 241] on span "Write Informational Article" at bounding box center [93, 243] width 96 height 12
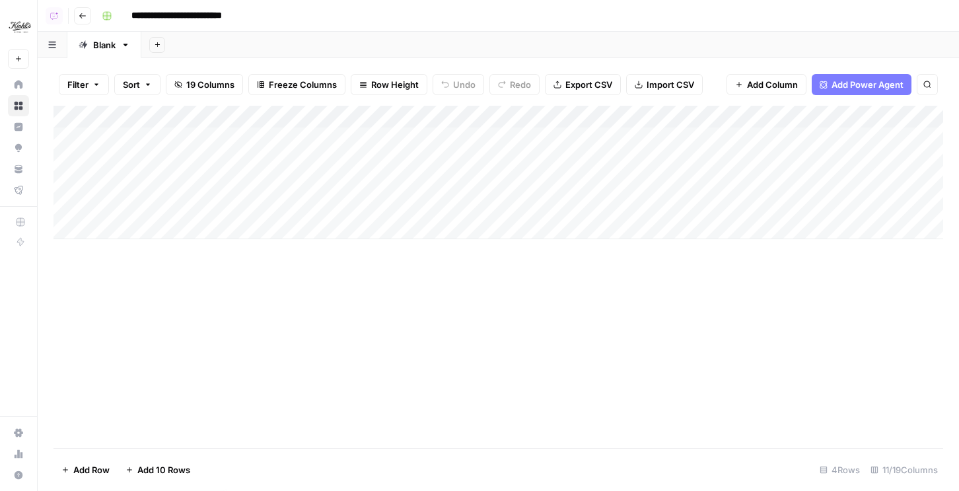
click at [526, 137] on div "Add Column" at bounding box center [499, 172] width 890 height 133
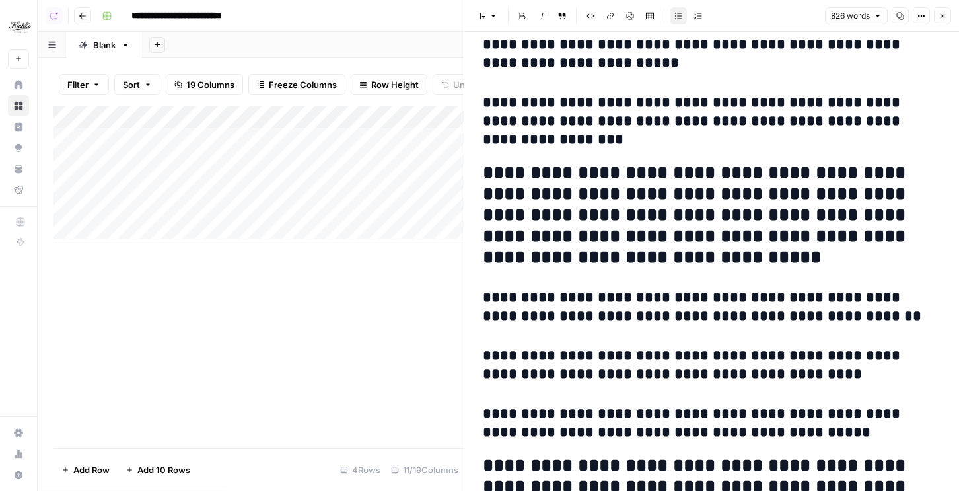
scroll to position [967, 0]
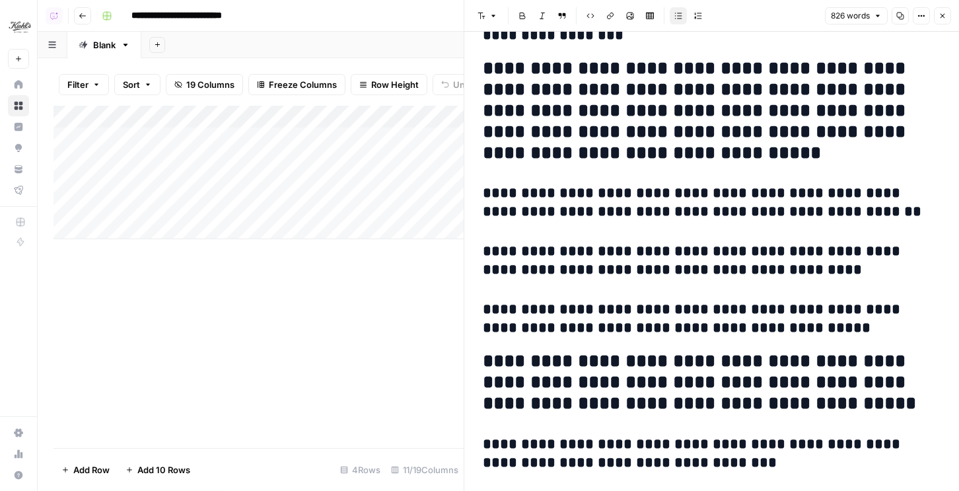
click at [939, 12] on icon "button" at bounding box center [943, 16] width 8 height 8
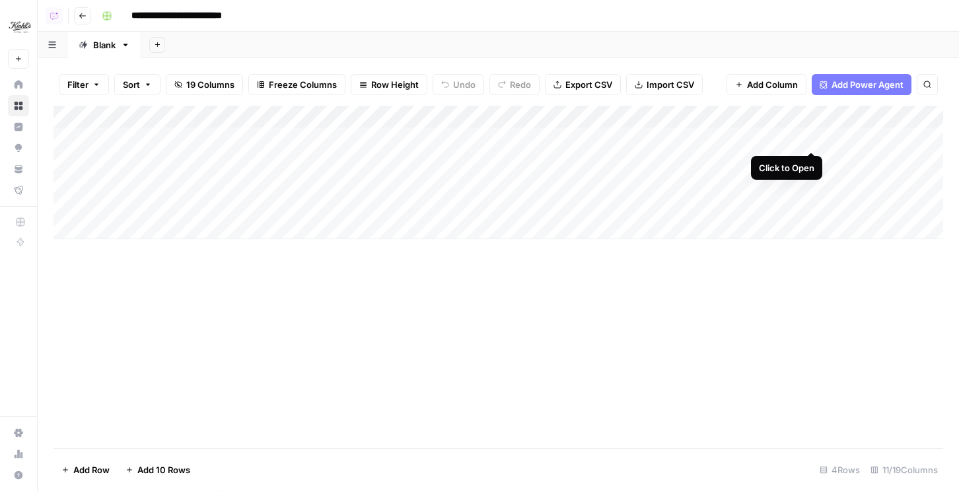
click at [808, 135] on div "Add Column" at bounding box center [499, 172] width 890 height 133
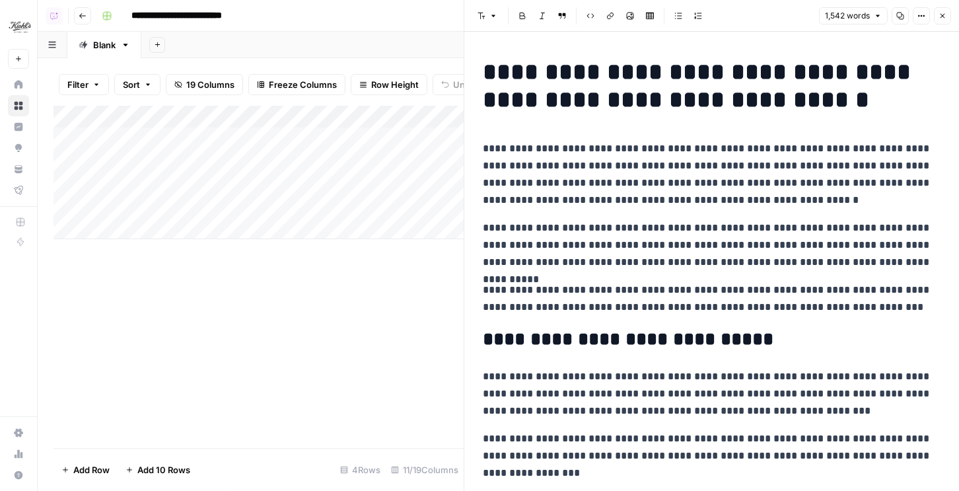
scroll to position [3, 0]
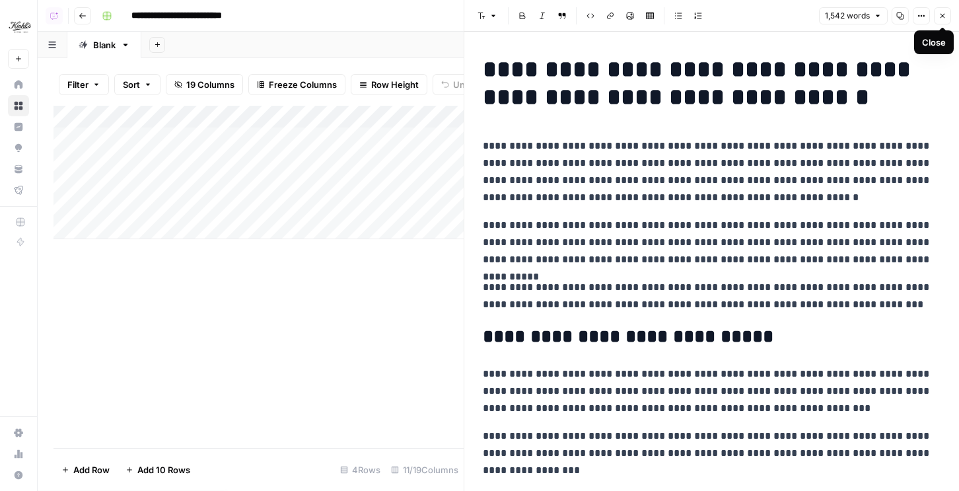
click at [939, 15] on icon "button" at bounding box center [943, 16] width 8 height 8
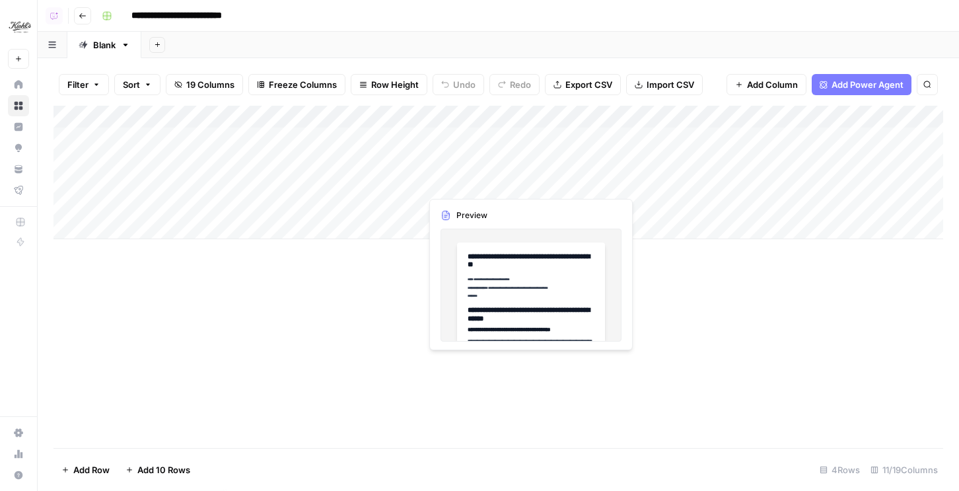
click at [521, 182] on div "Add Column" at bounding box center [499, 172] width 890 height 133
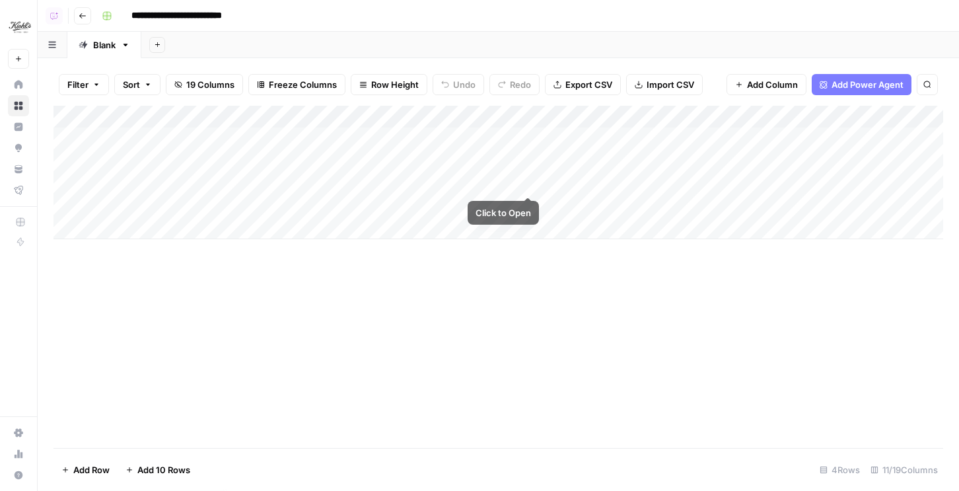
click at [526, 182] on div "Add Column" at bounding box center [499, 172] width 890 height 133
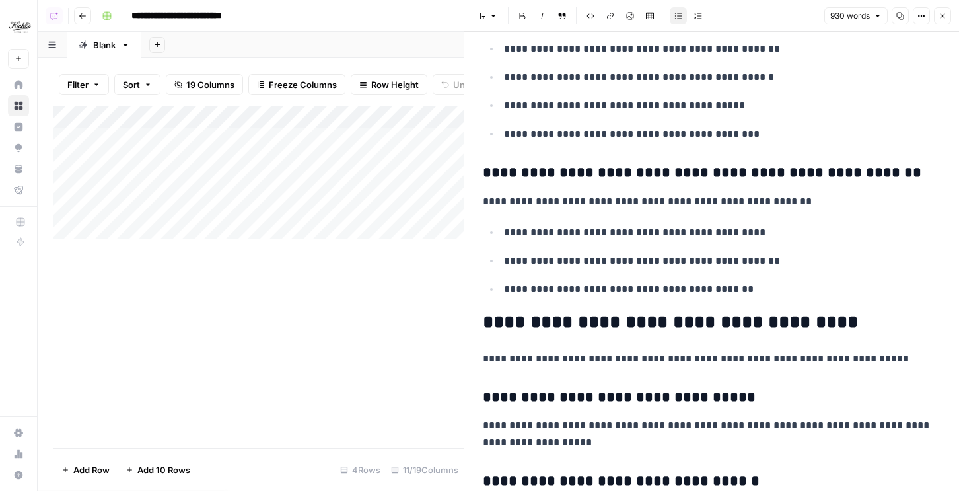
scroll to position [2082, 0]
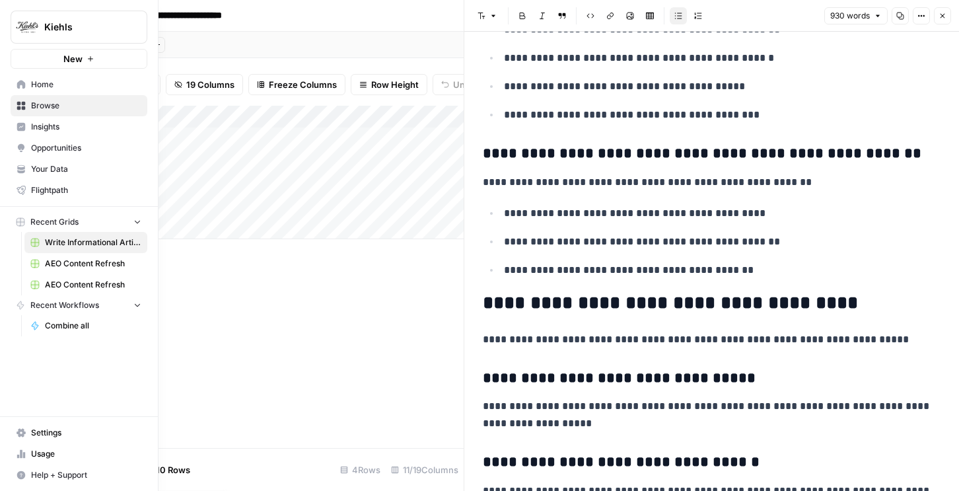
click at [55, 131] on span "Insights" at bounding box center [86, 127] width 110 height 12
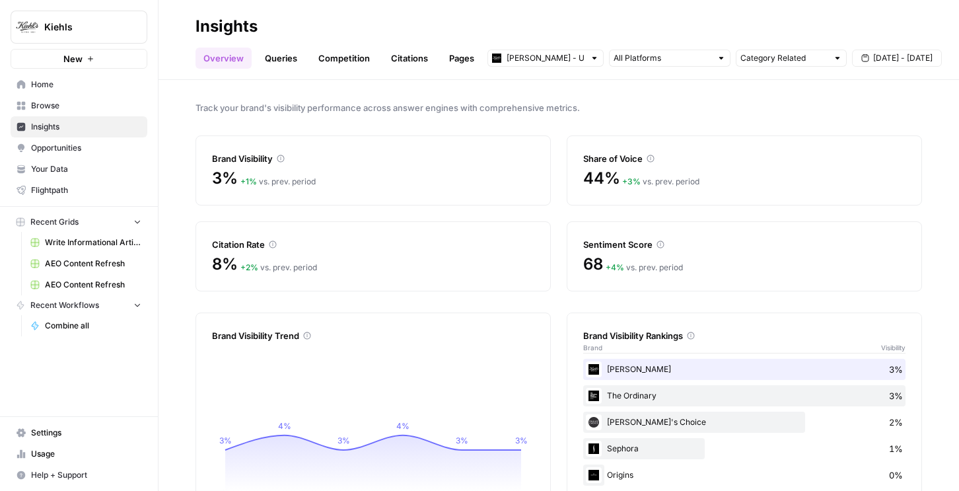
click at [63, 146] on span "Opportunities" at bounding box center [86, 148] width 110 height 12
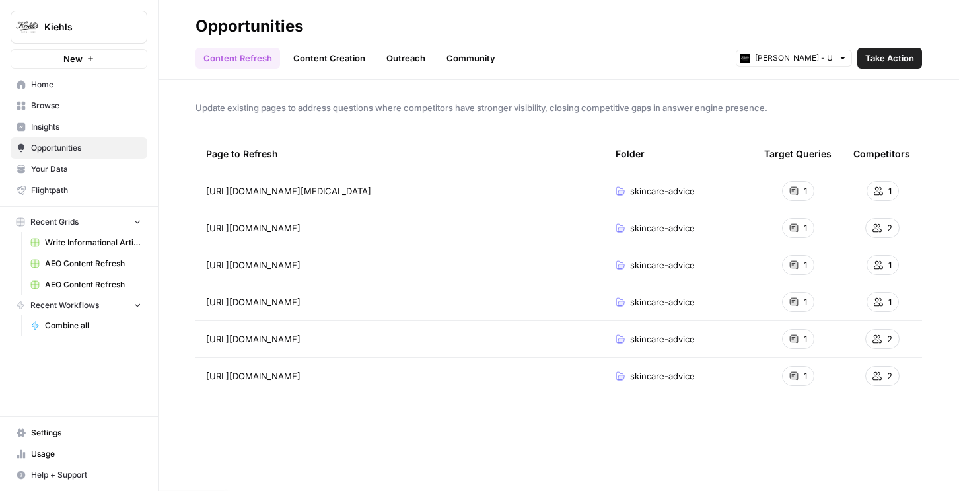
click at [318, 52] on link "Content Creation" at bounding box center [329, 58] width 88 height 21
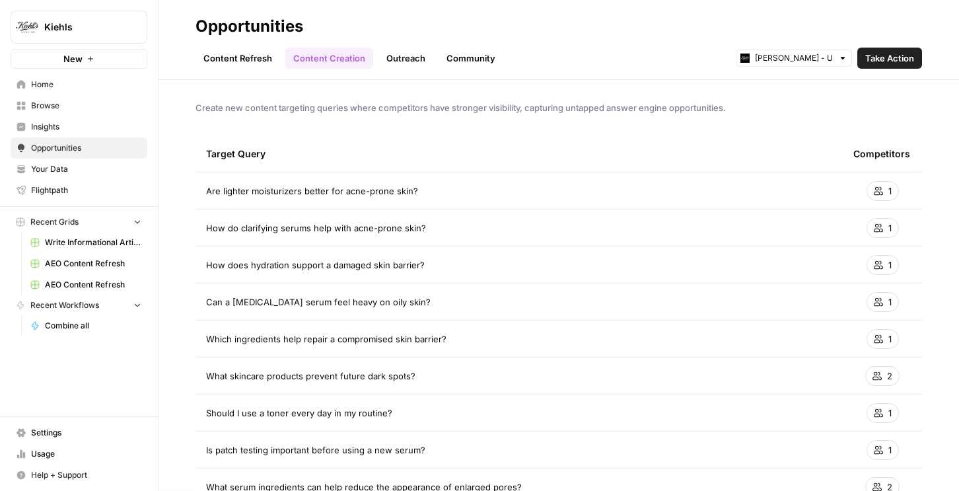
drag, startPoint x: 236, startPoint y: 188, endPoint x: 513, endPoint y: 200, distance: 277.1
click at [511, 200] on td "Are lighter moisturizers better for acne-prone skin?" at bounding box center [519, 190] width 647 height 36
click at [92, 254] on link "AEO Content Refresh" at bounding box center [85, 263] width 123 height 21
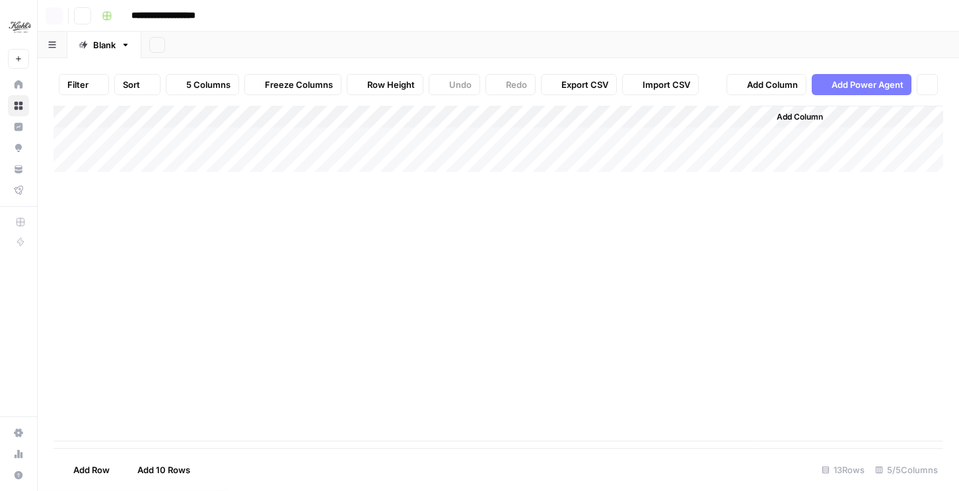
click at [92, 246] on div "Add Column" at bounding box center [499, 277] width 890 height 342
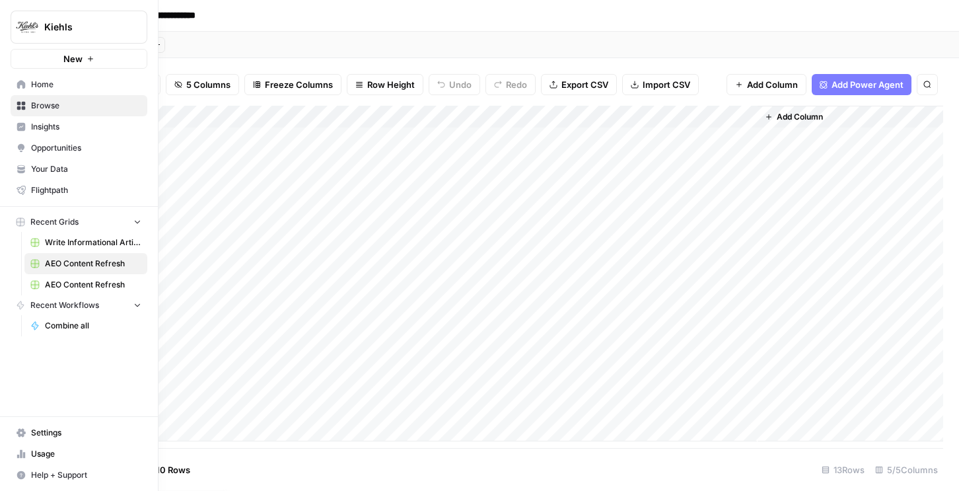
click at [67, 240] on span "Write Informational Article" at bounding box center [93, 243] width 96 height 12
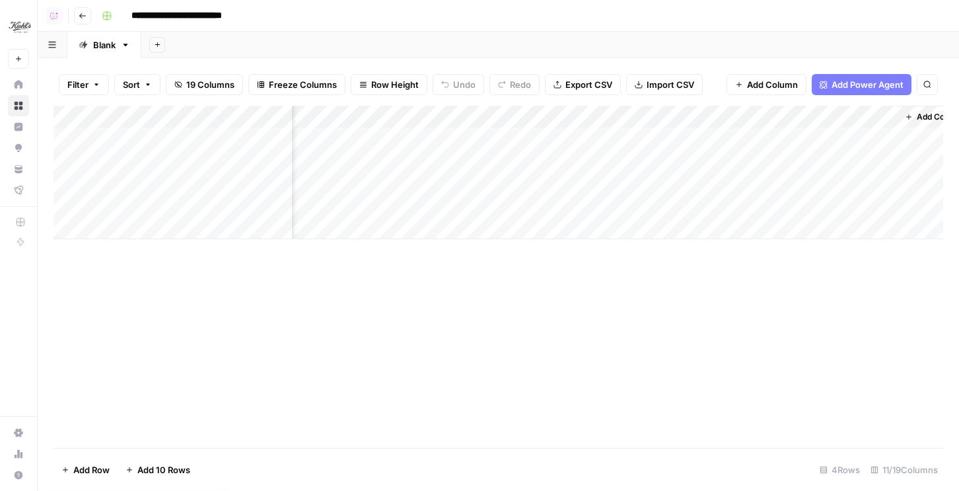
scroll to position [0, 773]
click at [741, 139] on div "Add Column" at bounding box center [499, 172] width 890 height 133
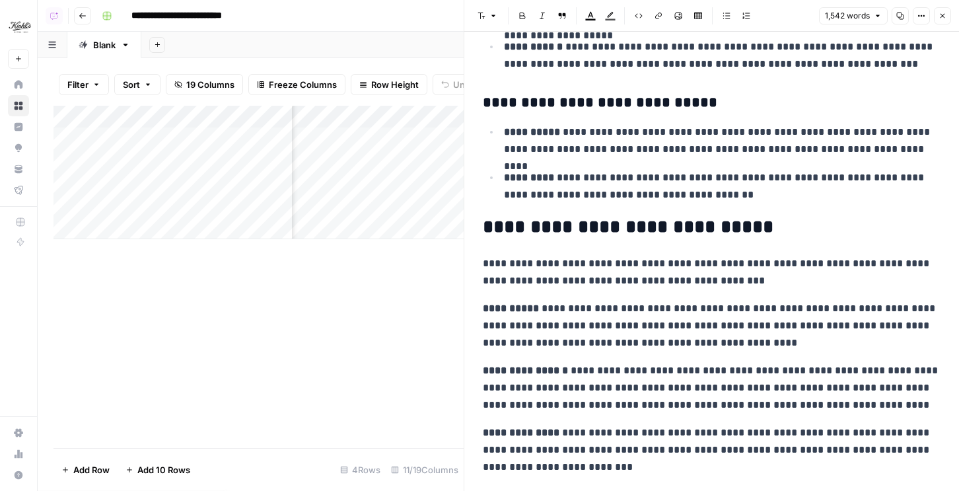
scroll to position [1827, 0]
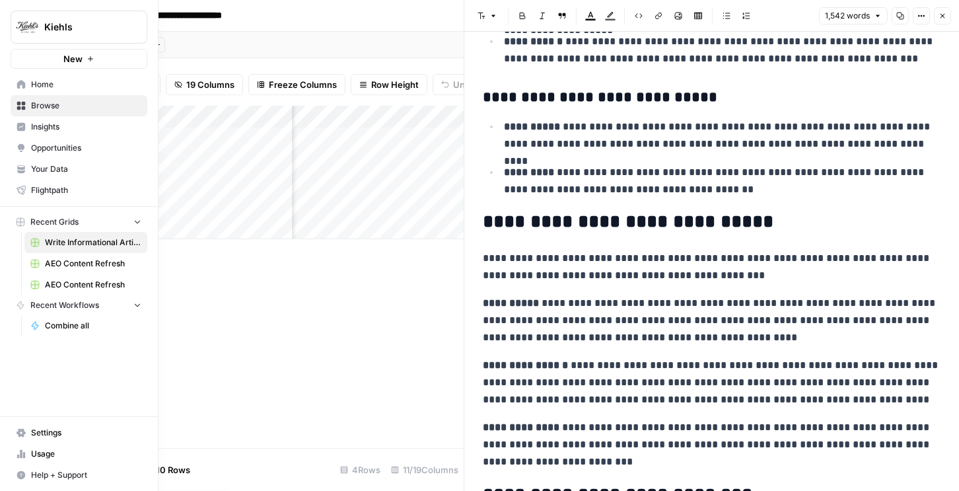
click at [57, 145] on span "Opportunities" at bounding box center [86, 148] width 110 height 12
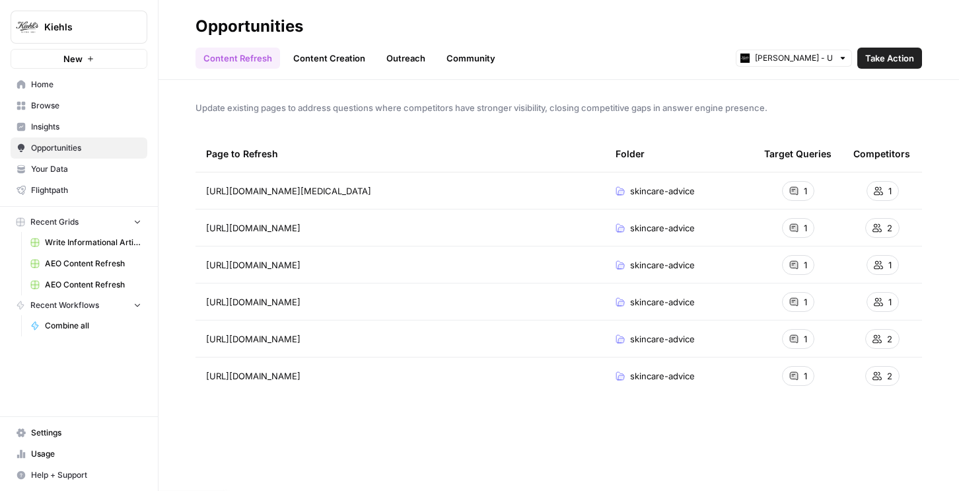
click at [418, 61] on link "Outreach" at bounding box center [406, 58] width 55 height 21
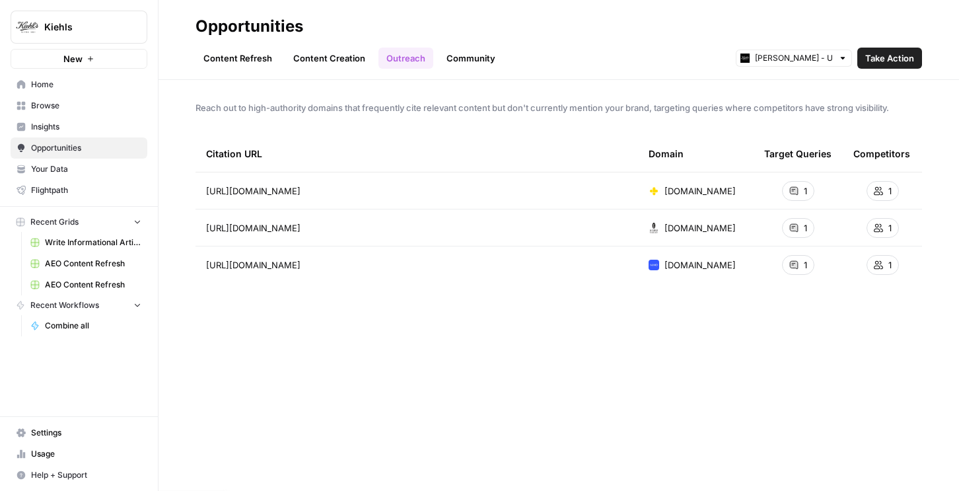
click at [470, 54] on link "Community" at bounding box center [471, 58] width 65 height 21
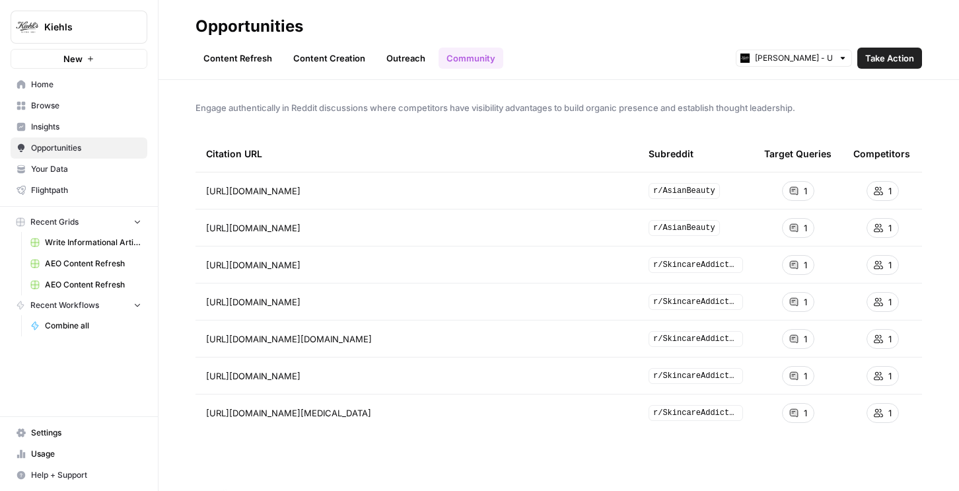
click at [36, 130] on span "Insights" at bounding box center [86, 127] width 110 height 12
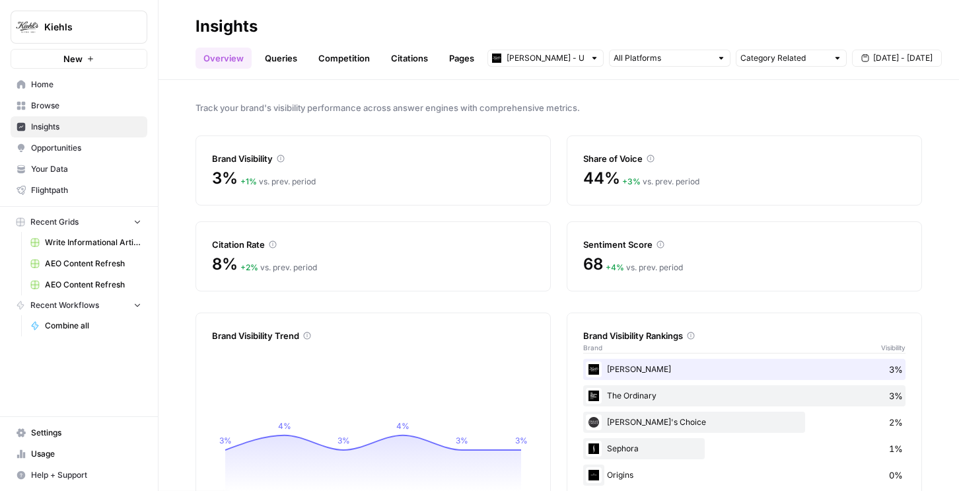
click at [321, 60] on link "Competition" at bounding box center [344, 58] width 67 height 21
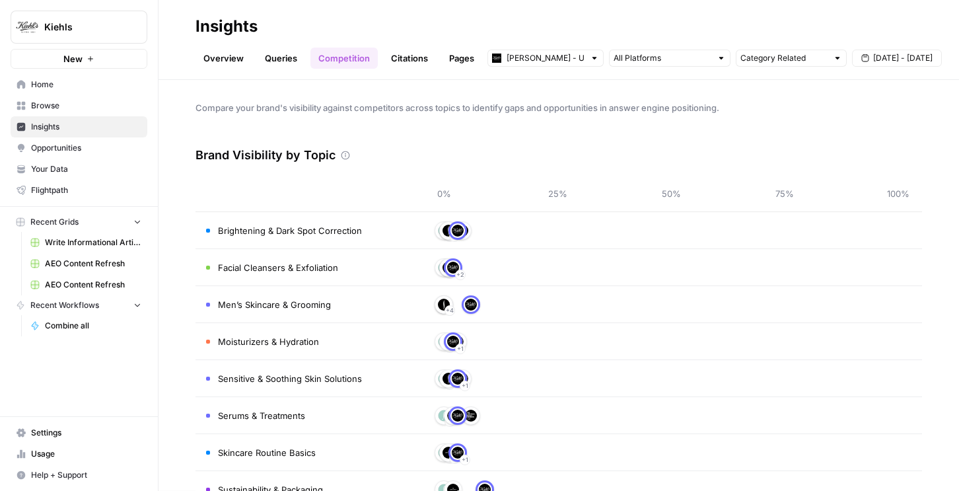
scroll to position [8, 0]
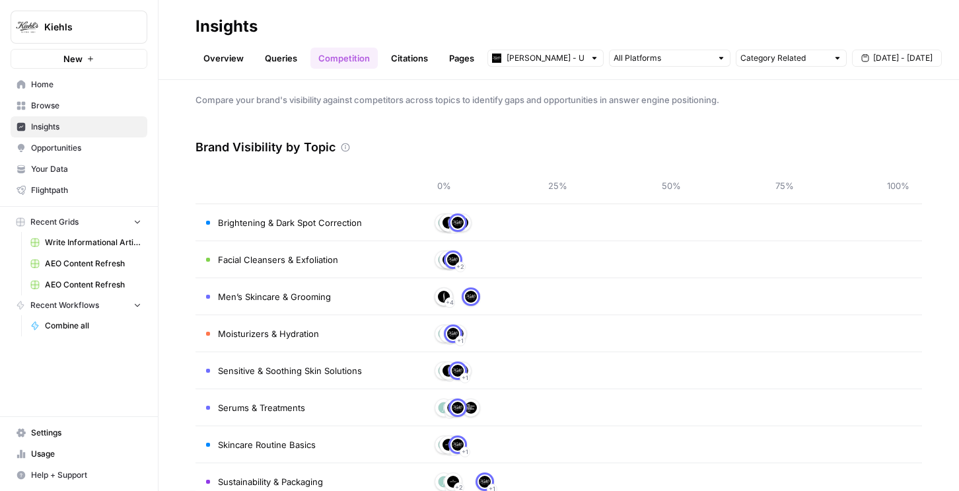
click at [285, 63] on link "Queries" at bounding box center [281, 58] width 48 height 21
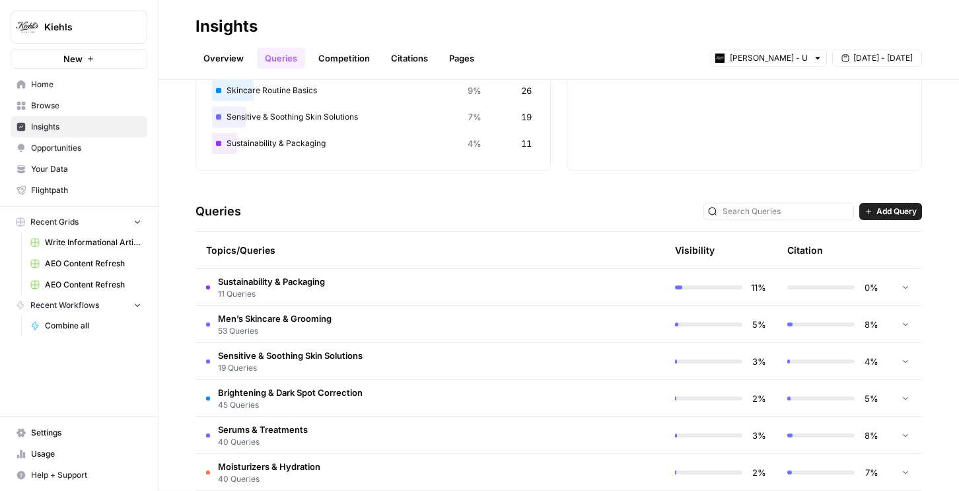
scroll to position [252, 0]
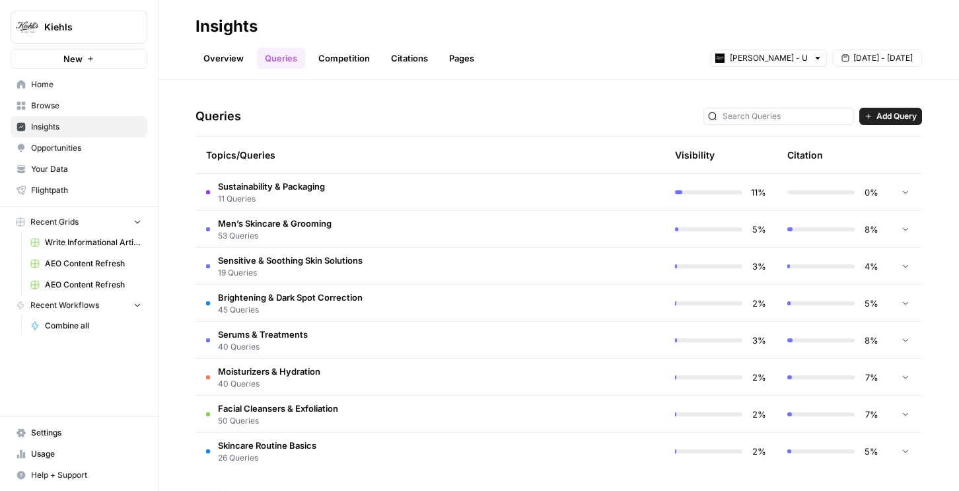
click at [309, 312] on span "45 Queries" at bounding box center [290, 310] width 145 height 12
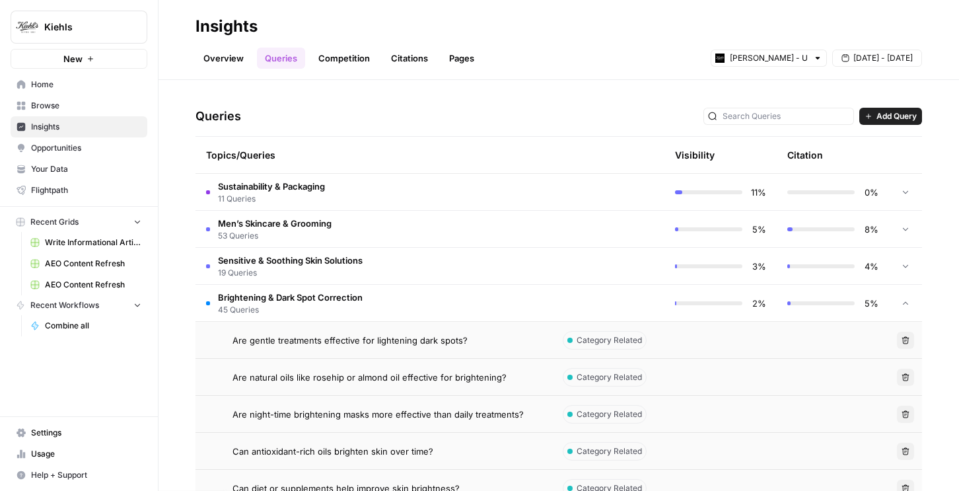
click at [335, 394] on td "Are natural oils like rosehip or almond oil effective for brightening?" at bounding box center [374, 377] width 357 height 36
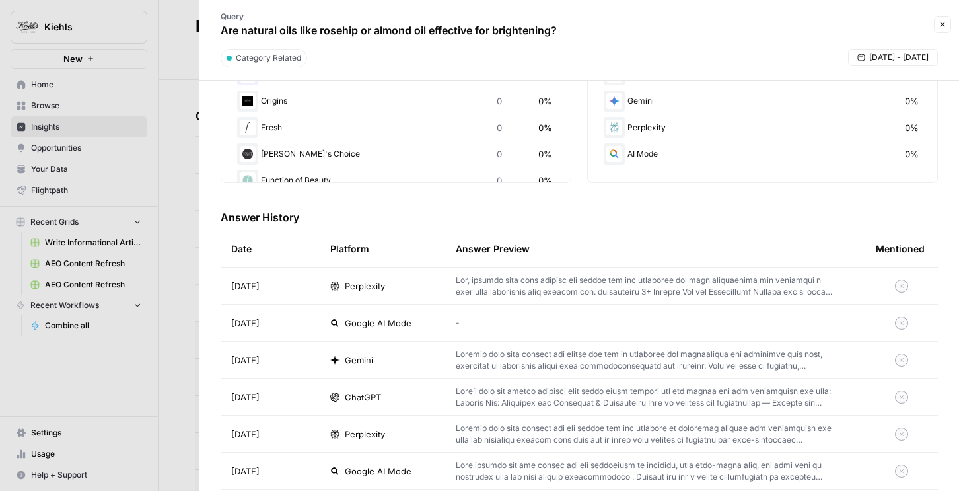
scroll to position [330, 0]
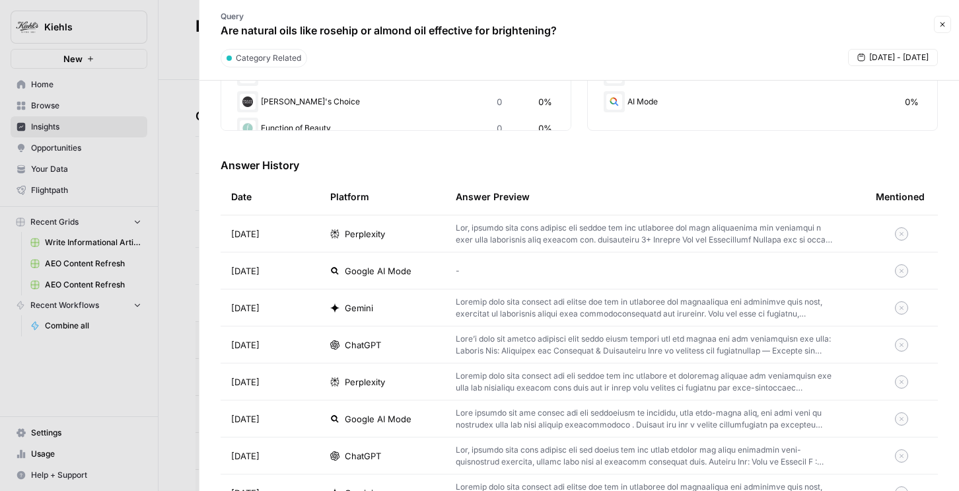
click at [880, 229] on div at bounding box center [902, 233] width 52 height 13
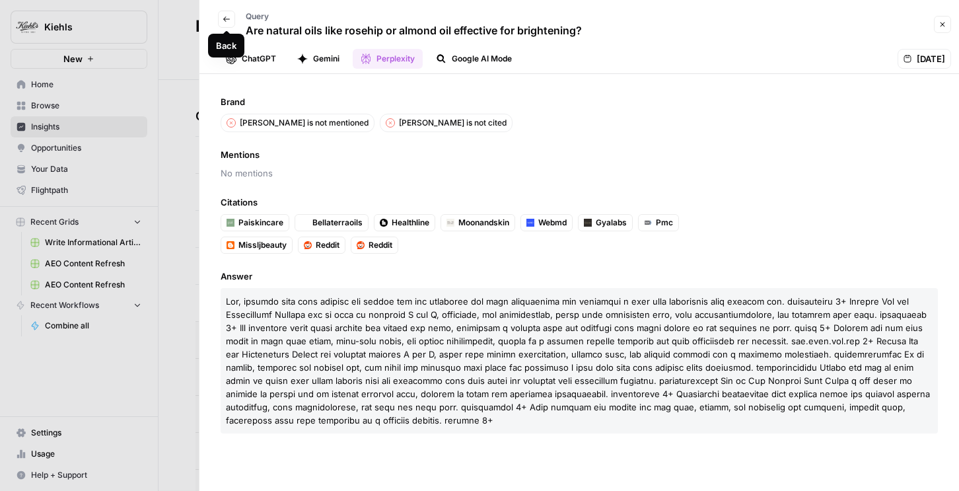
click at [225, 20] on icon "button" at bounding box center [227, 19] width 8 height 8
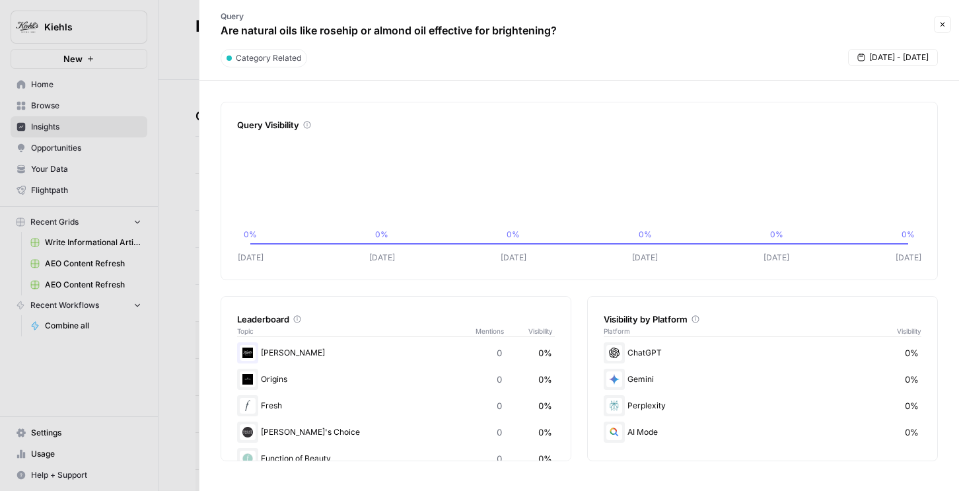
click at [172, 31] on div at bounding box center [479, 245] width 959 height 491
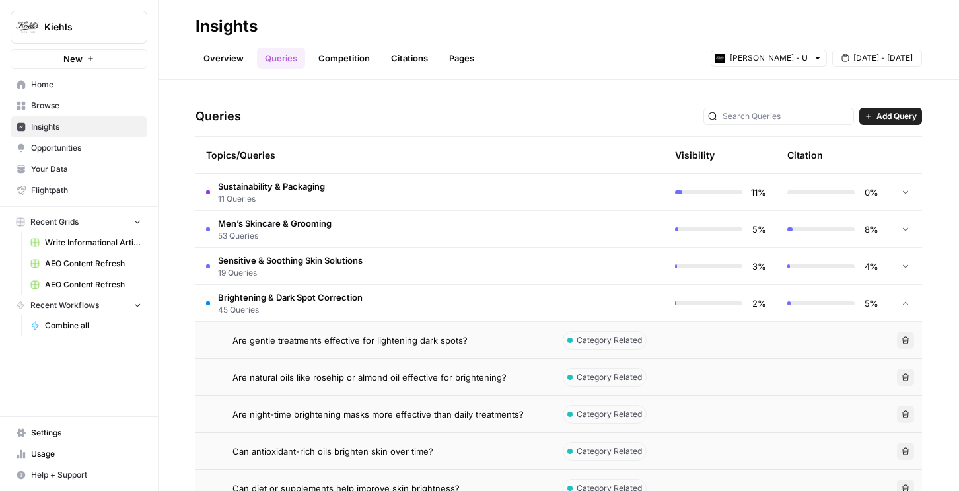
click at [229, 305] on span "45 Queries" at bounding box center [290, 310] width 145 height 12
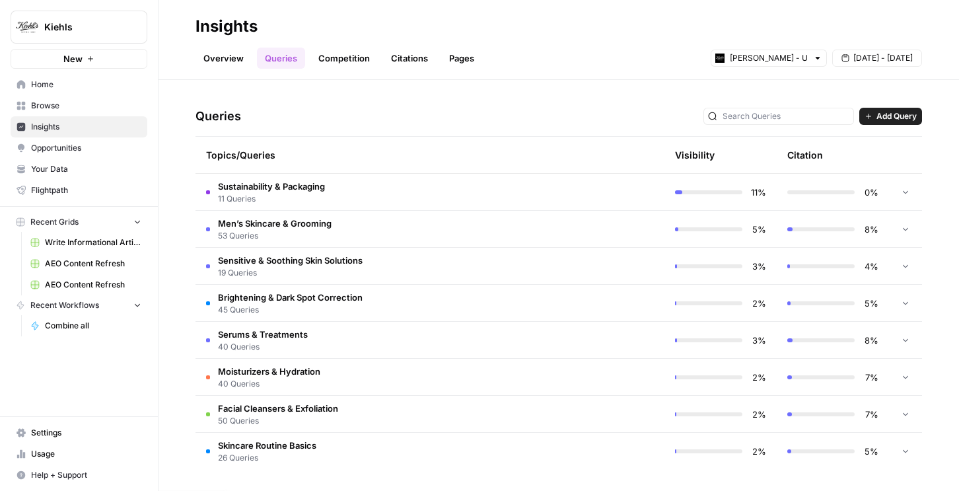
click at [96, 85] on span "Home" at bounding box center [86, 85] width 110 height 12
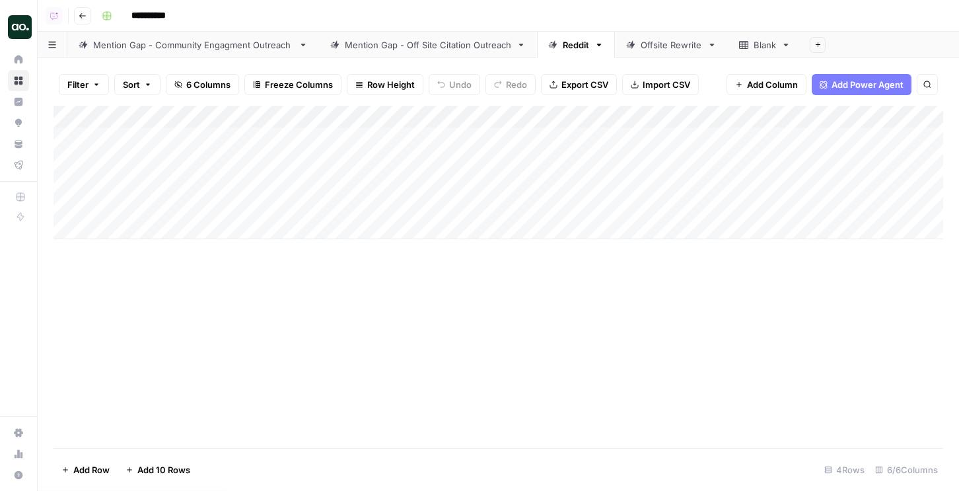
click at [466, 42] on div "Mention Gap - Off Site Citation Outreach" at bounding box center [428, 44] width 166 height 13
click at [840, 138] on div "Add Column" at bounding box center [499, 277] width 890 height 342
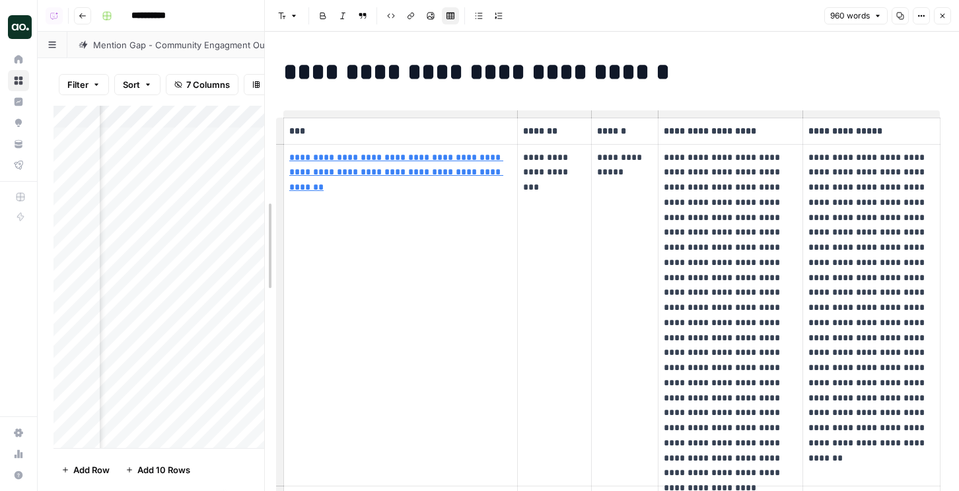
drag, startPoint x: 468, startPoint y: 94, endPoint x: 242, endPoint y: 102, distance: 226.7
click at [242, 102] on body "**********" at bounding box center [479, 245] width 959 height 491
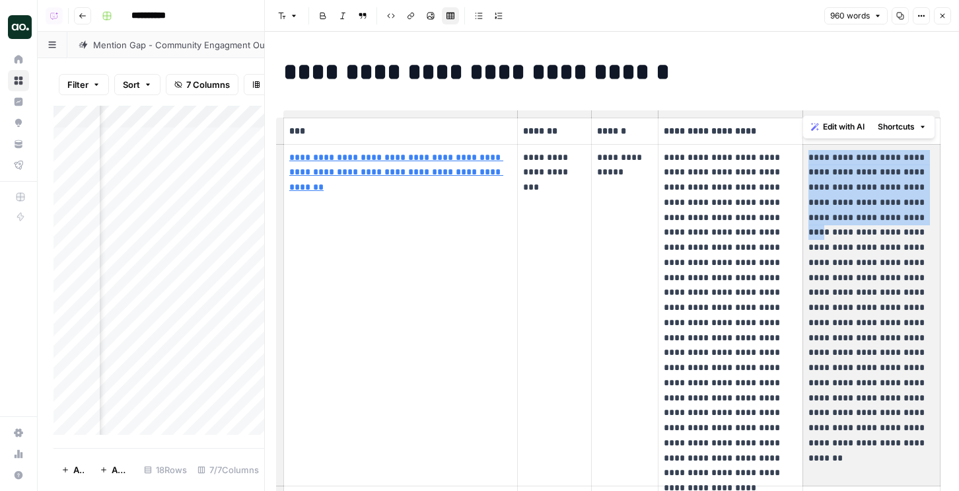
drag, startPoint x: 810, startPoint y: 152, endPoint x: 869, endPoint y: 210, distance: 82.7
click at [869, 210] on p "**********" at bounding box center [872, 300] width 127 height 301
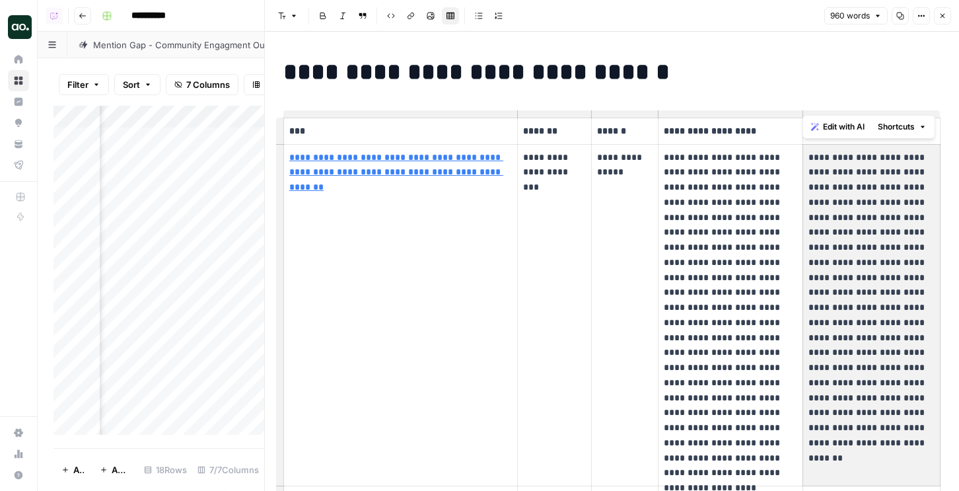
click at [875, 178] on p "**********" at bounding box center [872, 300] width 127 height 301
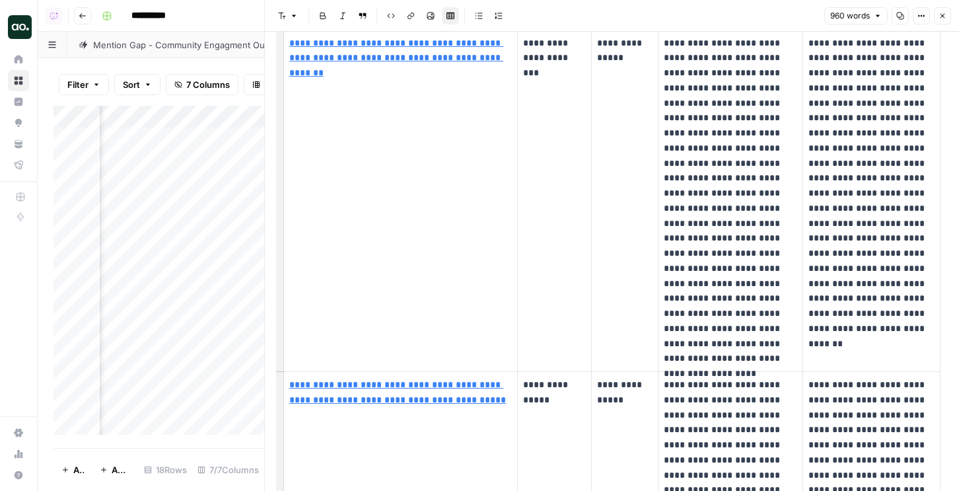
scroll to position [111, 0]
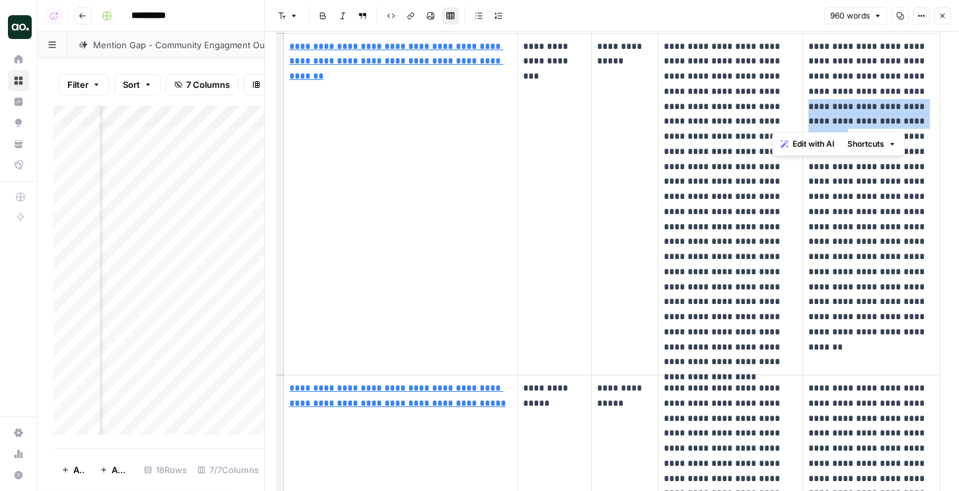
drag, startPoint x: 863, startPoint y: 91, endPoint x: 888, endPoint y: 123, distance: 41.0
click at [888, 123] on p "**********" at bounding box center [872, 189] width 127 height 301
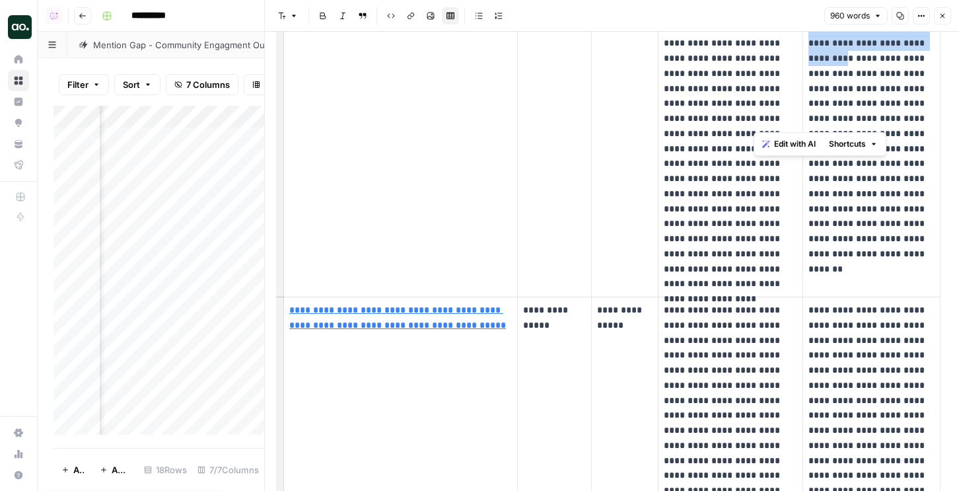
scroll to position [0, 0]
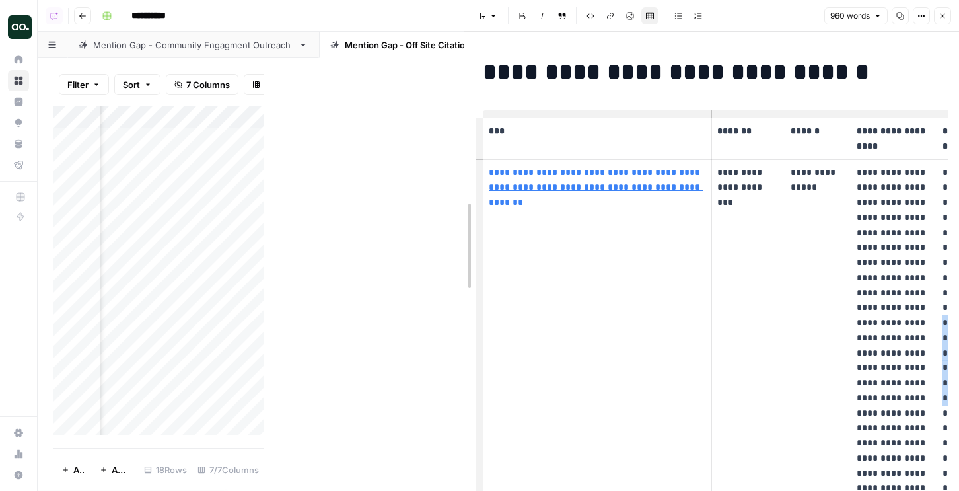
drag, startPoint x: 263, startPoint y: 79, endPoint x: 579, endPoint y: 110, distance: 318.0
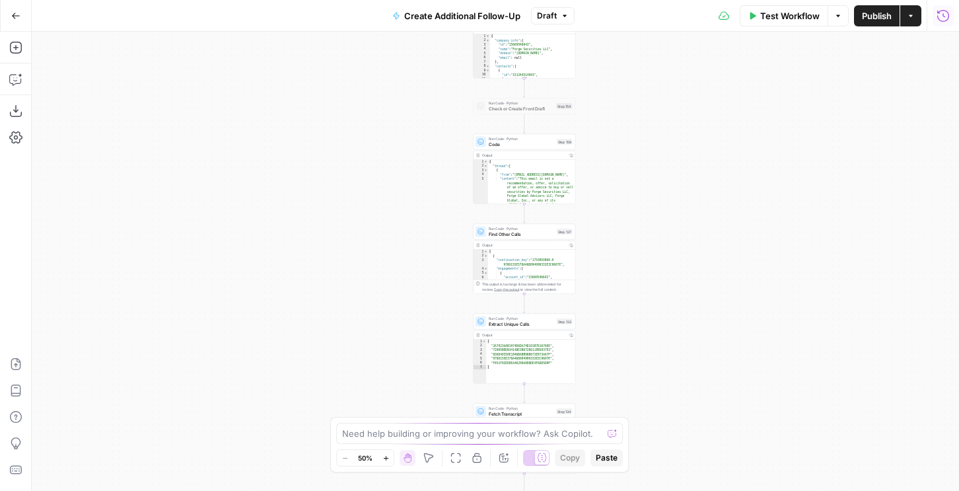
click at [941, 18] on icon "button" at bounding box center [943, 15] width 13 height 13
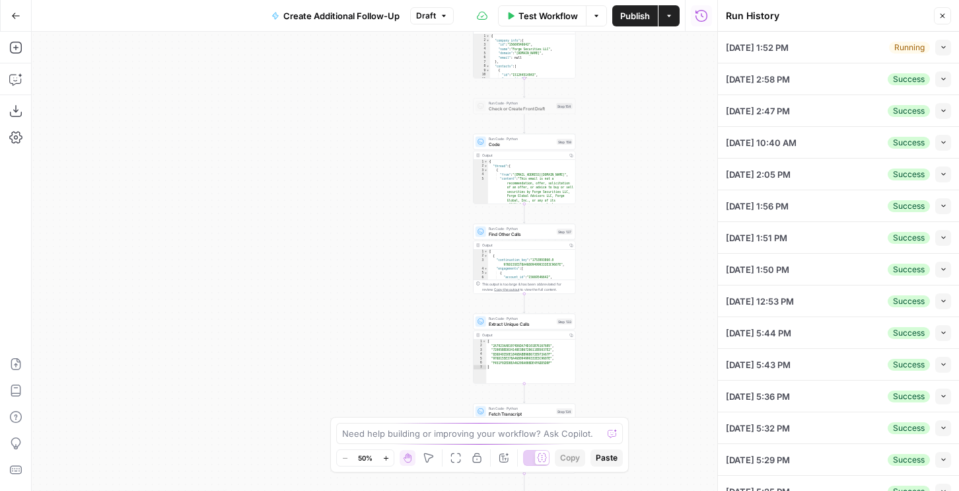
click at [946, 46] on icon "button" at bounding box center [943, 47] width 7 height 7
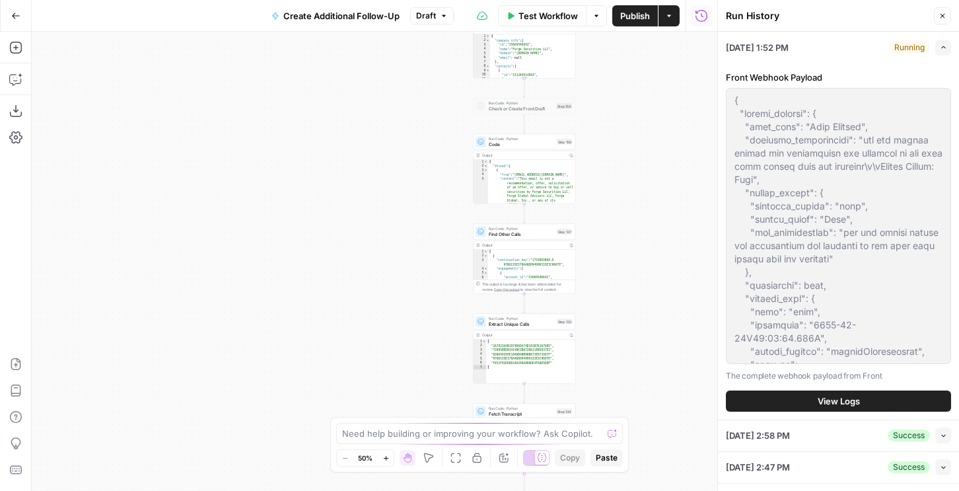
click at [819, 402] on span "View Logs" at bounding box center [839, 400] width 42 height 13
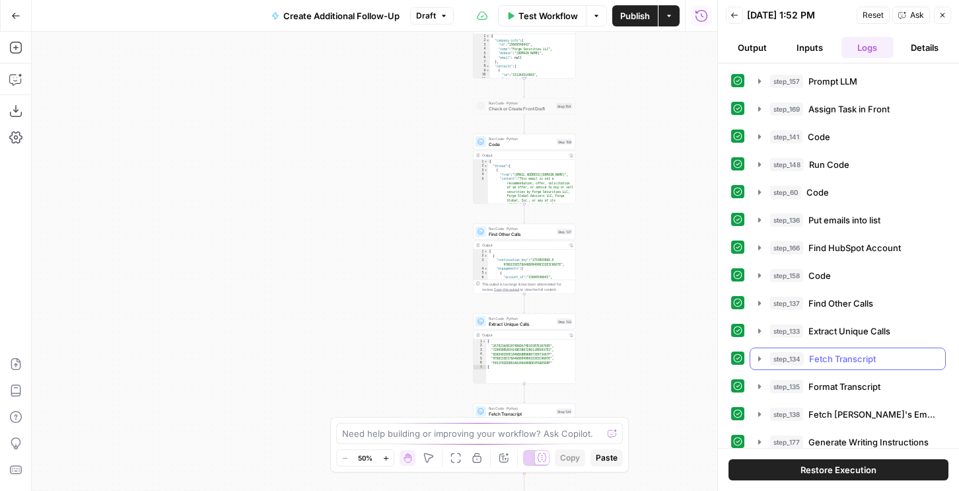
scroll to position [91, 0]
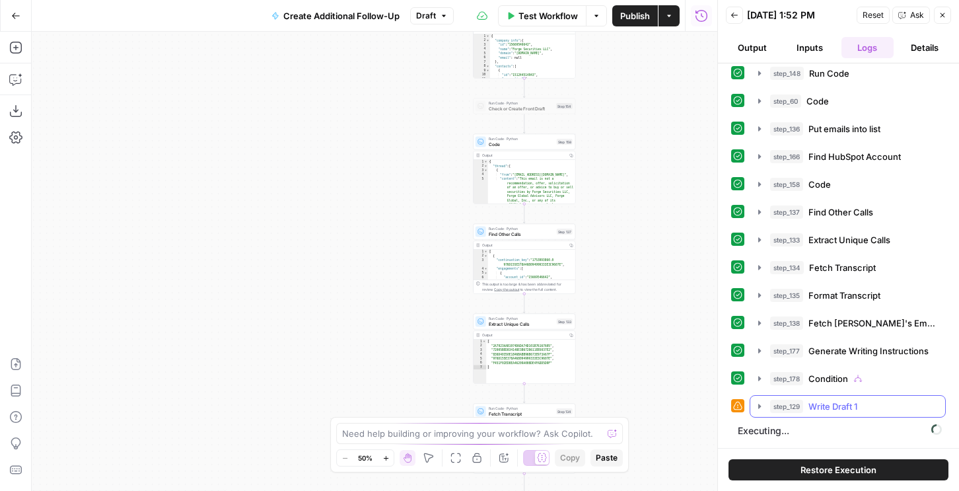
click at [816, 396] on button "step_129 Write Draft 1 25 seconds / 99 tasks" at bounding box center [848, 406] width 195 height 21
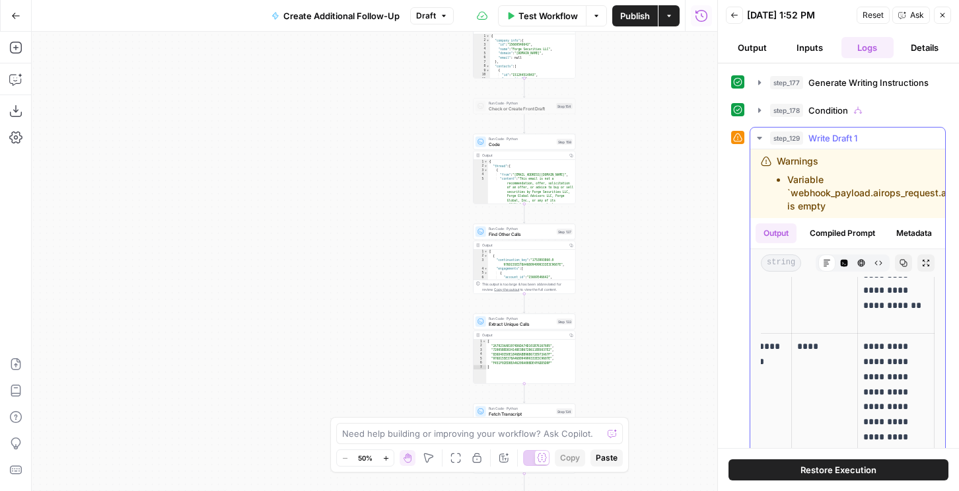
scroll to position [518, 0]
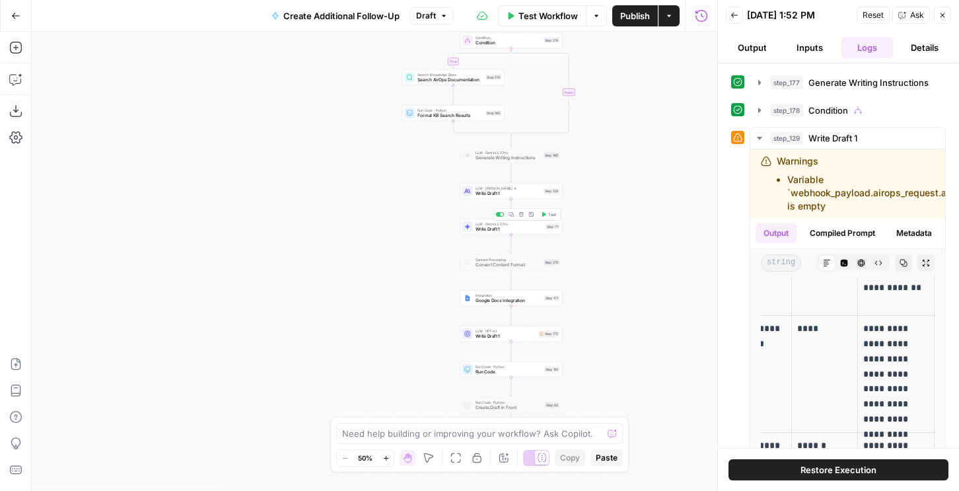
click at [509, 184] on div "Delete step" at bounding box center [522, 192] width 60 height 22
click at [472, 191] on div at bounding box center [467, 191] width 11 height 11
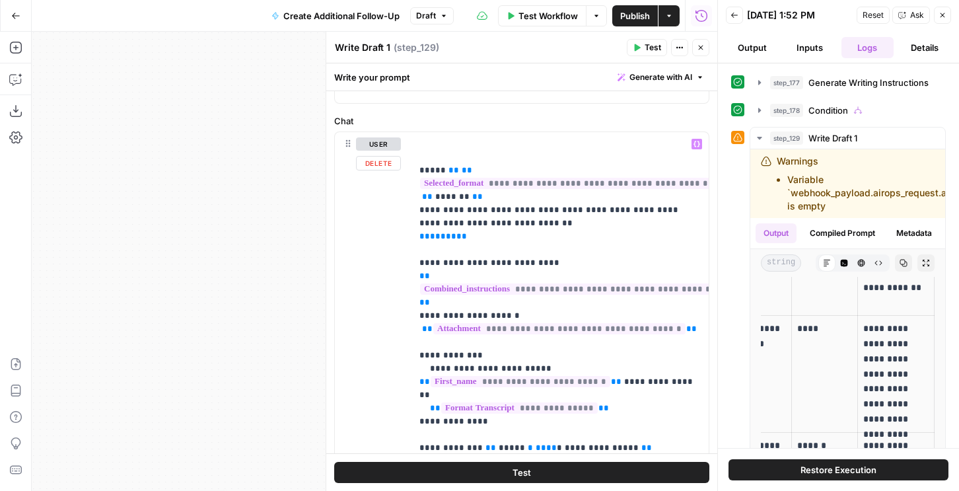
scroll to position [38, 0]
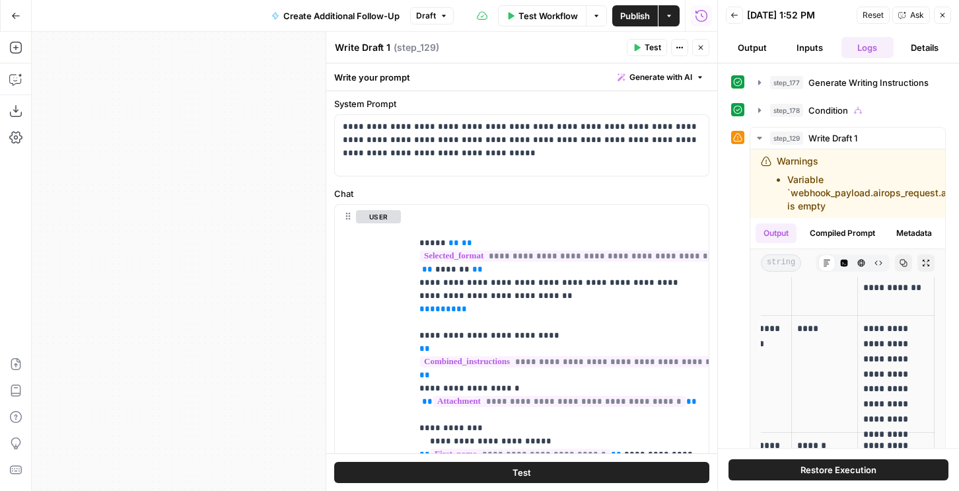
click at [705, 48] on button "Close" at bounding box center [700, 47] width 17 height 17
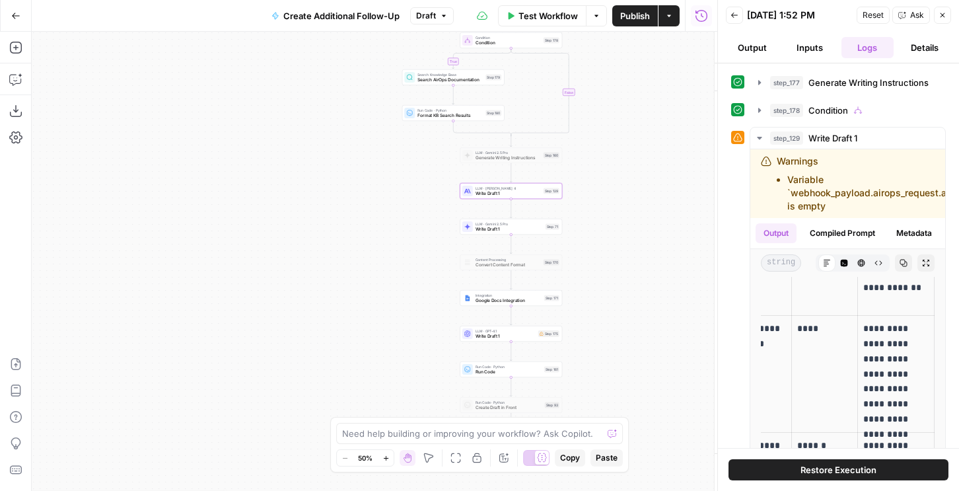
scroll to position [0, 257]
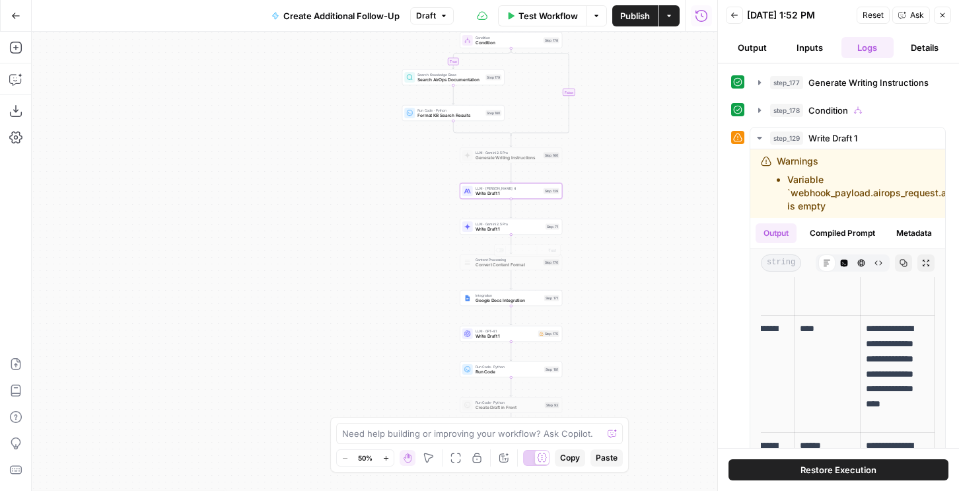
click at [507, 227] on span "Write Draft 1" at bounding box center [509, 229] width 67 height 7
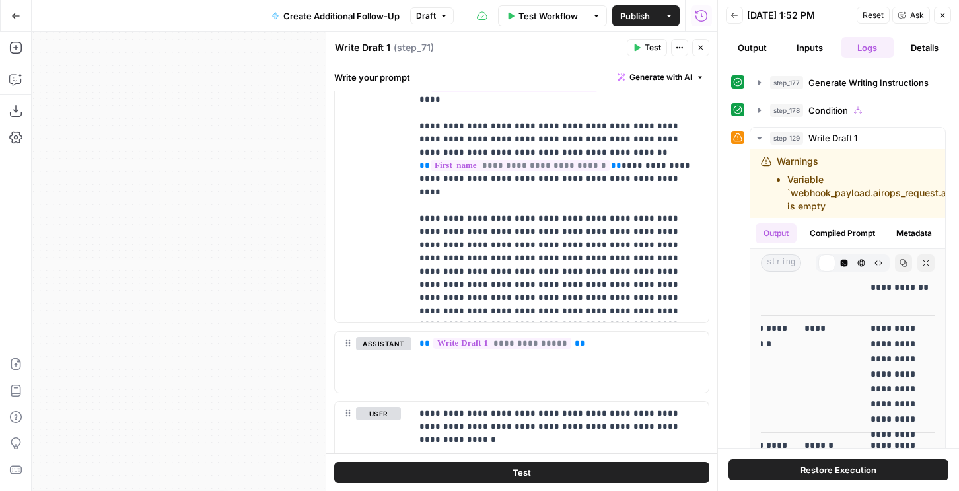
scroll to position [984, 0]
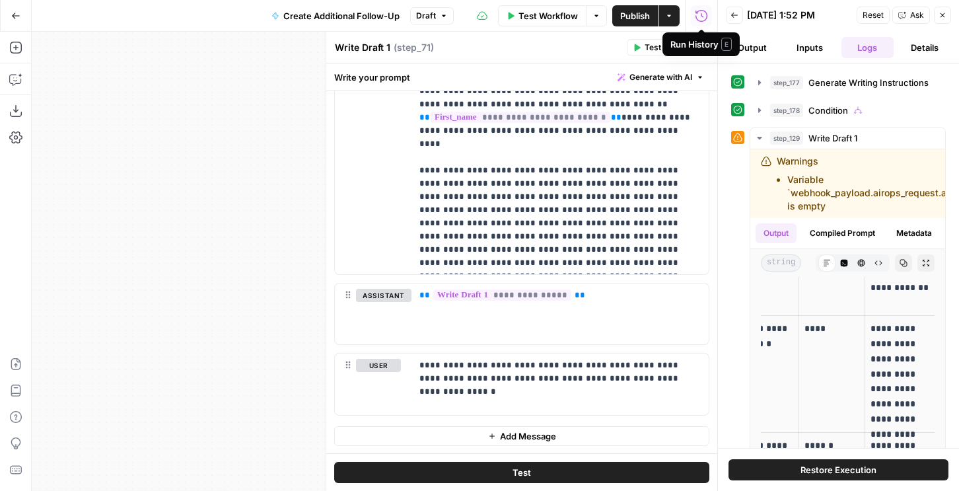
click at [701, 49] on div "Run History E" at bounding box center [701, 44] width 61 height 13
click at [598, 53] on div "Write Draft 1 Write Draft 1 ( step_71 )" at bounding box center [478, 47] width 289 height 15
click at [704, 44] on icon "button" at bounding box center [701, 48] width 8 height 8
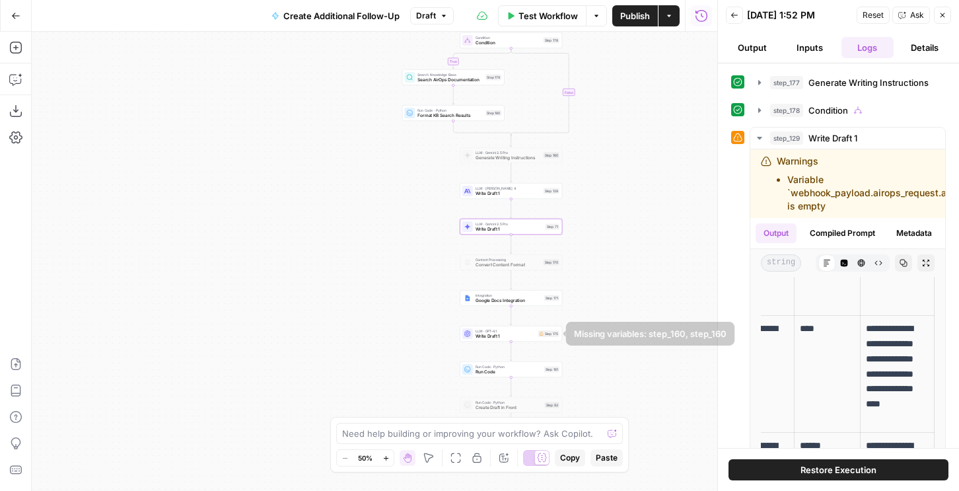
click at [539, 337] on div "LLM · GPT-4.1 Write Draft 1 Step 175 Copy step Delete step Add Note Test" at bounding box center [510, 333] width 97 height 11
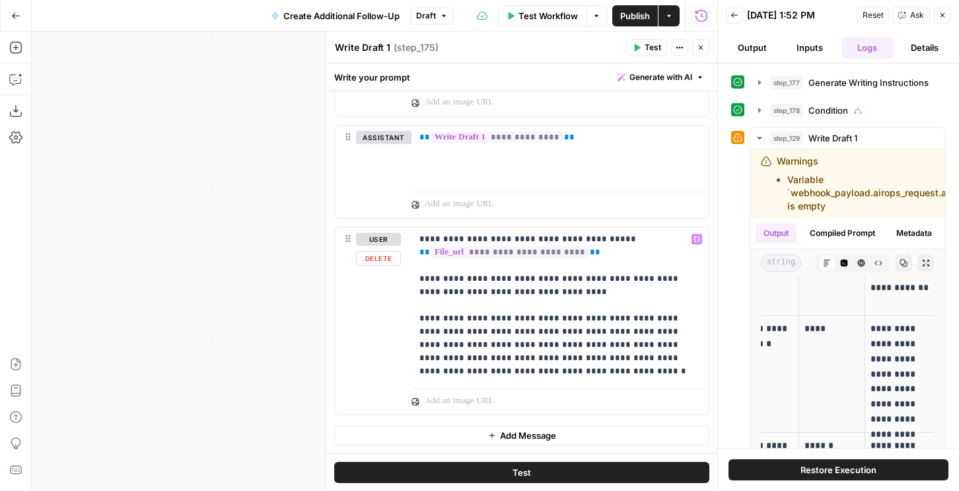
scroll to position [0, 0]
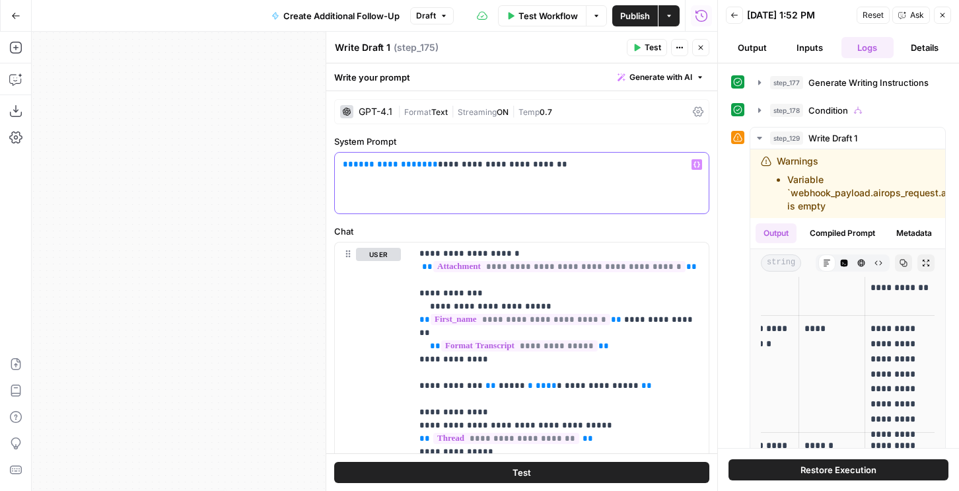
click at [519, 163] on p "**********" at bounding box center [522, 164] width 358 height 13
drag, startPoint x: 427, startPoint y: 162, endPoint x: 422, endPoint y: 152, distance: 11.2
click at [422, 153] on div "**********" at bounding box center [522, 183] width 374 height 61
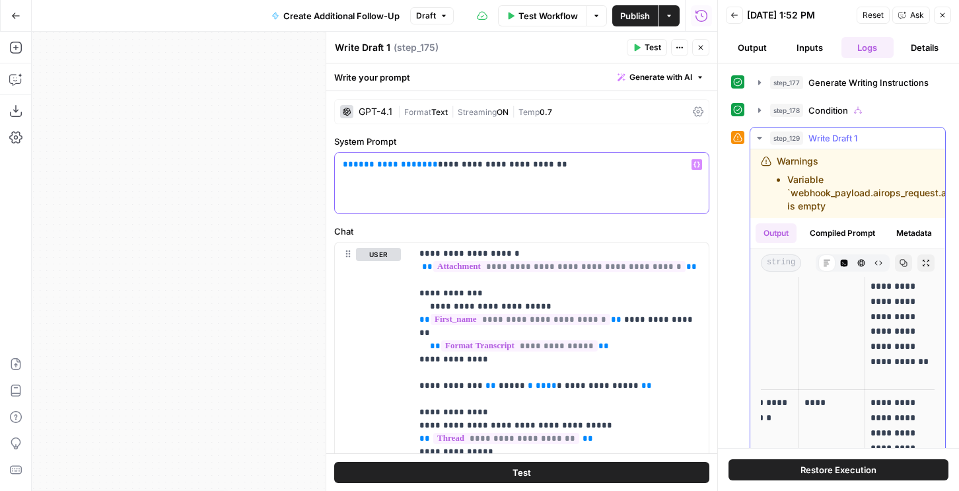
scroll to position [399, 0]
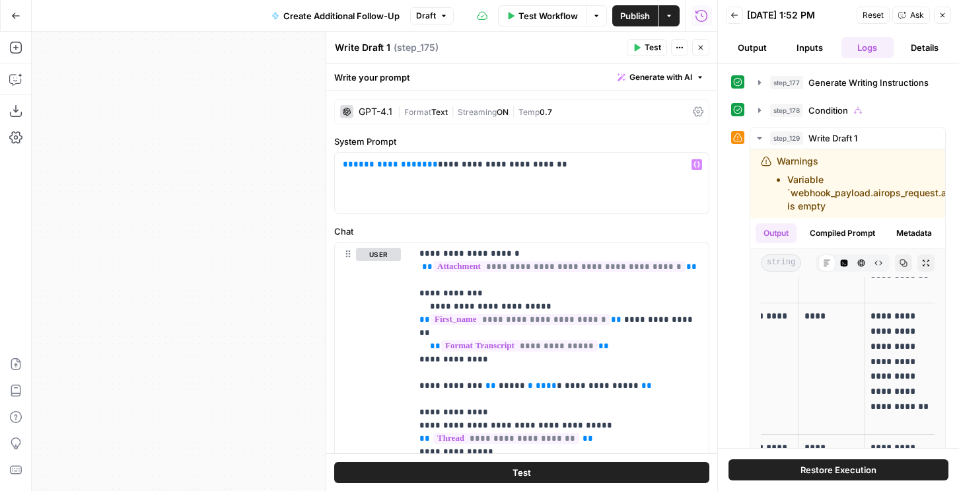
click at [949, 20] on button "Close" at bounding box center [942, 15] width 17 height 17
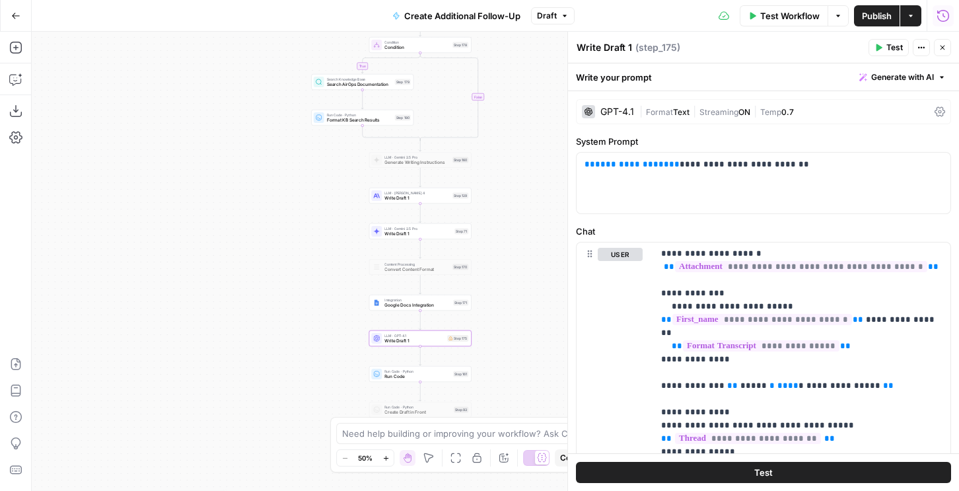
click at [946, 15] on icon "button" at bounding box center [943, 15] width 13 height 13
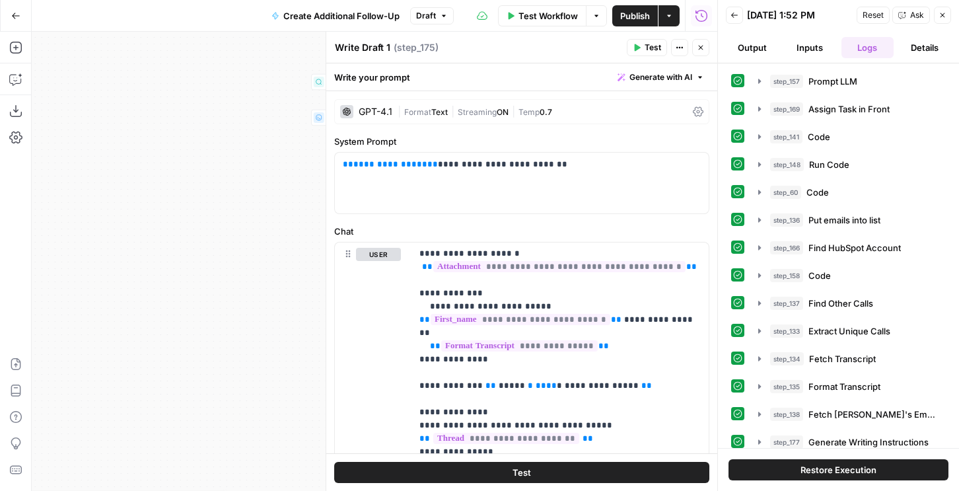
scroll to position [119, 0]
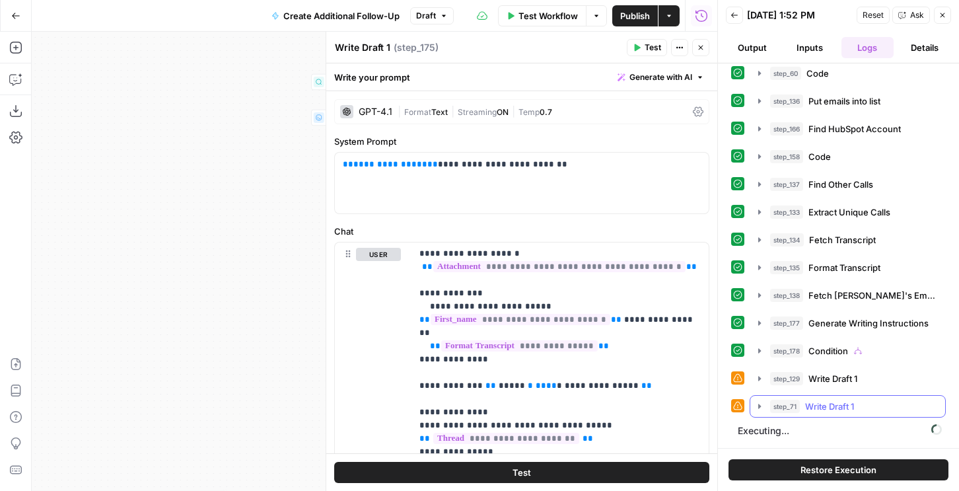
click at [793, 411] on span "step_71" at bounding box center [785, 406] width 30 height 13
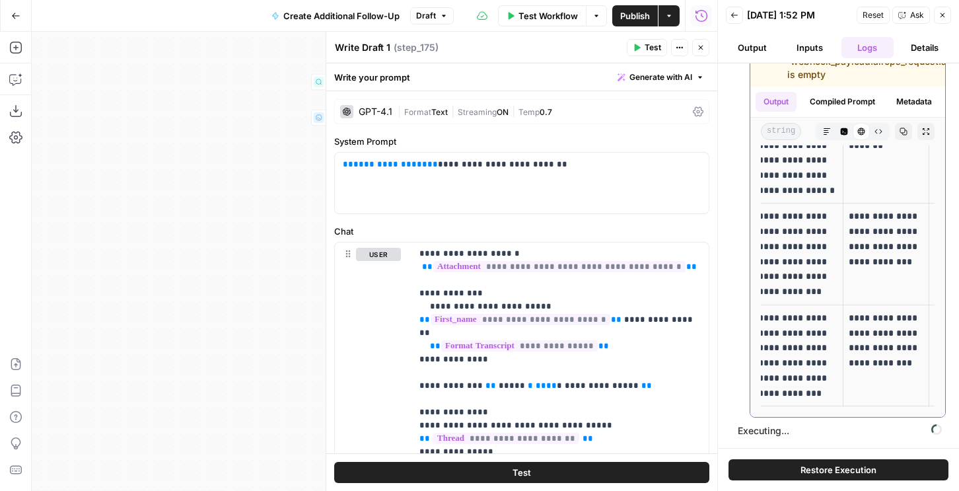
scroll to position [0, 0]
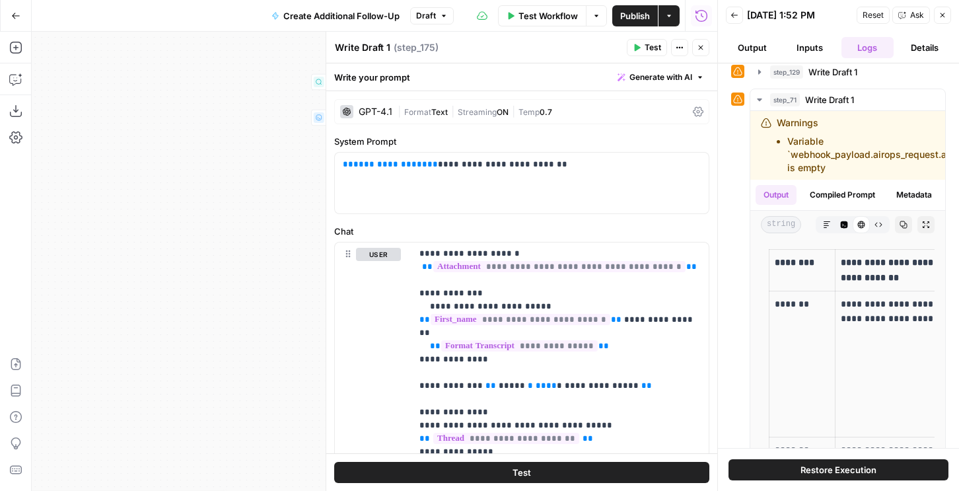
click at [704, 44] on icon "button" at bounding box center [701, 48] width 8 height 8
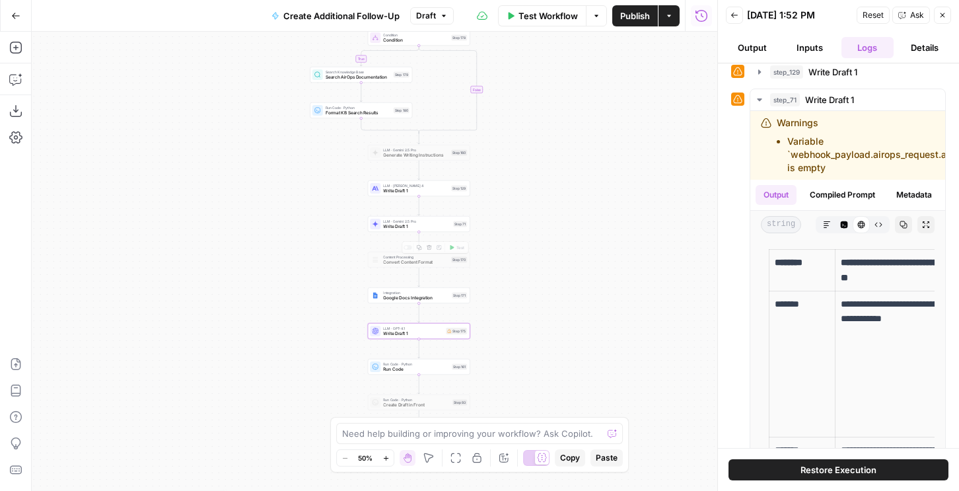
click at [436, 222] on span "LLM · Gemini 2.5 Pro" at bounding box center [416, 221] width 67 height 5
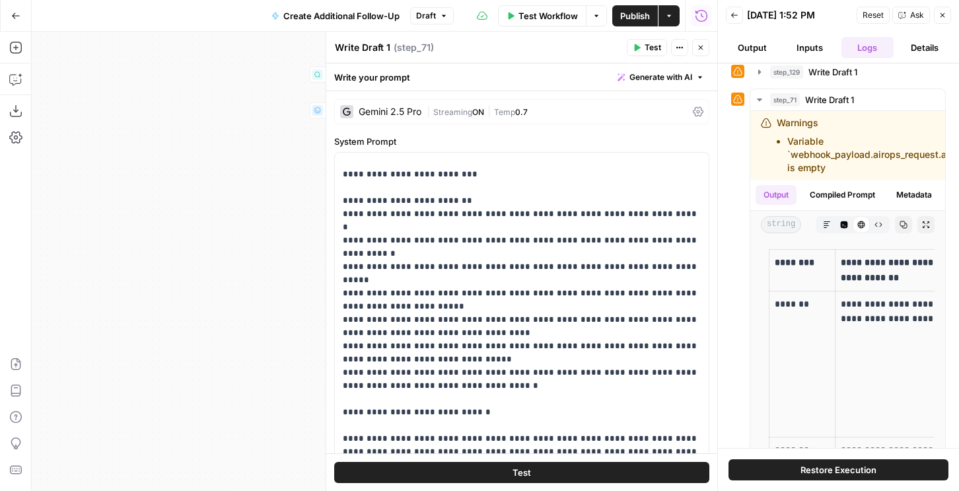
click at [701, 50] on icon "button" at bounding box center [701, 48] width 8 height 8
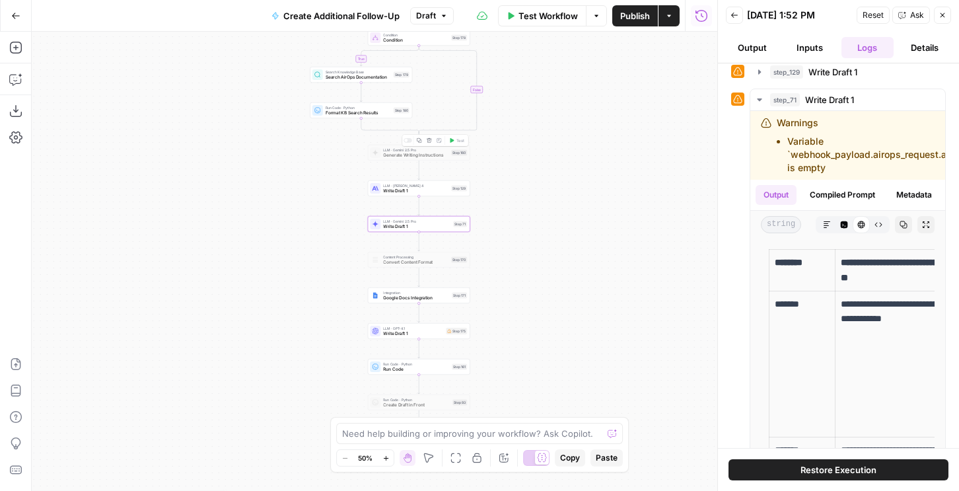
click at [408, 141] on div at bounding box center [408, 140] width 9 height 5
click at [464, 137] on button "Test" at bounding box center [457, 140] width 20 height 9
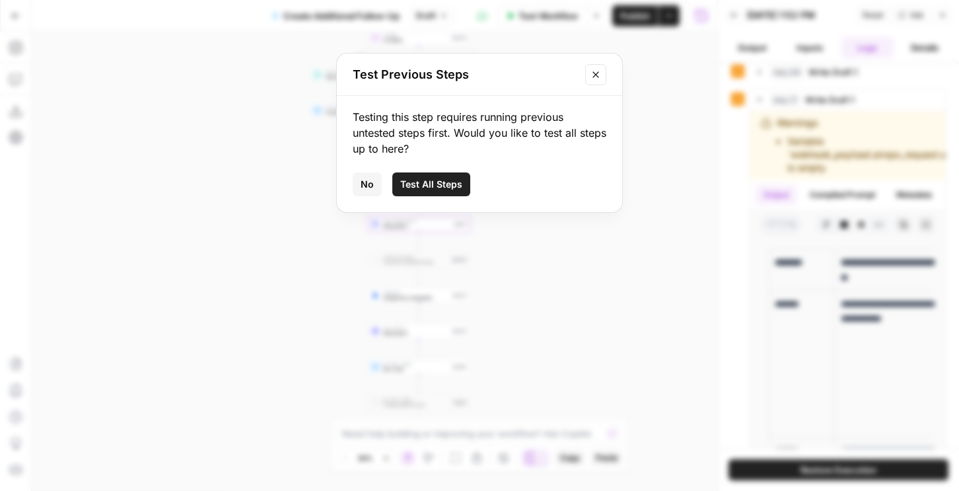
click at [594, 77] on icon "Close modal" at bounding box center [596, 74] width 11 height 11
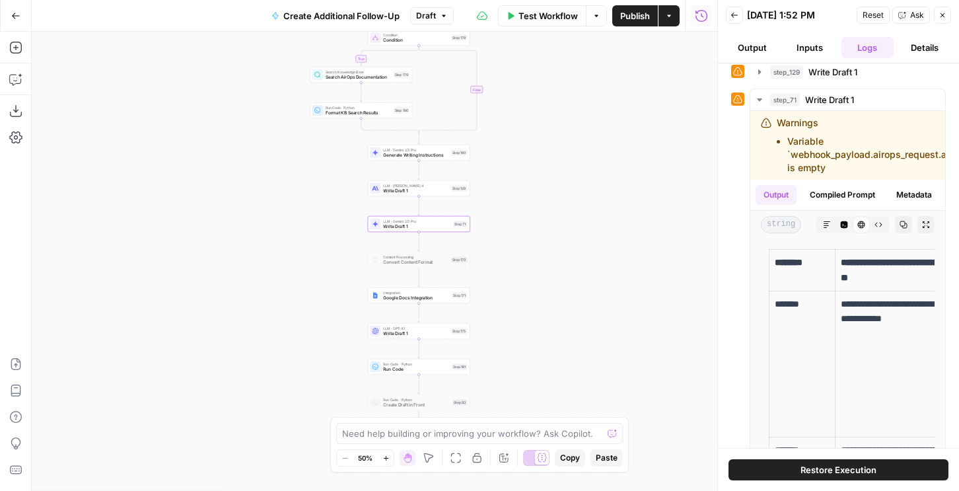
click at [941, 19] on button "Close" at bounding box center [942, 15] width 17 height 17
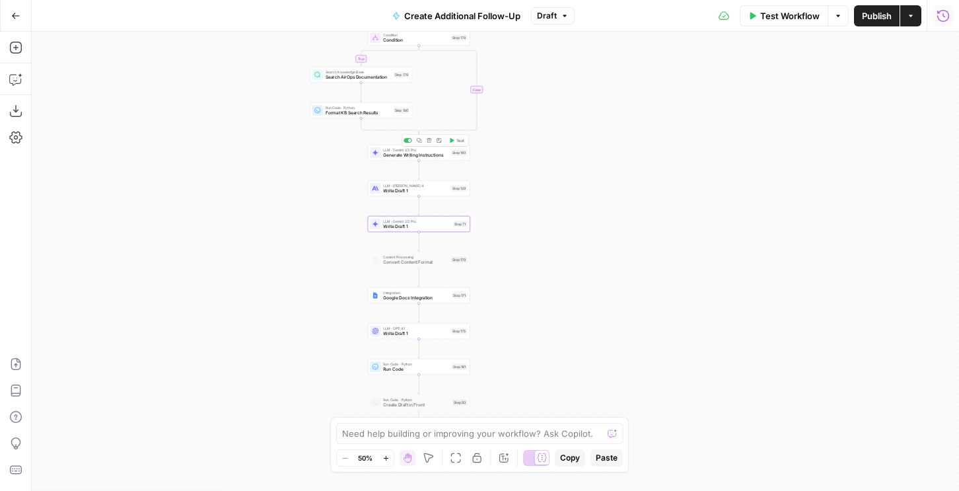
click at [457, 140] on span "Test" at bounding box center [461, 140] width 8 height 6
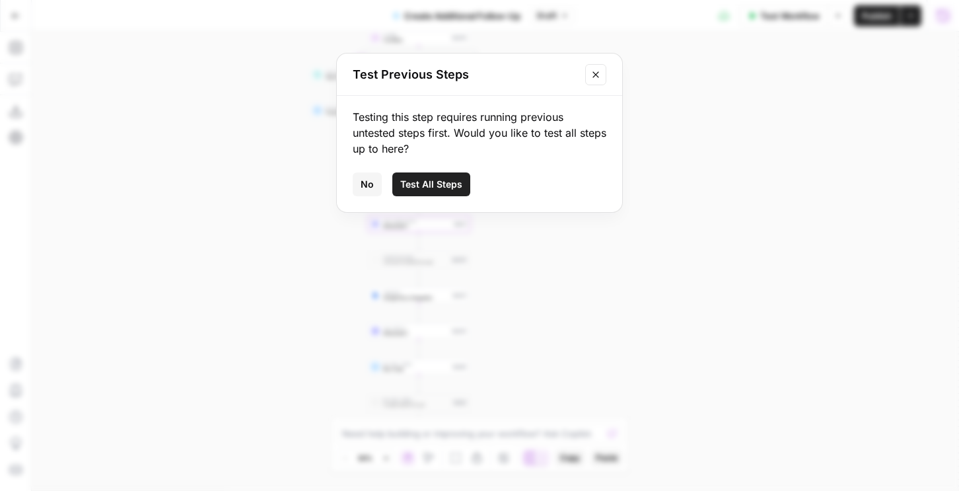
click at [360, 181] on button "No" at bounding box center [367, 184] width 29 height 24
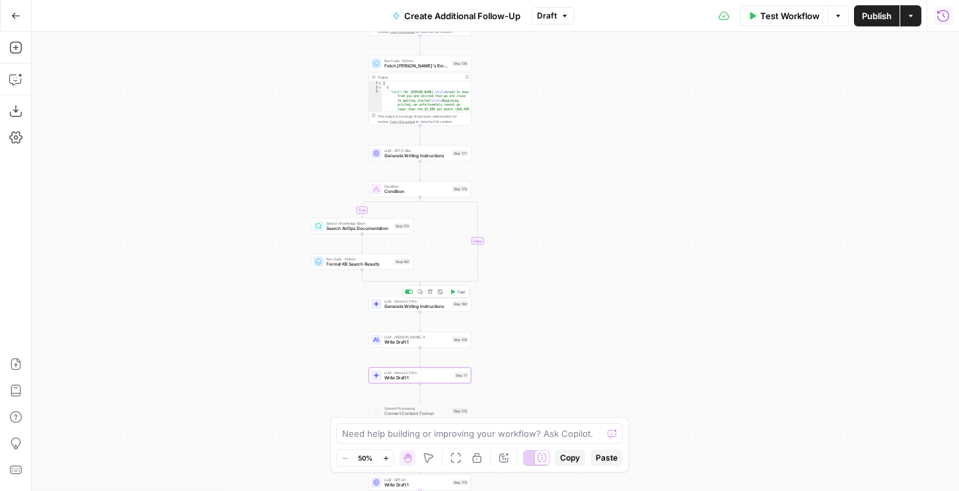
click at [455, 291] on button "Test" at bounding box center [457, 291] width 20 height 9
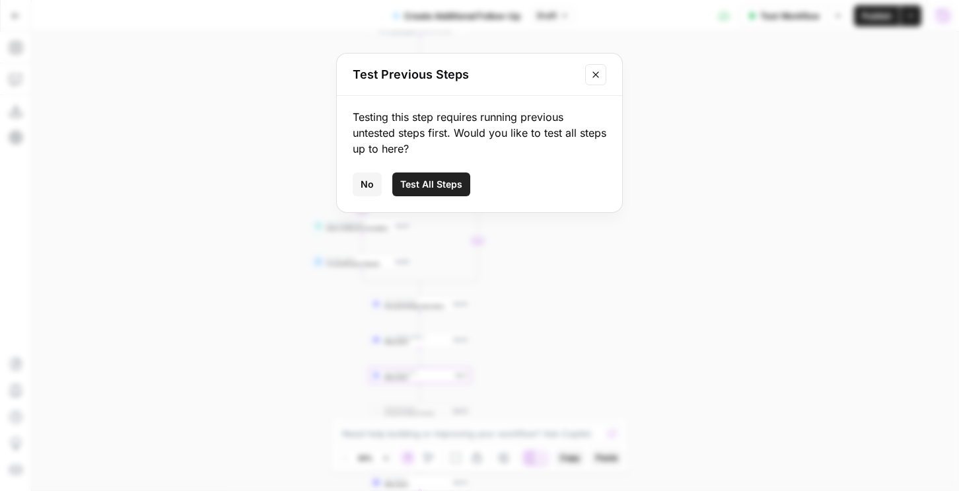
click at [371, 179] on span "No" at bounding box center [367, 184] width 13 height 13
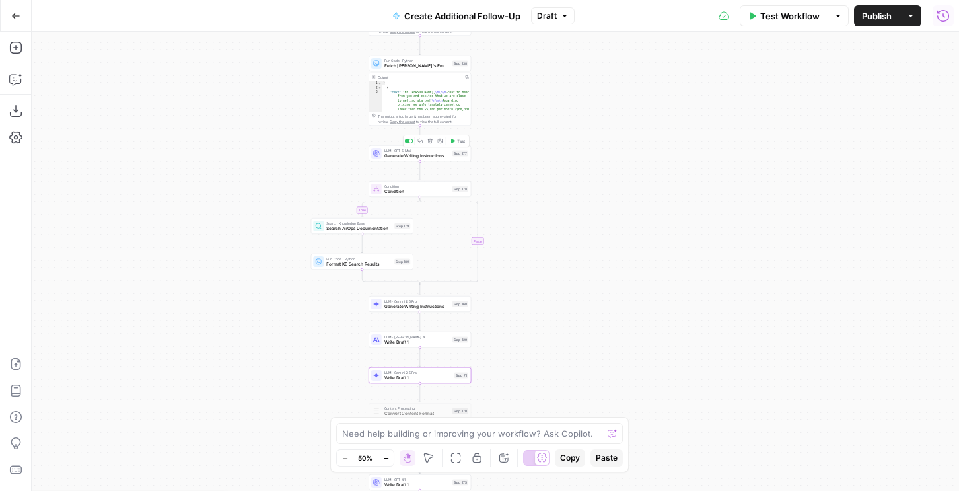
click at [458, 139] on span "Test" at bounding box center [461, 141] width 8 height 6
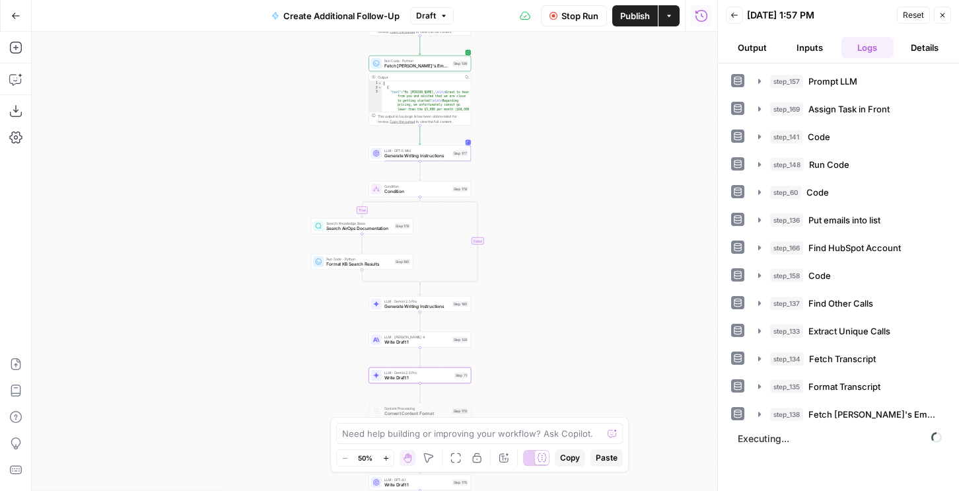
click at [696, 15] on icon "button" at bounding box center [702, 15] width 12 height 12
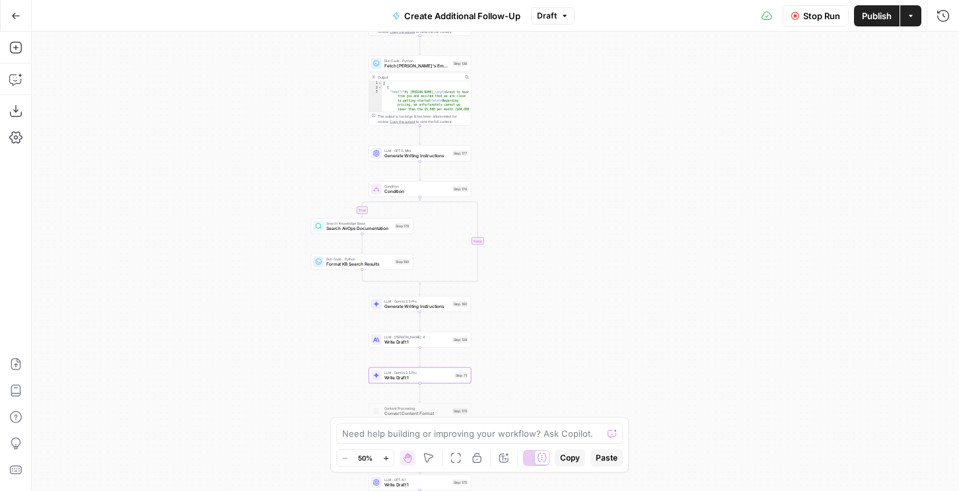
click at [799, 19] on button "Stop Run" at bounding box center [816, 15] width 66 height 21
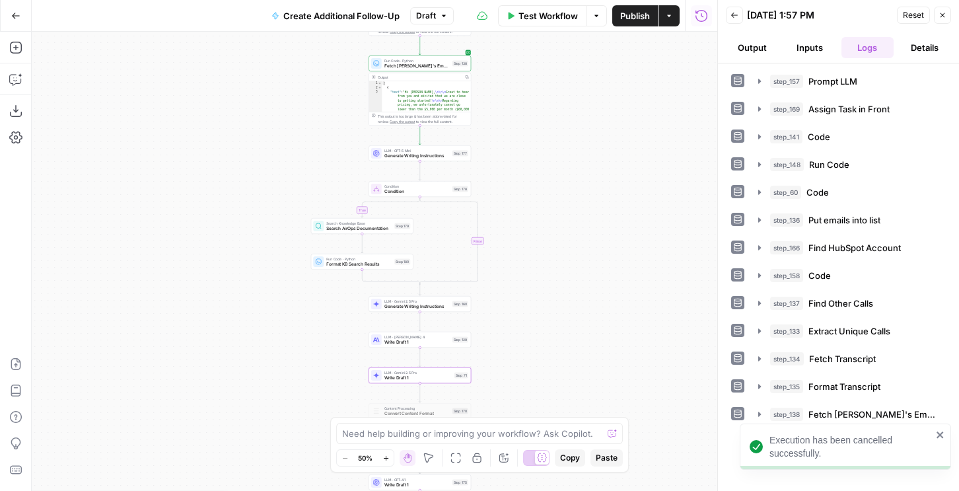
click at [735, 19] on button "Back" at bounding box center [734, 15] width 17 height 17
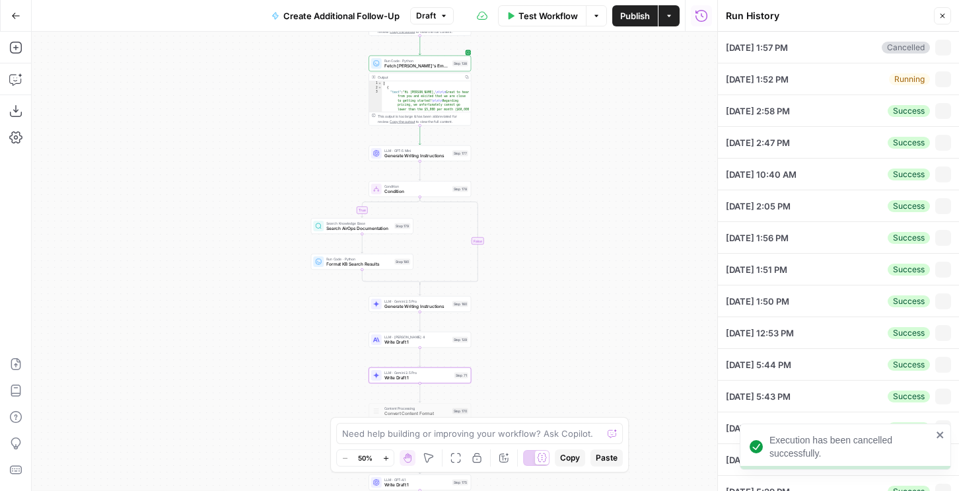
type textarea "{ "airops_request": { "task_name": "Table Request", "combined_instructions": "c…"
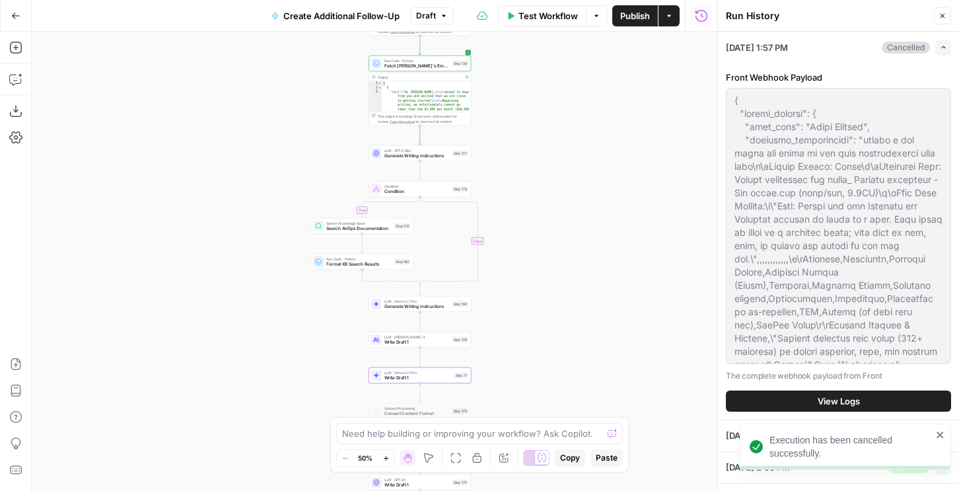
click at [881, 400] on button "View Logs" at bounding box center [838, 400] width 225 height 21
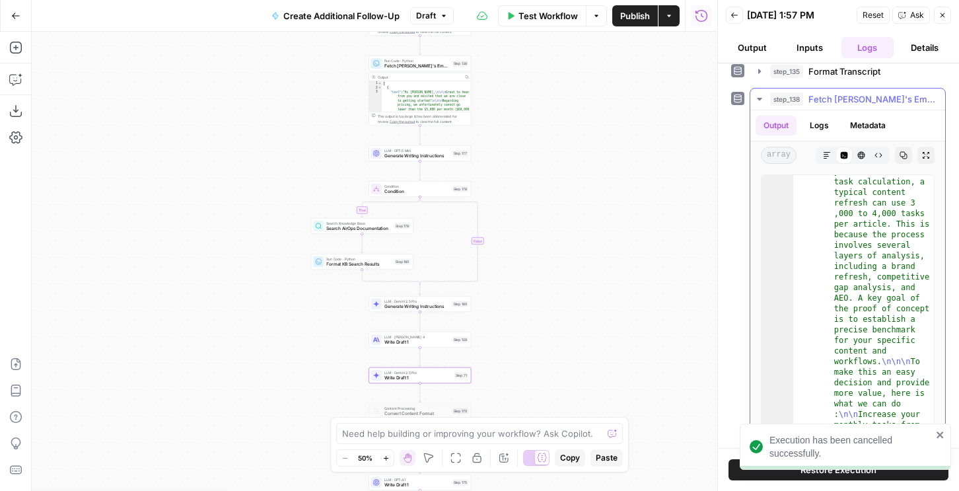
scroll to position [315, 0]
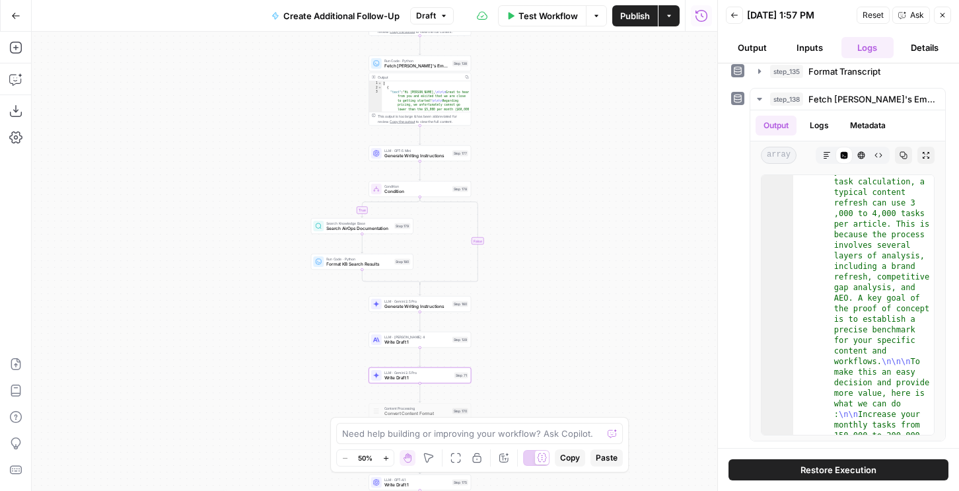
click at [731, 23] on button "Back" at bounding box center [734, 15] width 17 height 17
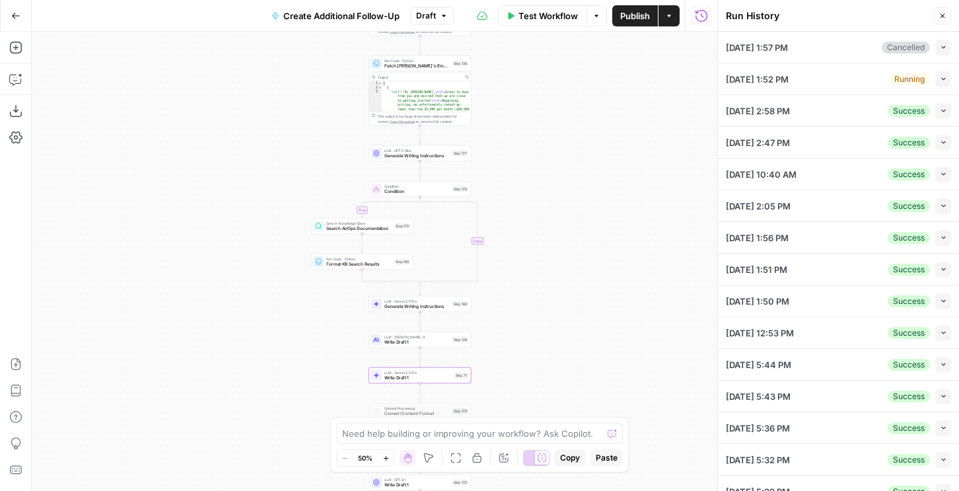
click at [943, 70] on div "[DATE] 1:52 PM Running Collapse" at bounding box center [838, 78] width 225 height 31
click at [945, 79] on icon "button" at bounding box center [943, 78] width 7 height 7
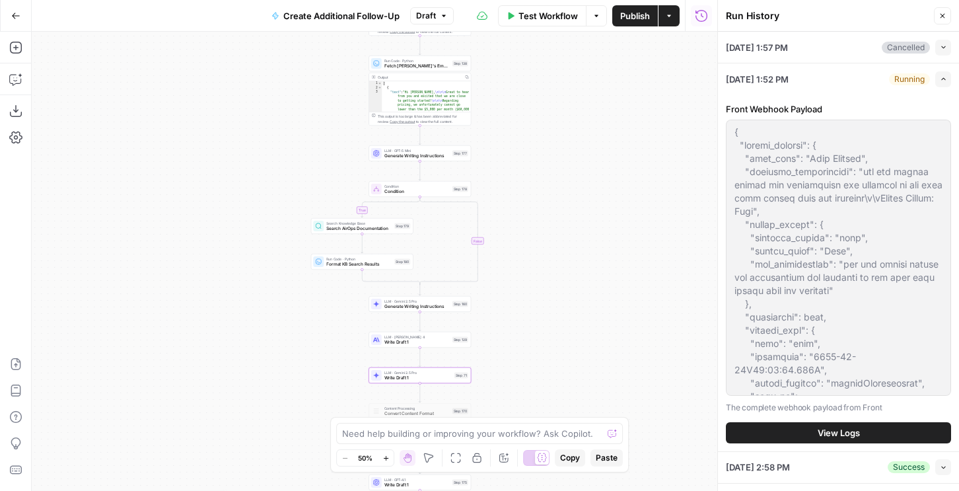
click at [823, 435] on span "View Logs" at bounding box center [839, 432] width 42 height 13
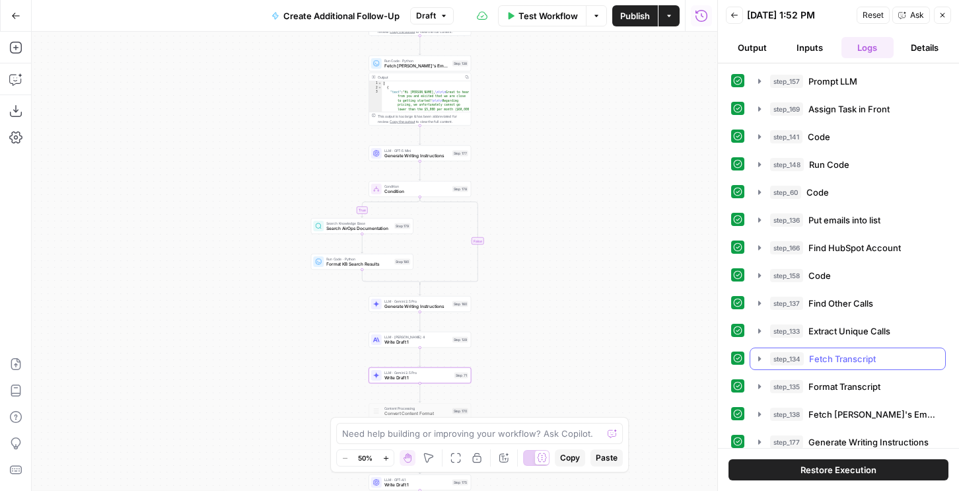
scroll to position [147, 0]
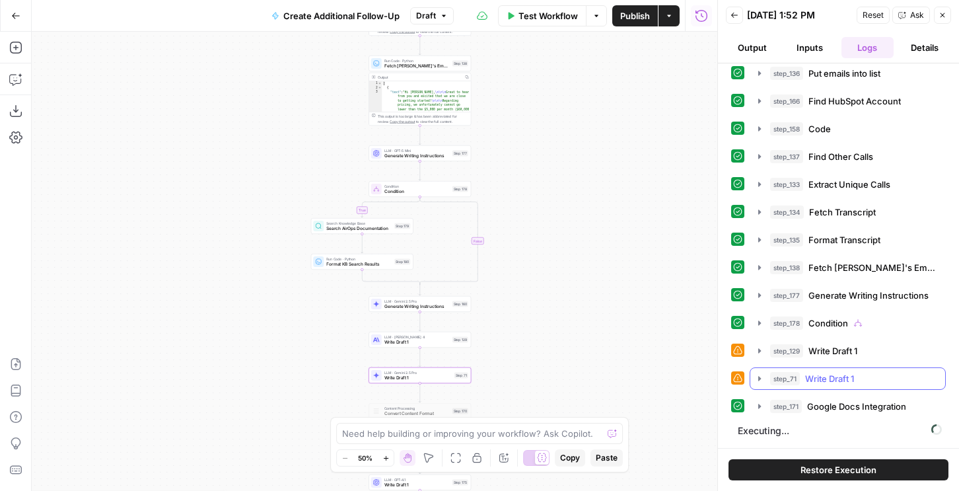
click at [825, 375] on span "Write Draft 1" at bounding box center [829, 378] width 49 height 13
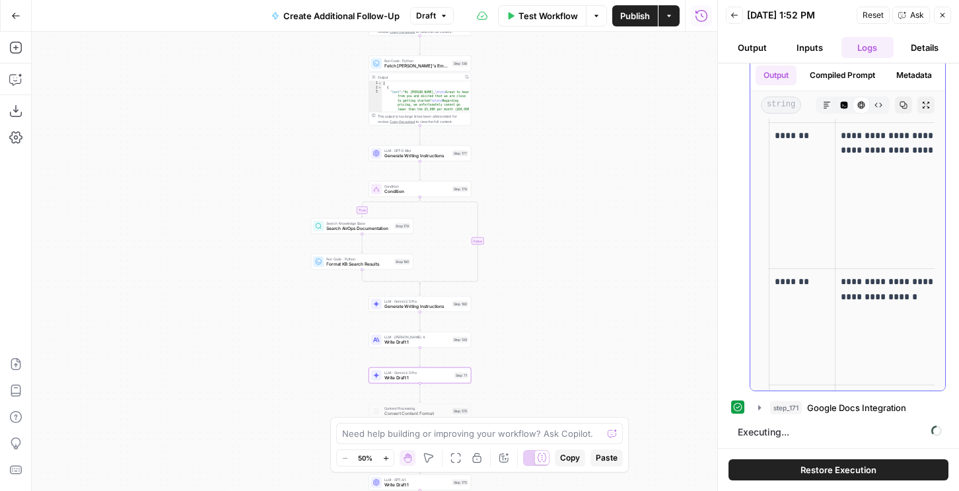
scroll to position [45, 0]
click at [817, 470] on span "Restore Execution" at bounding box center [839, 469] width 76 height 13
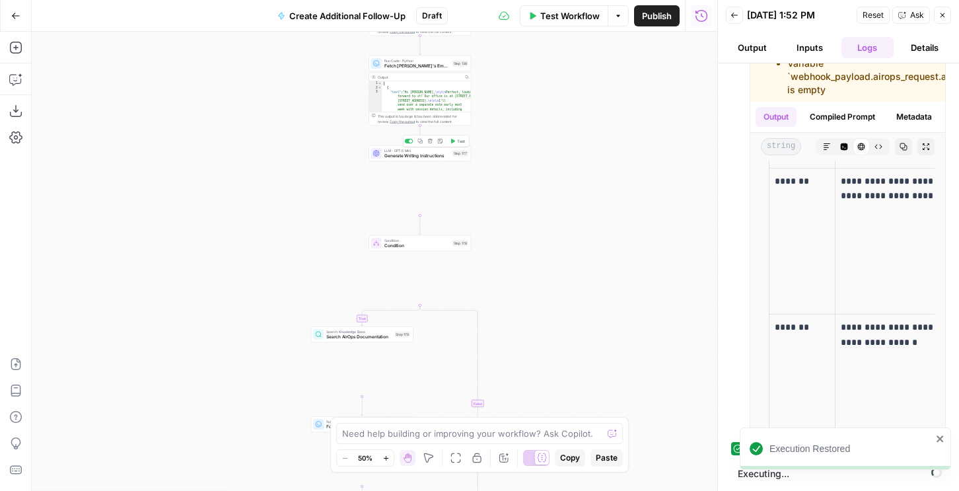
scroll to position [503, 0]
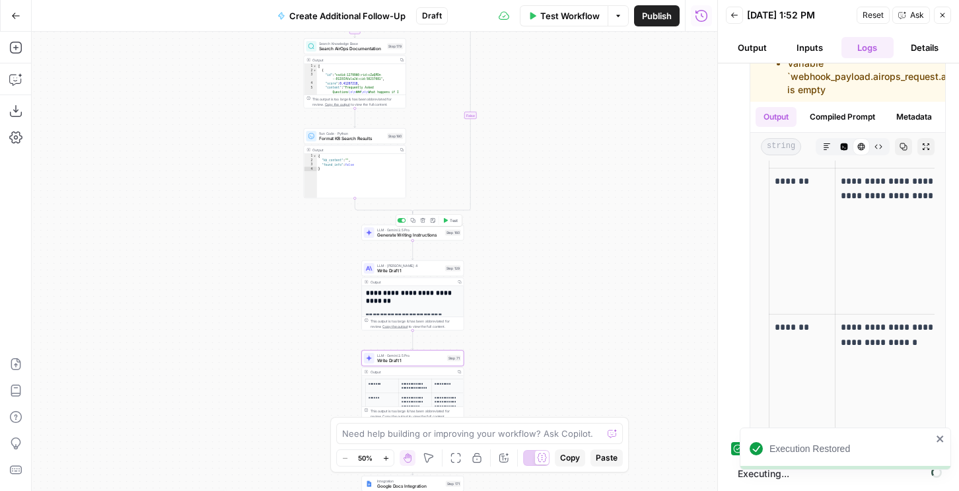
click at [452, 221] on span "Test" at bounding box center [454, 220] width 8 height 6
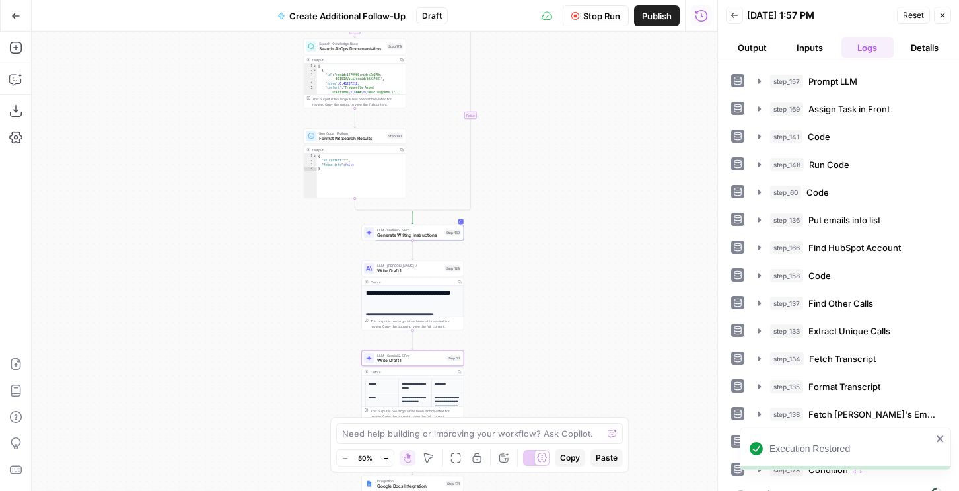
click at [754, 54] on button "Output" at bounding box center [752, 47] width 52 height 21
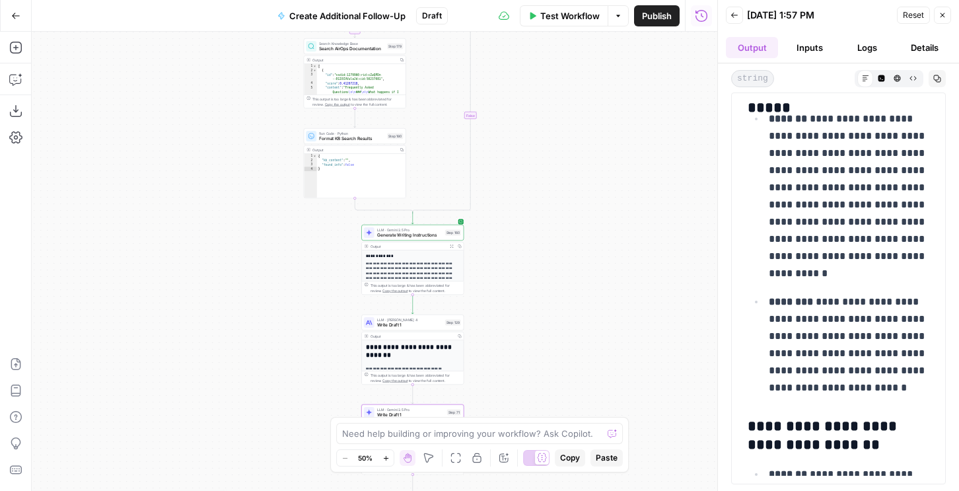
scroll to position [5708, 0]
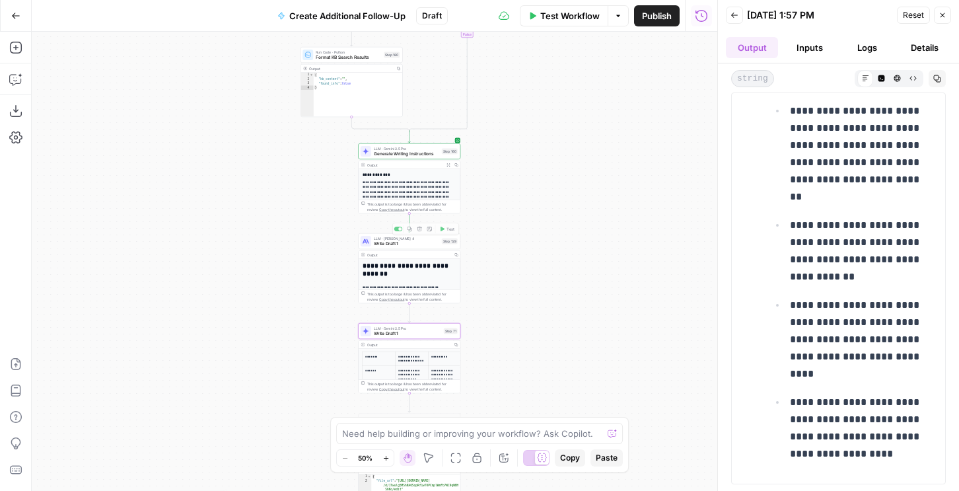
click at [414, 248] on div "LLM · [PERSON_NAME] 4 Write Draft 1 Step 129 Copy step Delete step Add Note Test" at bounding box center [409, 241] width 102 height 16
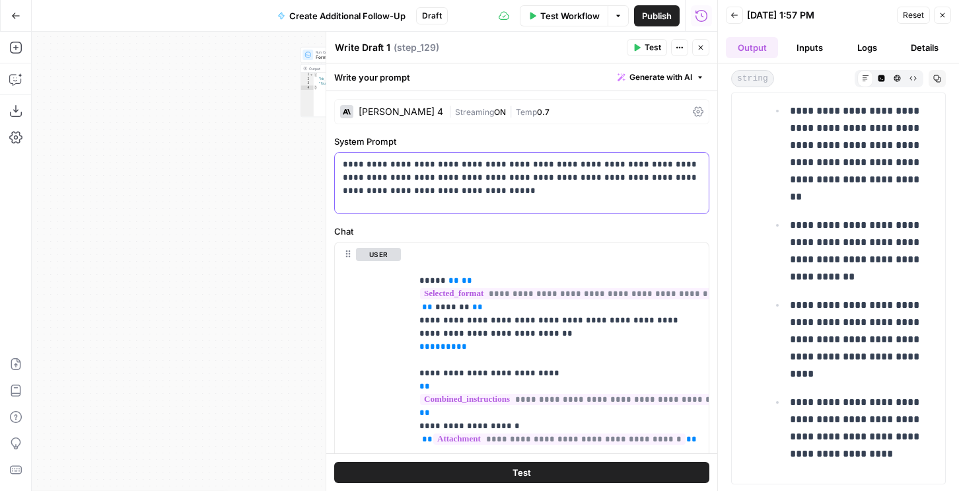
click at [496, 187] on p "**********" at bounding box center [522, 178] width 358 height 40
click at [496, 192] on p "**********" at bounding box center [522, 178] width 358 height 40
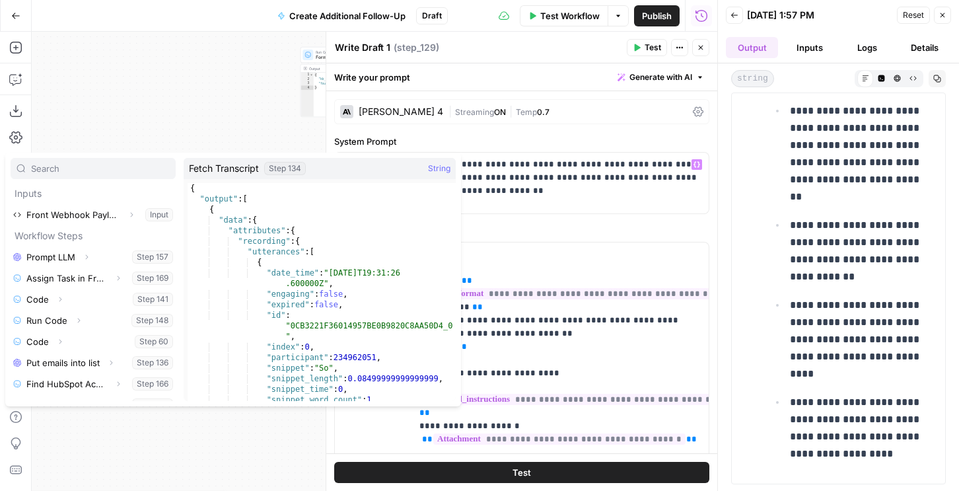
scroll to position [268, 0]
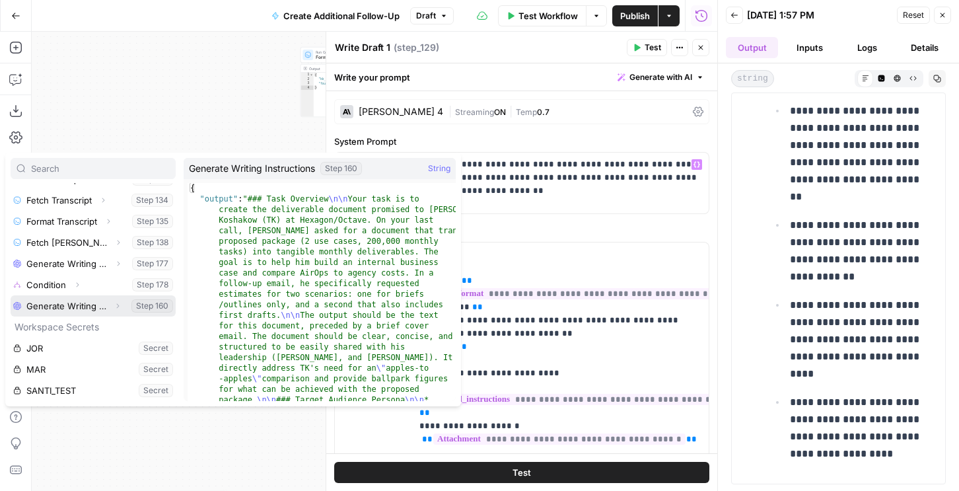
click at [112, 309] on button "Expand" at bounding box center [117, 305] width 17 height 17
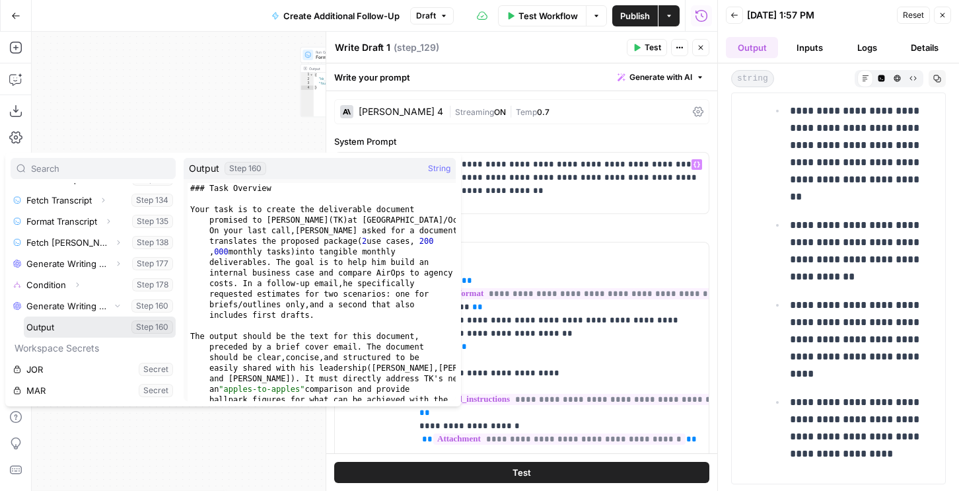
click at [67, 322] on button "Select variable Output" at bounding box center [100, 326] width 152 height 21
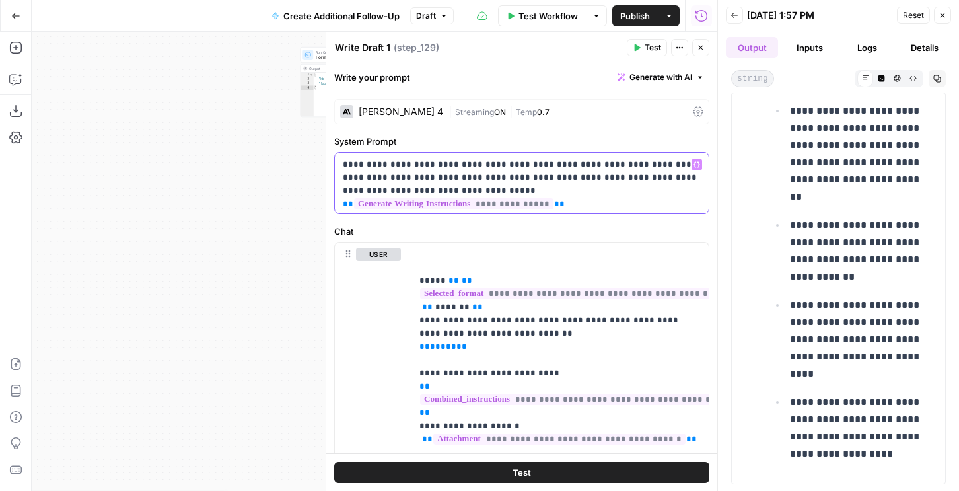
drag, startPoint x: 465, startPoint y: 188, endPoint x: 476, endPoint y: 211, distance: 26.3
click at [476, 211] on div "**********" at bounding box center [522, 183] width 374 height 61
copy p "**********"
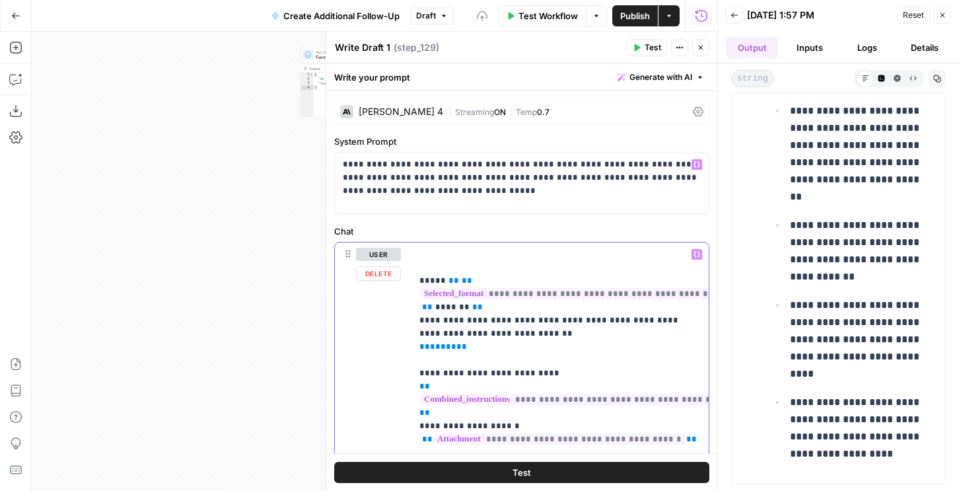
click at [641, 53] on button "Test" at bounding box center [647, 47] width 40 height 17
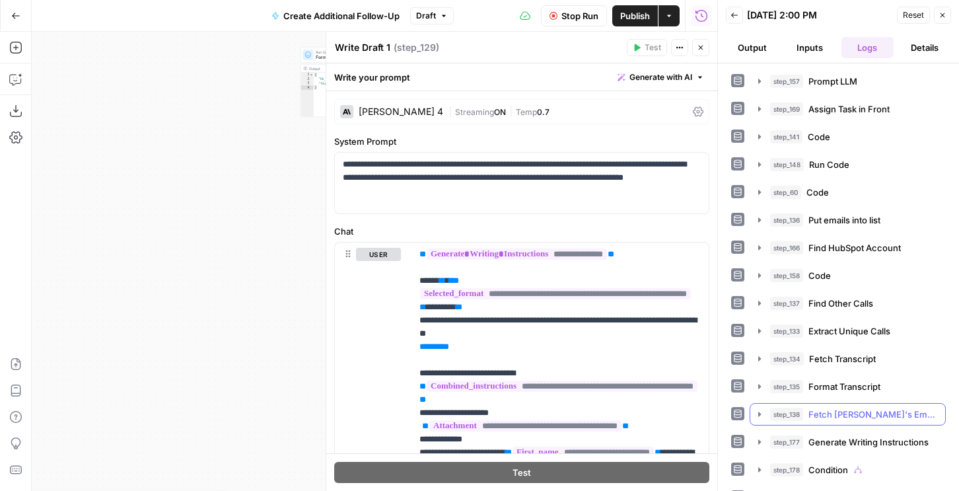
scroll to position [48, 0]
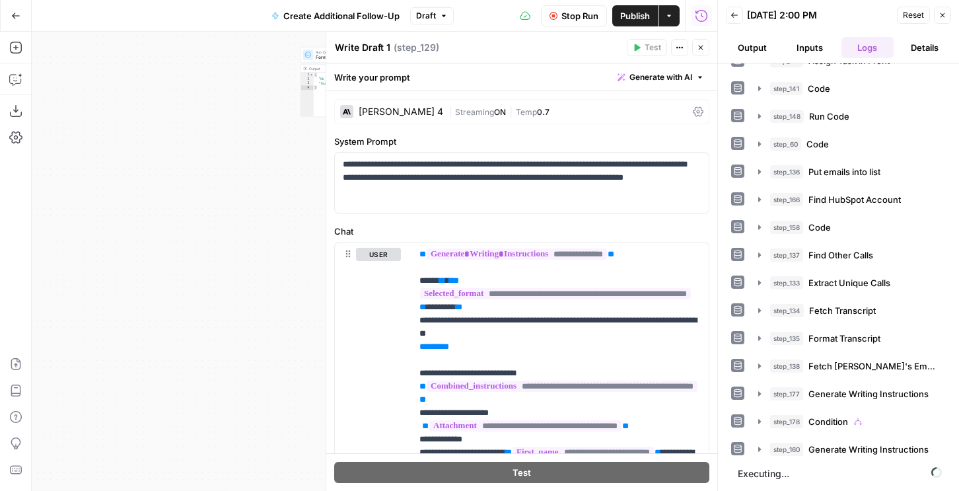
click at [702, 49] on icon "button" at bounding box center [701, 48] width 5 height 5
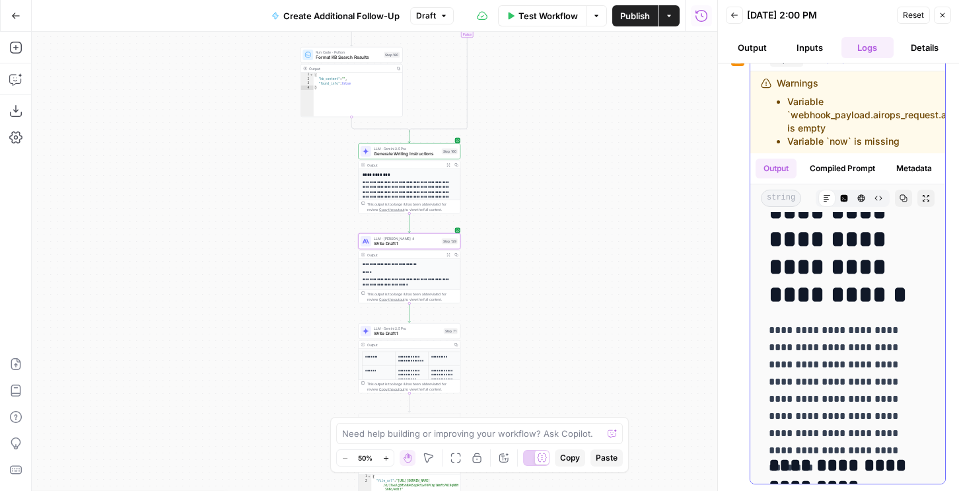
scroll to position [494, 0]
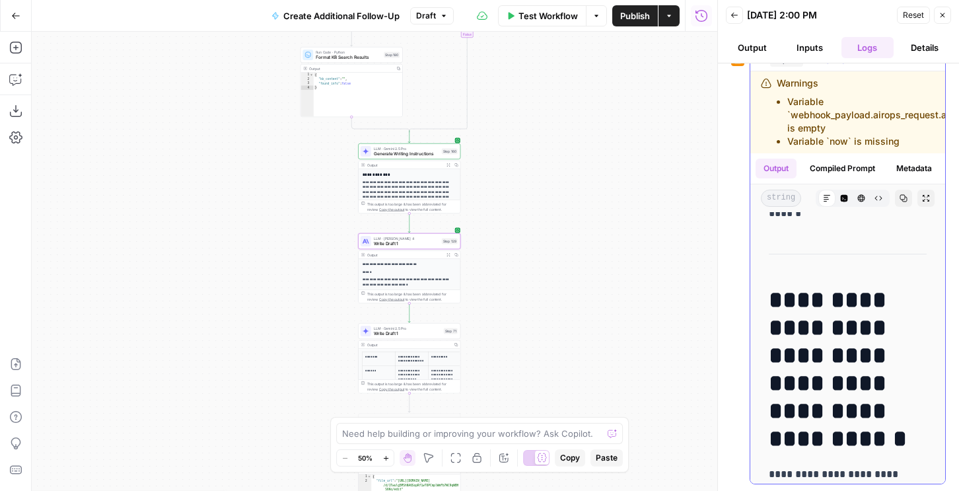
click at [769, 325] on h1 "**********" at bounding box center [848, 369] width 158 height 166
click at [426, 334] on span "Write Draft 1" at bounding box center [407, 333] width 67 height 7
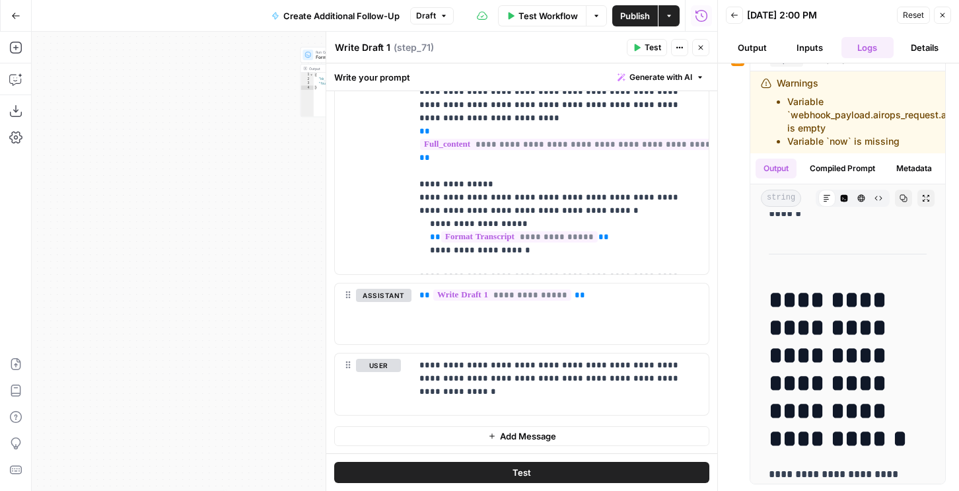
scroll to position [410, 0]
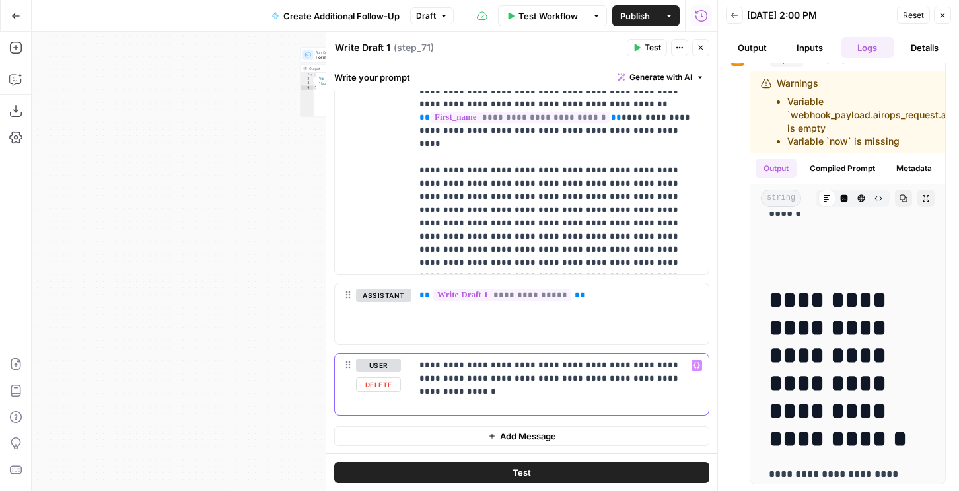
click at [658, 385] on div "**********" at bounding box center [560, 383] width 297 height 61
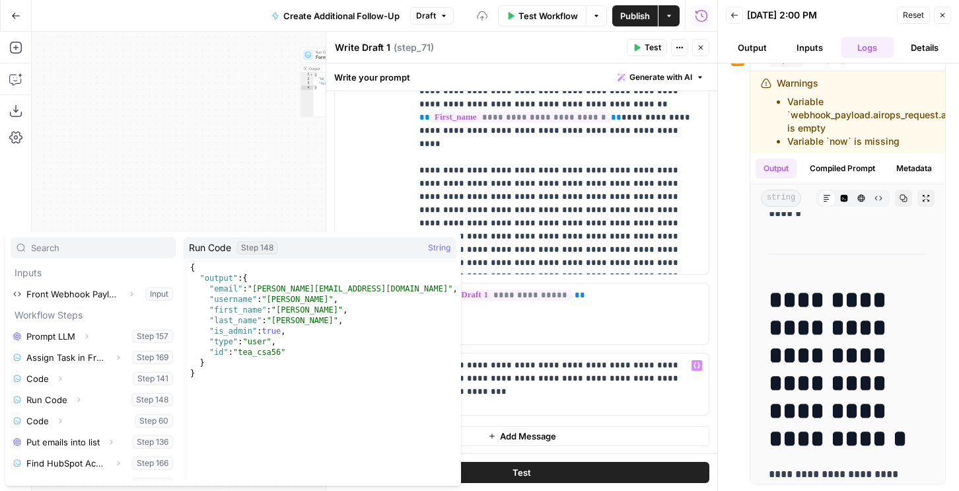
scroll to position [289, 0]
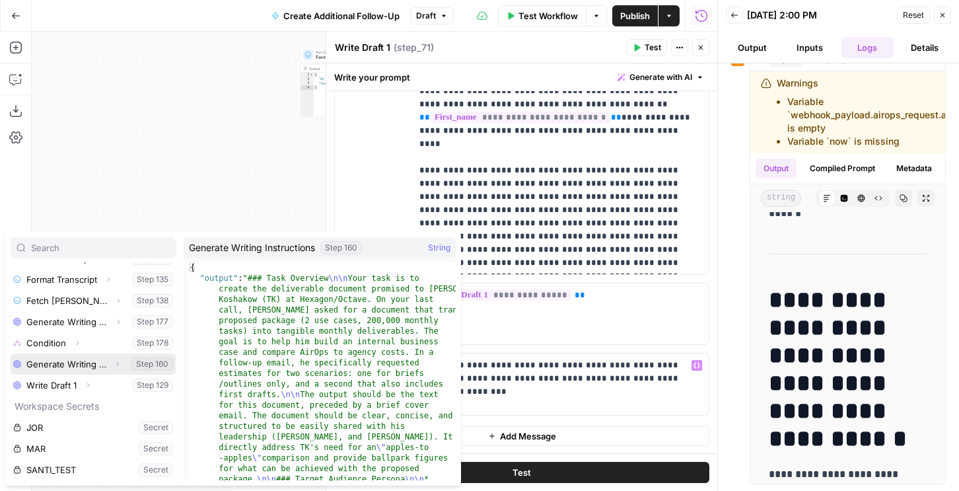
click at [114, 367] on icon "button" at bounding box center [118, 364] width 8 height 8
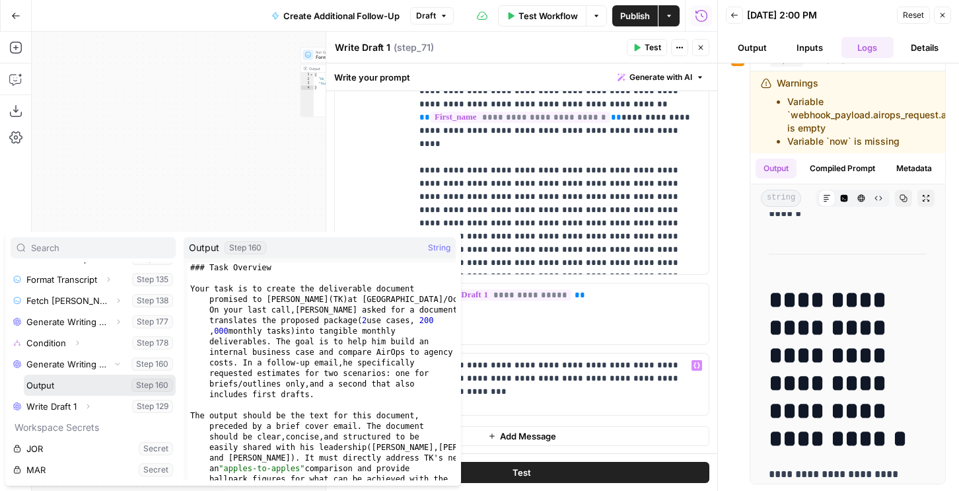
click at [60, 389] on button "Select variable Output" at bounding box center [100, 385] width 152 height 21
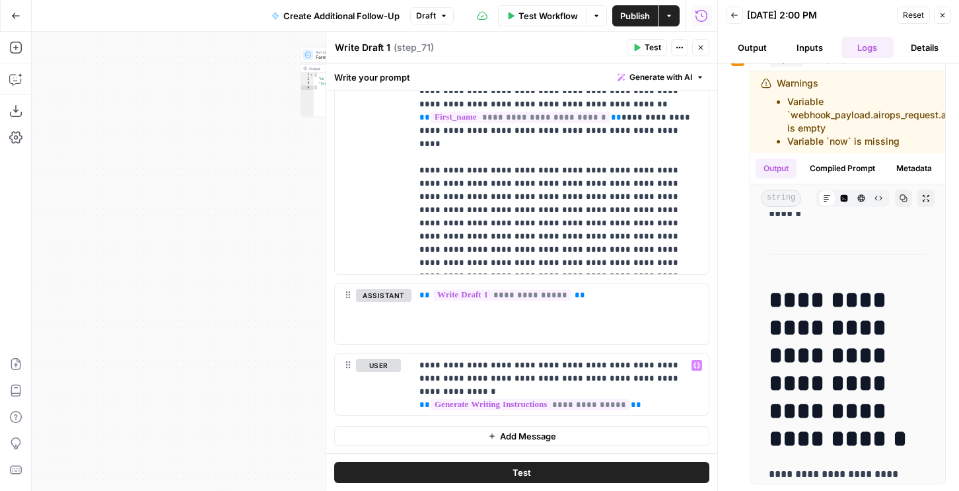
click at [651, 46] on span "Test" at bounding box center [653, 48] width 17 height 12
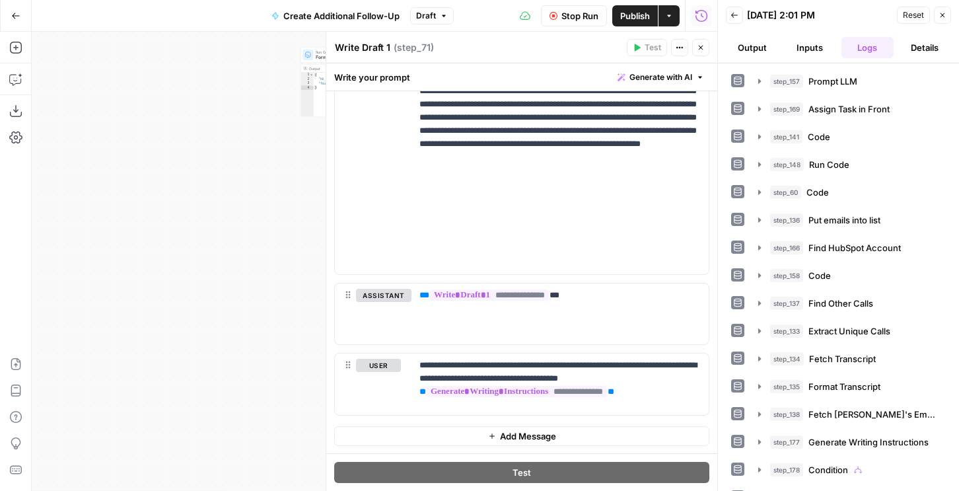
click at [699, 51] on icon "button" at bounding box center [701, 48] width 8 height 8
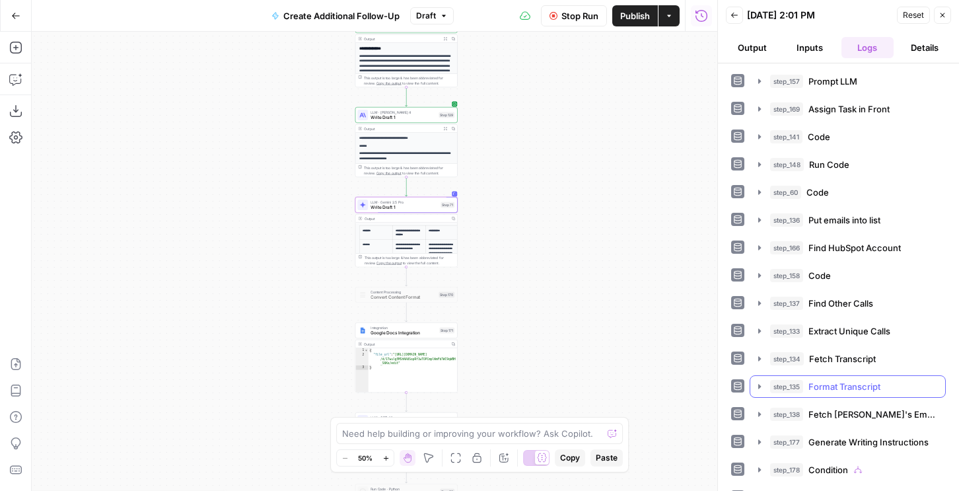
scroll to position [76, 0]
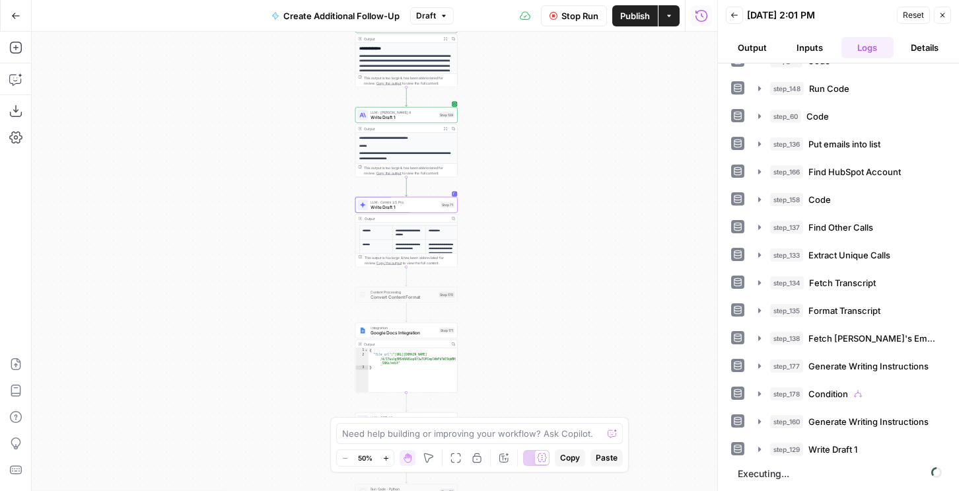
click at [760, 50] on button "Output" at bounding box center [752, 47] width 52 height 21
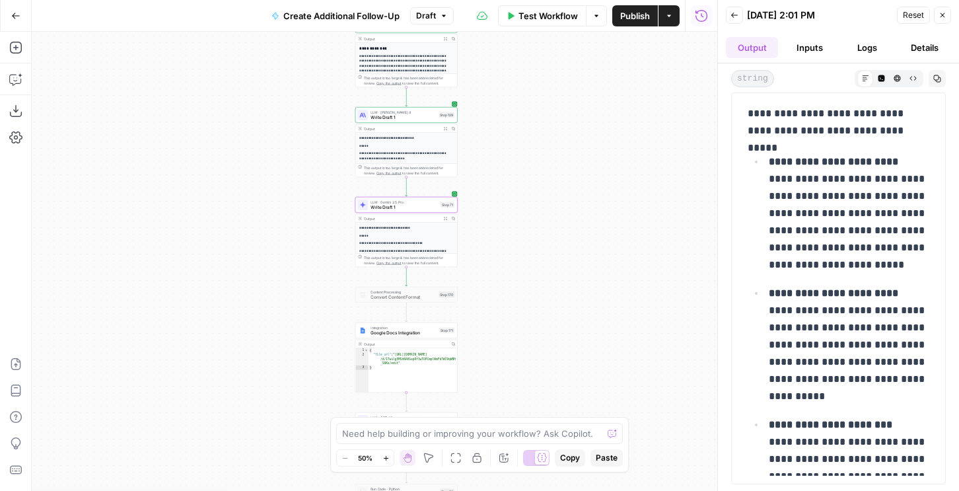
scroll to position [1937, 0]
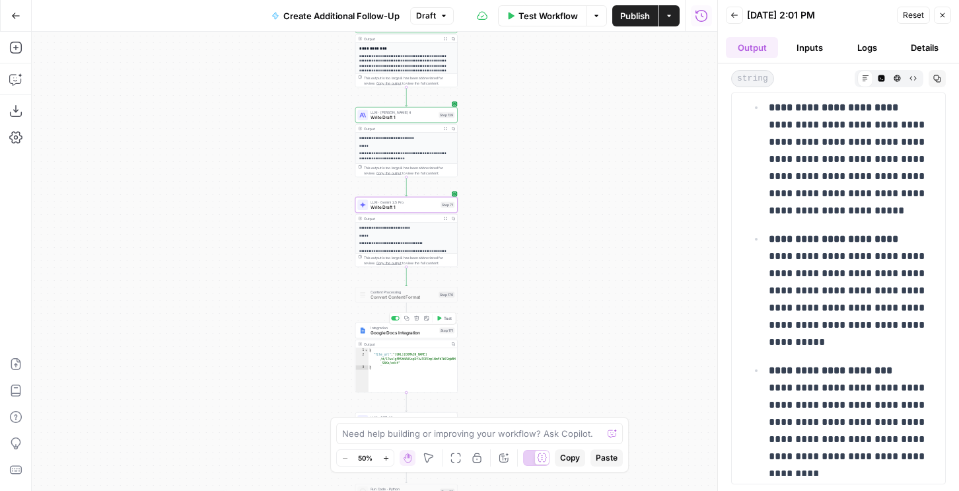
click at [445, 318] on span "Test" at bounding box center [448, 318] width 8 height 6
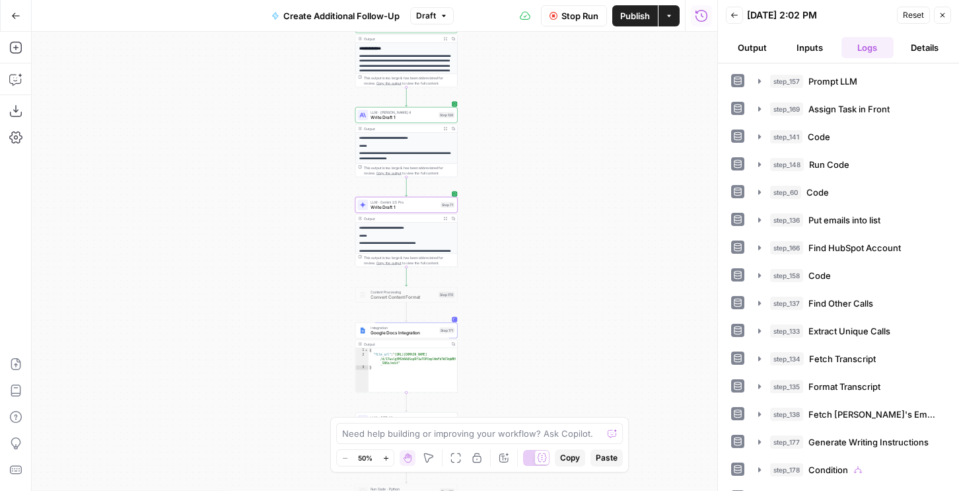
scroll to position [104, 0]
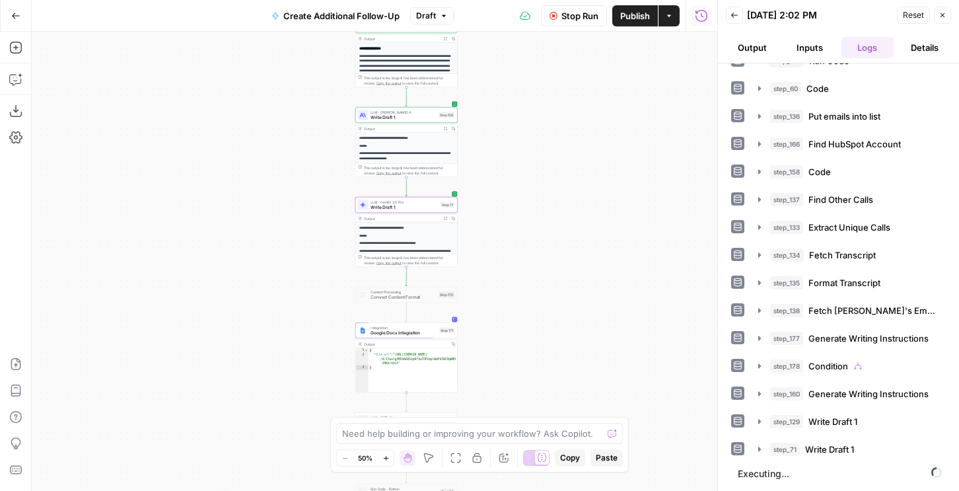
click at [765, 56] on button "Output" at bounding box center [752, 47] width 52 height 21
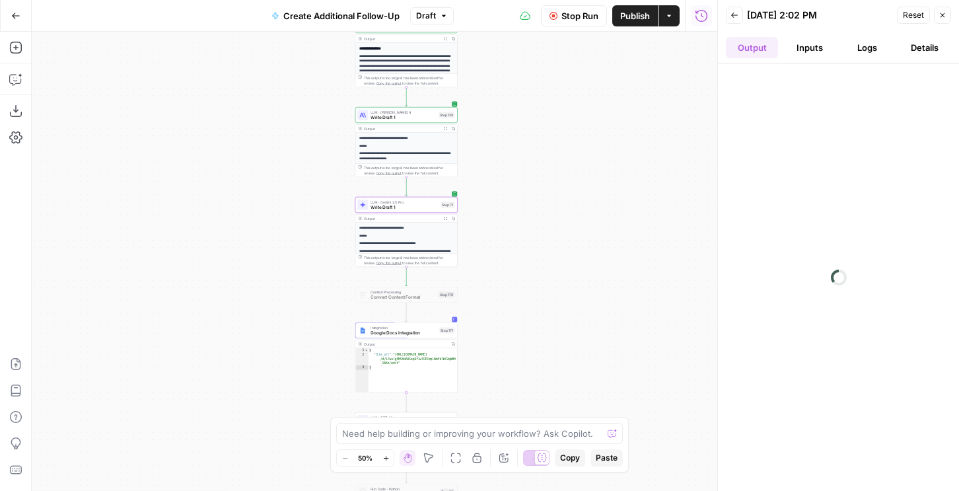
scroll to position [0, 0]
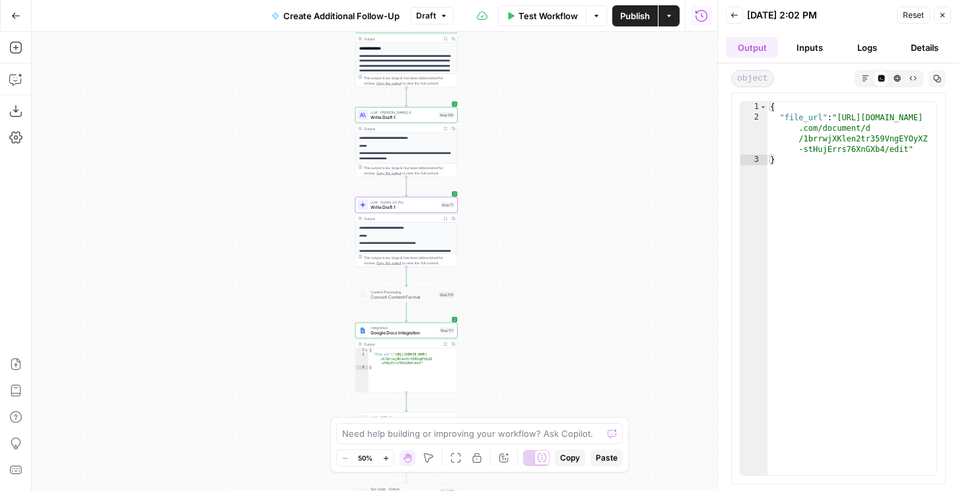
click at [858, 72] on div "Markdown" at bounding box center [866, 78] width 16 height 17
click at [863, 76] on icon "button" at bounding box center [865, 78] width 7 height 7
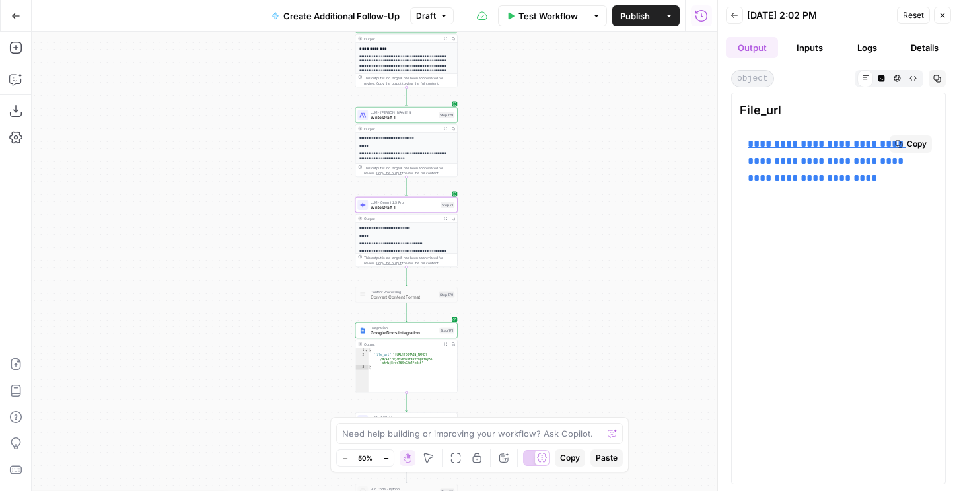
click at [814, 147] on link "**********" at bounding box center [827, 161] width 159 height 44
click at [760, 151] on p "**********" at bounding box center [839, 161] width 182 height 52
click at [761, 143] on link "**********" at bounding box center [827, 161] width 159 height 44
